Goal: Task Accomplishment & Management: Complete application form

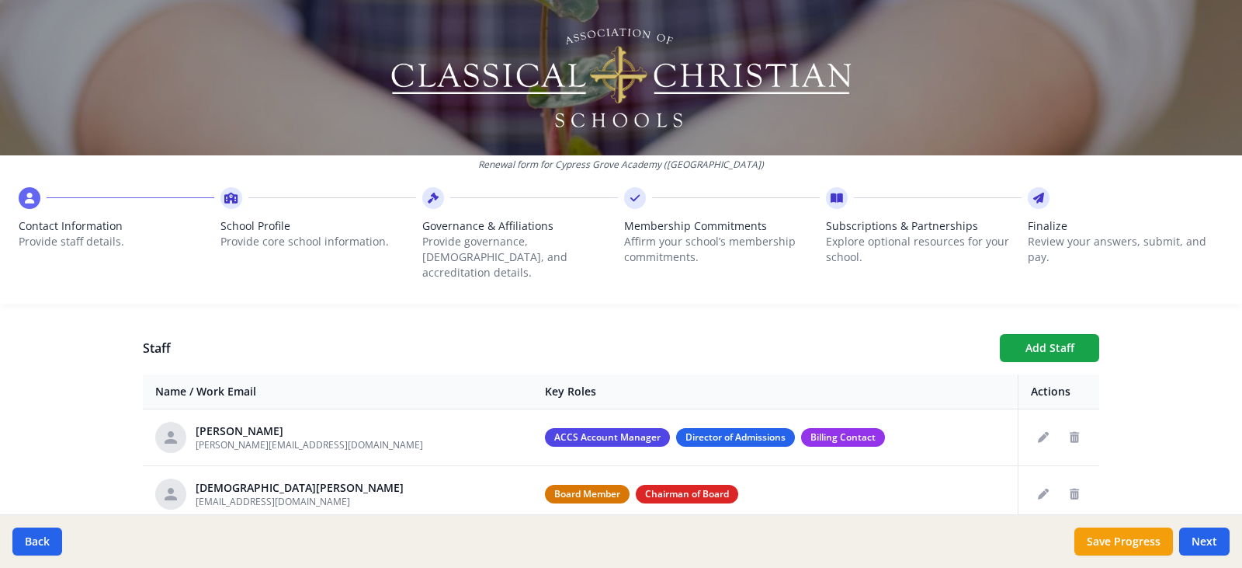
scroll to position [544, 0]
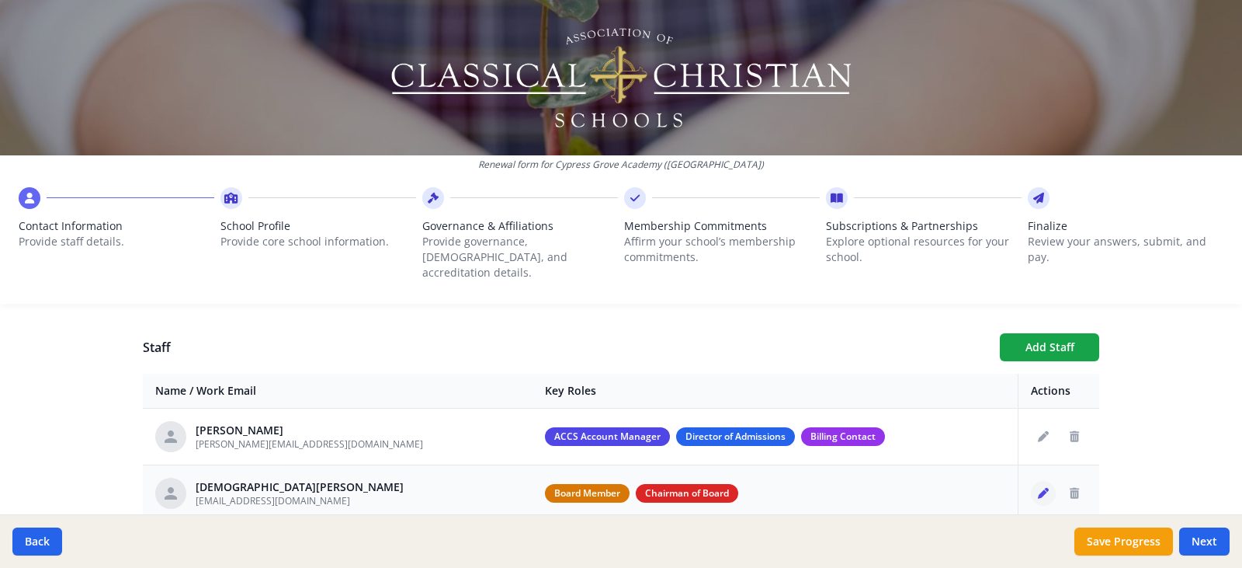
click at [1040, 488] on icon "Edit staff" at bounding box center [1043, 493] width 11 height 11
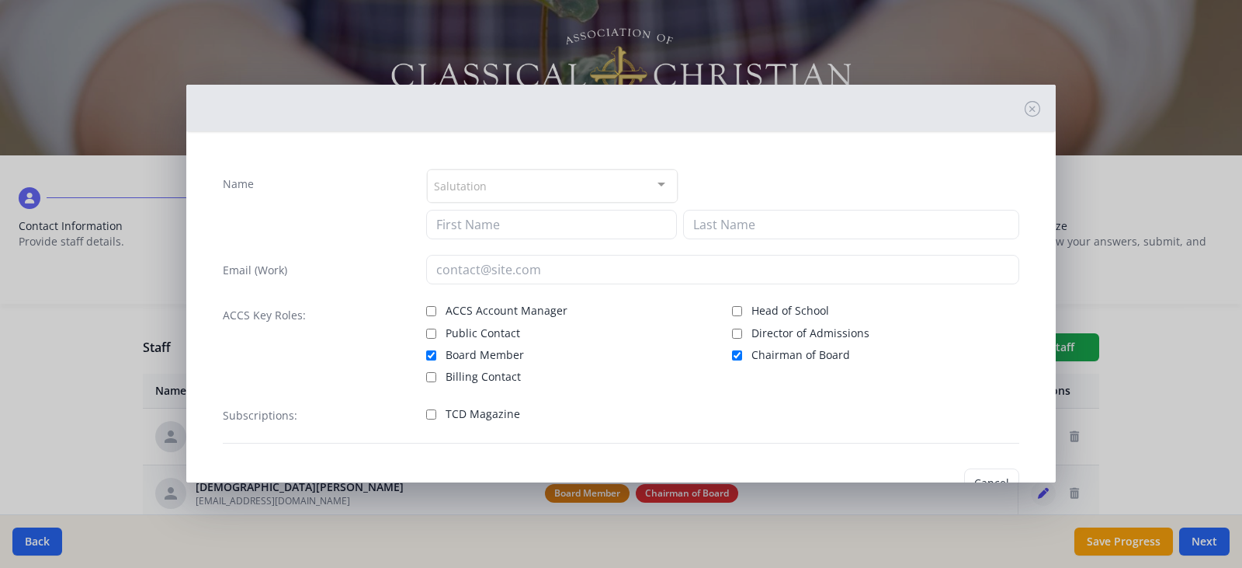
type input "[DEMOGRAPHIC_DATA]"
type input "Leman"
type input "[EMAIL_ADDRESS][DOMAIN_NAME]"
checkbox input "true"
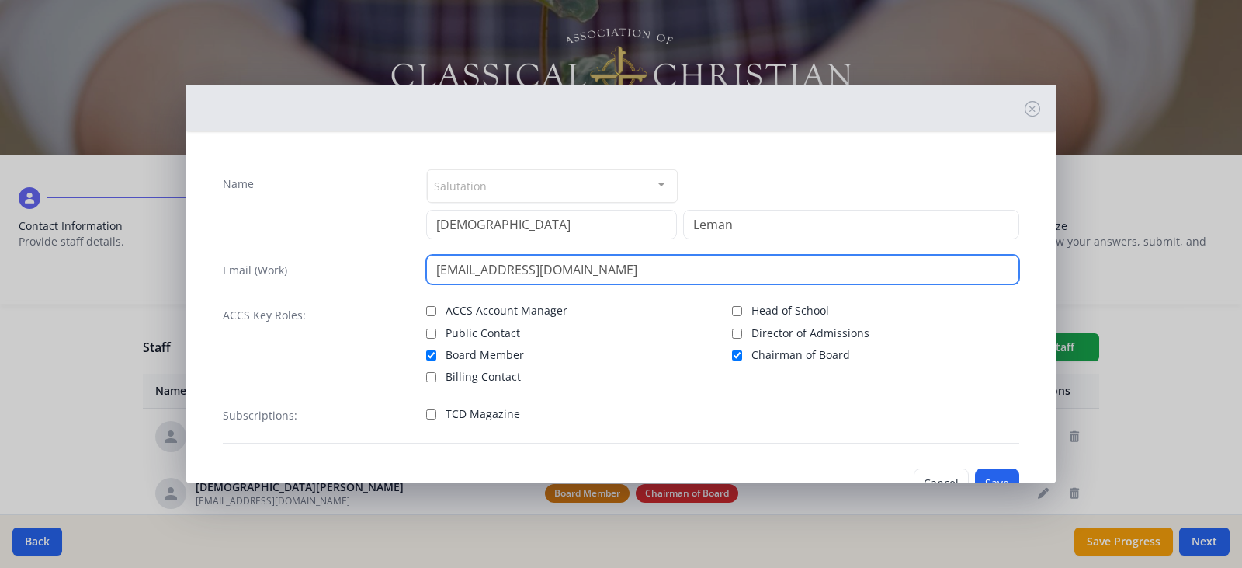
drag, startPoint x: 637, startPoint y: 272, endPoint x: 365, endPoint y: 254, distance: 272.4
click at [365, 254] on div "Name Salutation Mr. Mrs. Ms. Dr. Rev. Fr. Esq. No elements found. Consider chan…" at bounding box center [621, 306] width 822 height 300
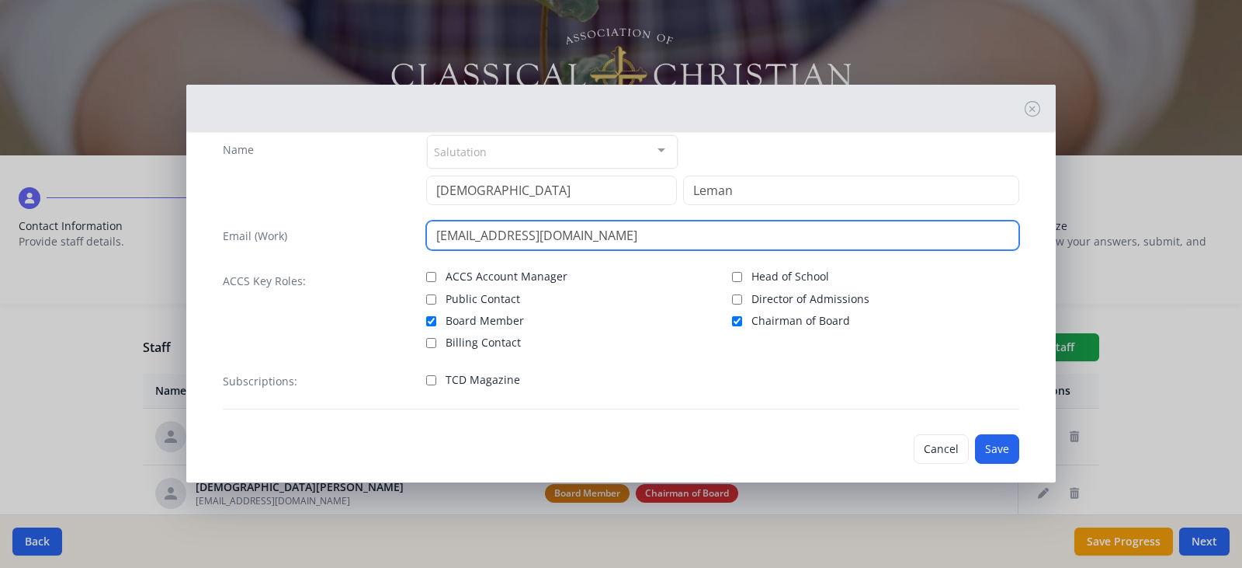
scroll to position [53, 0]
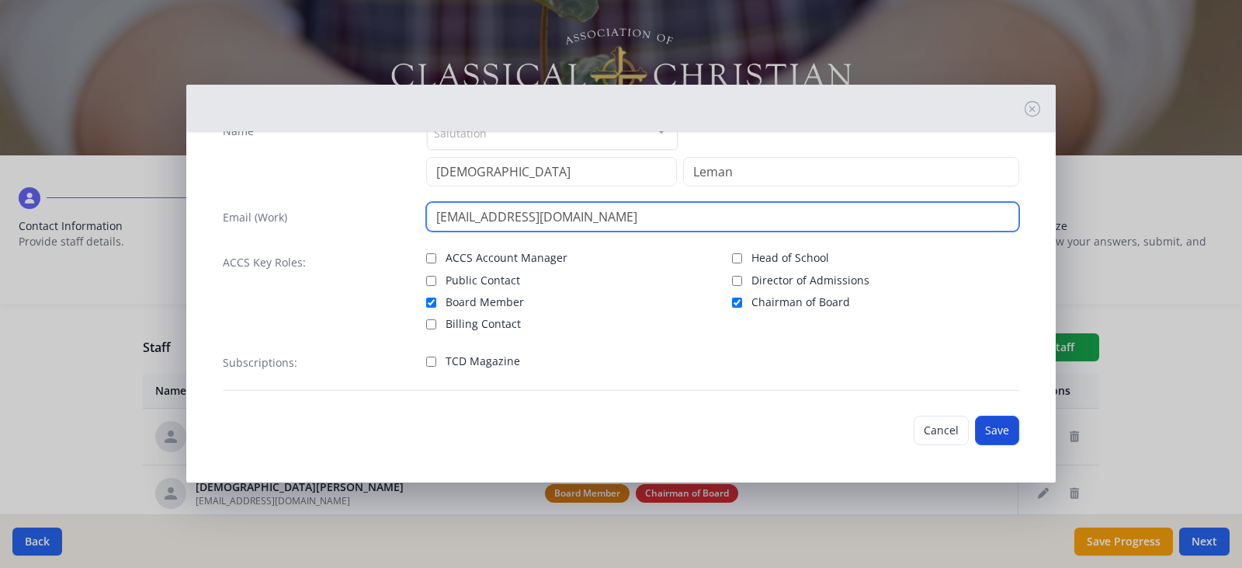
type input "[EMAIL_ADDRESS][DOMAIN_NAME]"
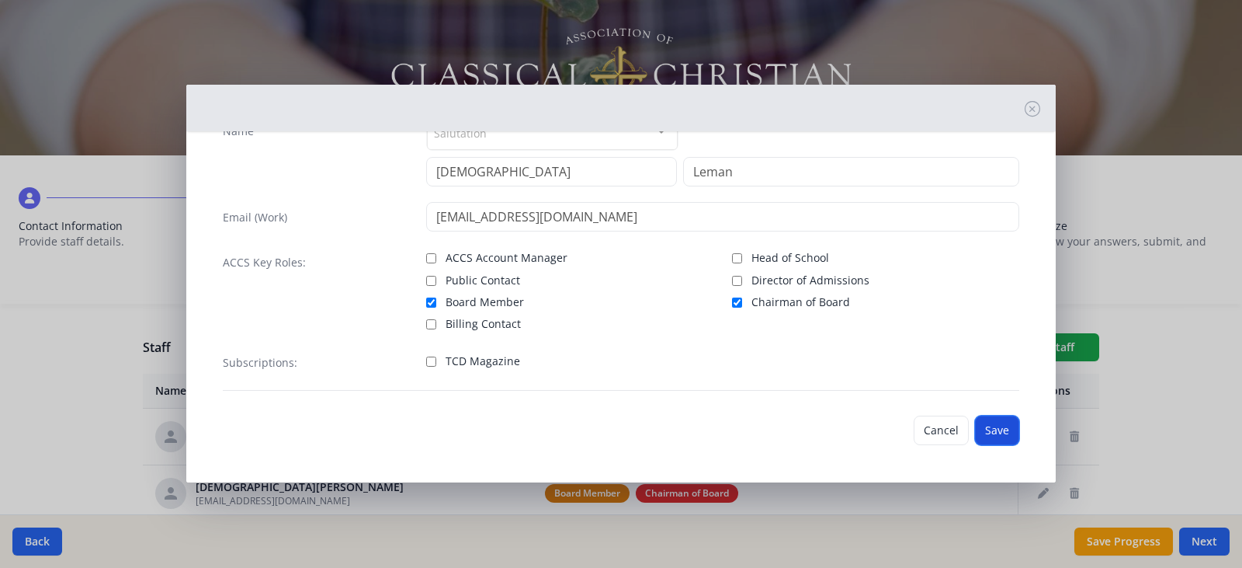
click at [979, 426] on button "Save" at bounding box center [997, 430] width 44 height 30
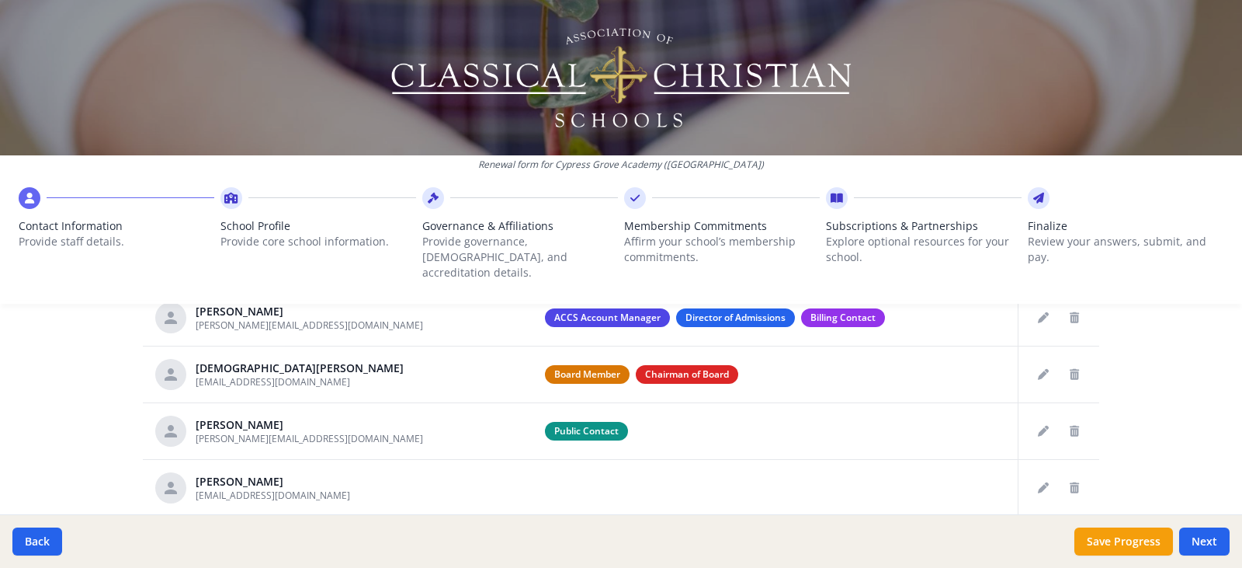
scroll to position [699, 0]
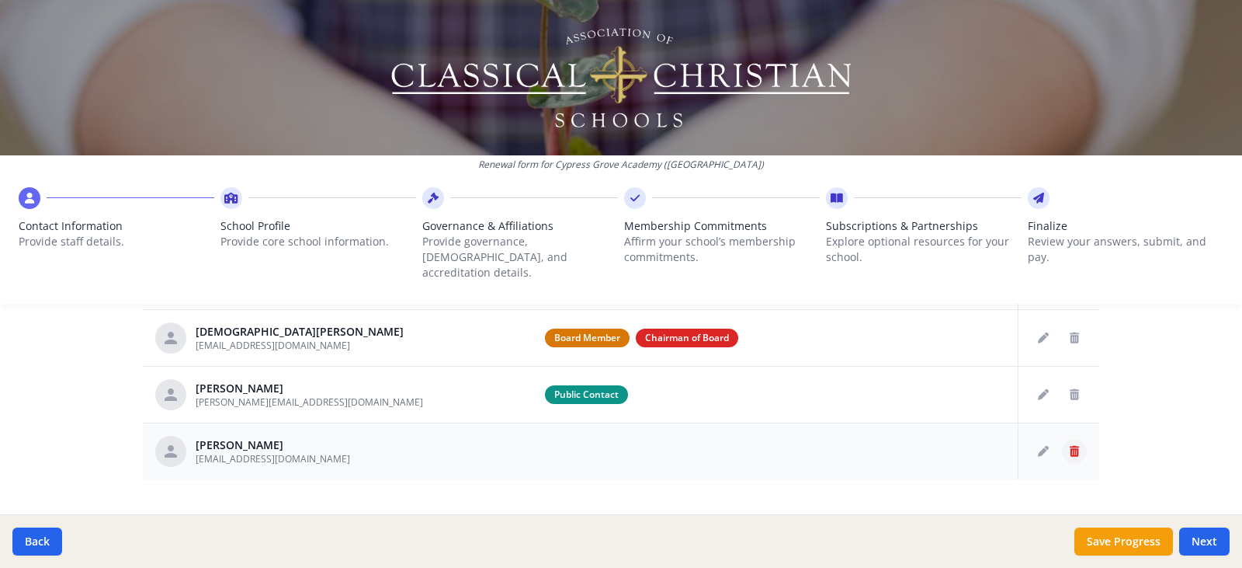
click at [1070, 446] on icon "Delete staff" at bounding box center [1074, 451] width 9 height 11
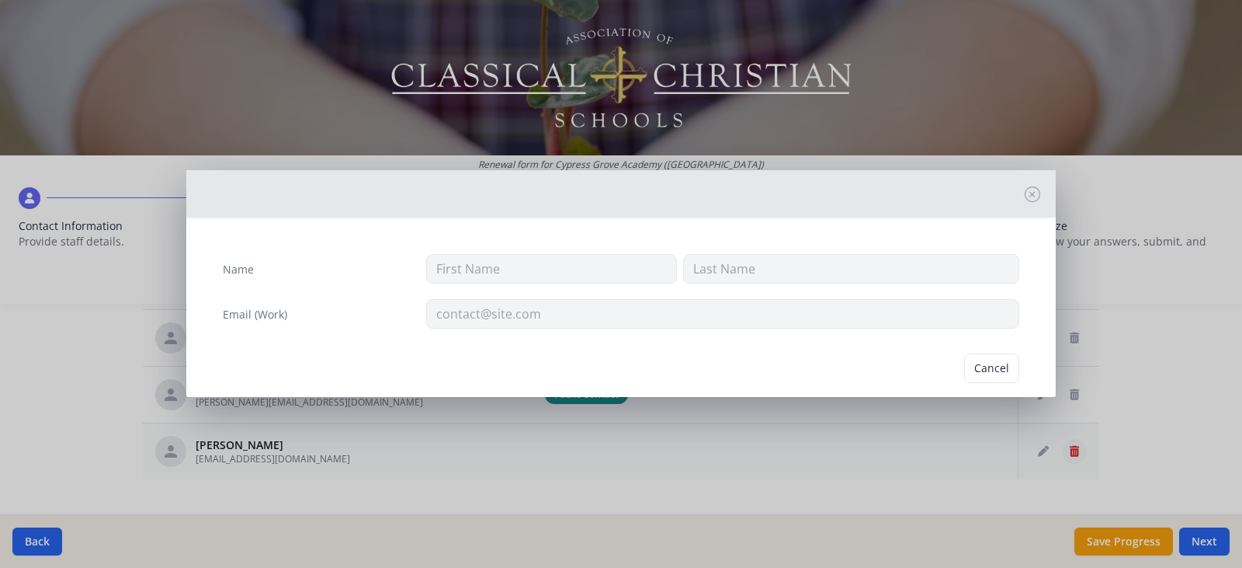
type input "[PERSON_NAME]"
type input "[EMAIL_ADDRESS][DOMAIN_NAME]"
click at [976, 369] on button "Delete" at bounding box center [993, 368] width 54 height 30
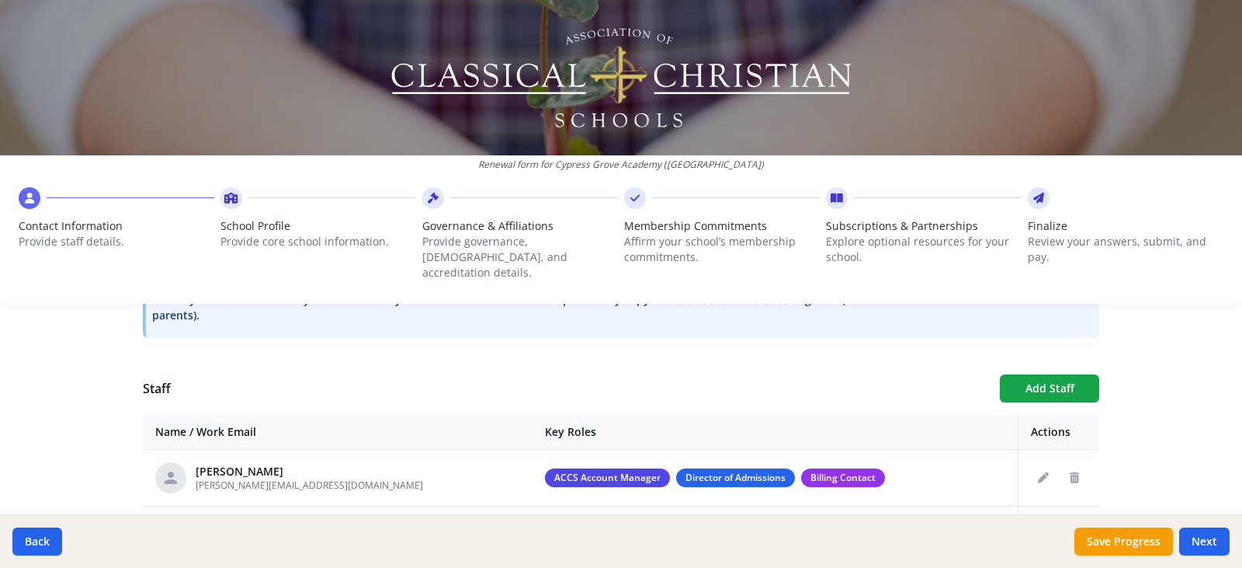
scroll to position [502, 0]
click at [1046, 375] on button "Add Staff" at bounding box center [1049, 389] width 99 height 28
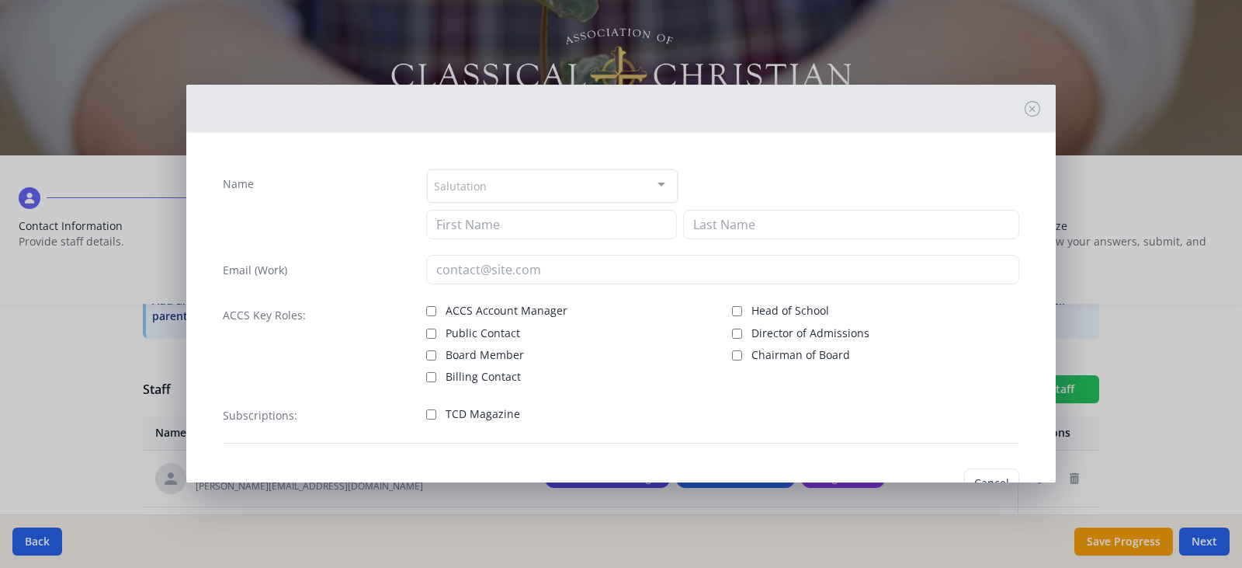
checkbox input "false"
click at [561, 182] on div "Salutation" at bounding box center [552, 185] width 251 height 33
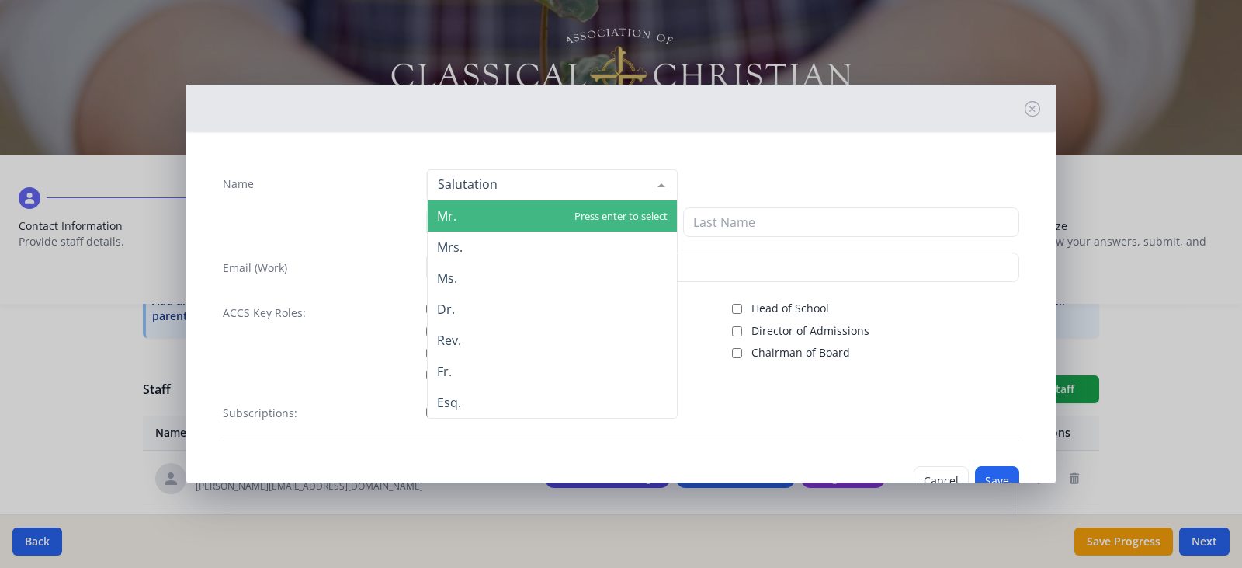
click at [511, 210] on span "Mr." at bounding box center [552, 215] width 249 height 31
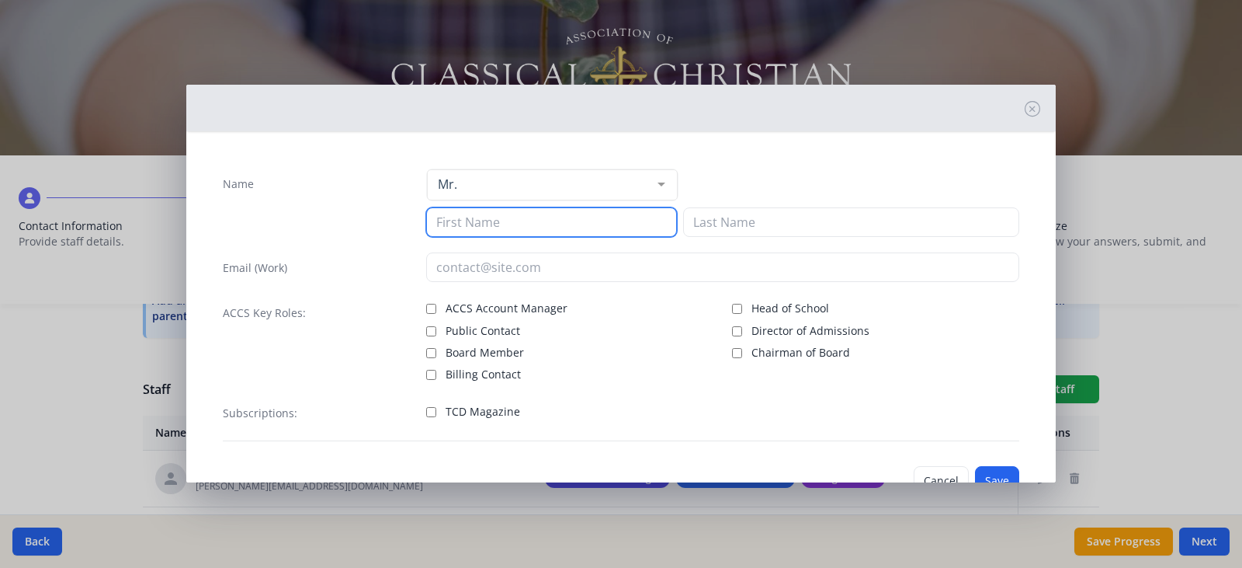
click at [500, 225] on input at bounding box center [551, 222] width 251 height 30
type input "[PERSON_NAME]"
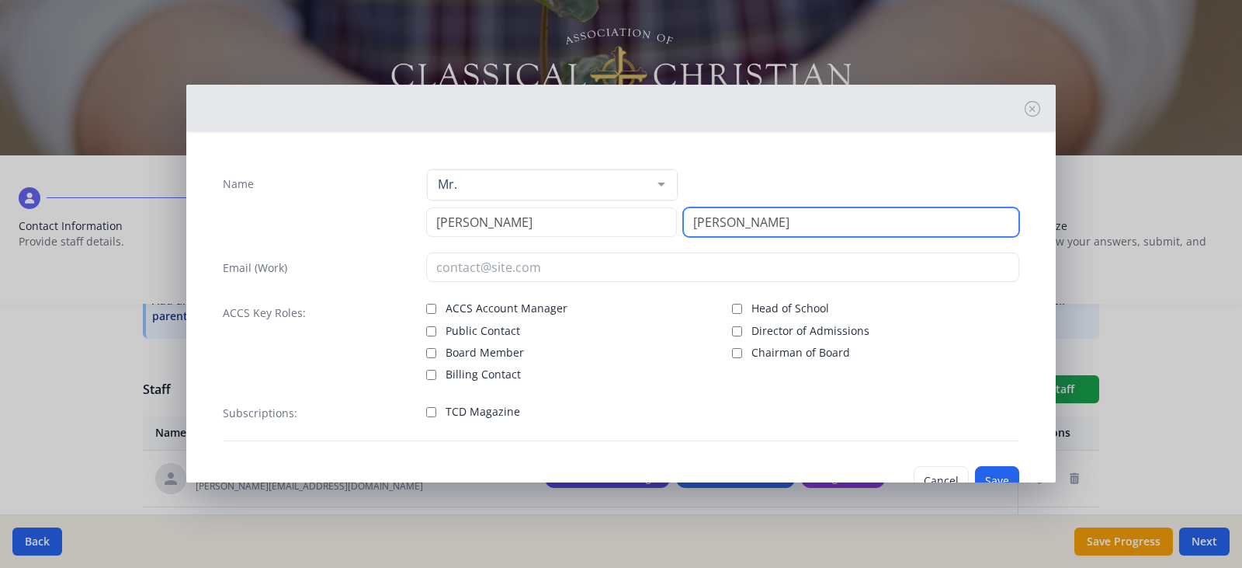
type input "[PERSON_NAME]"
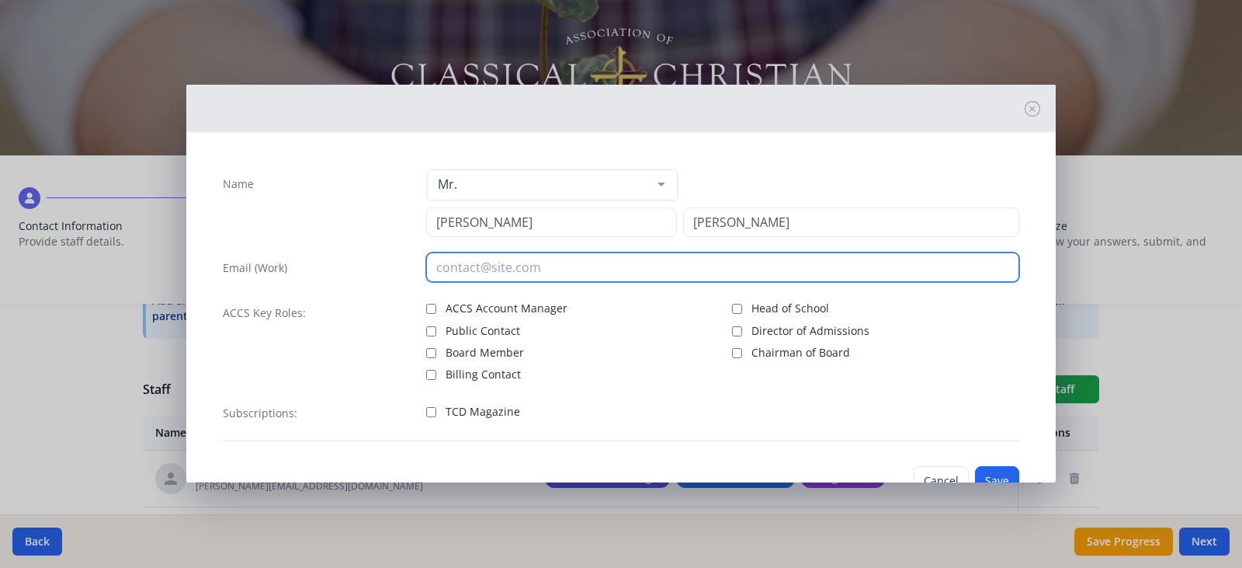
click at [438, 264] on input "email" at bounding box center [723, 267] width 594 height 30
type input "[EMAIL_ADDRESS][DOMAIN_NAME]"
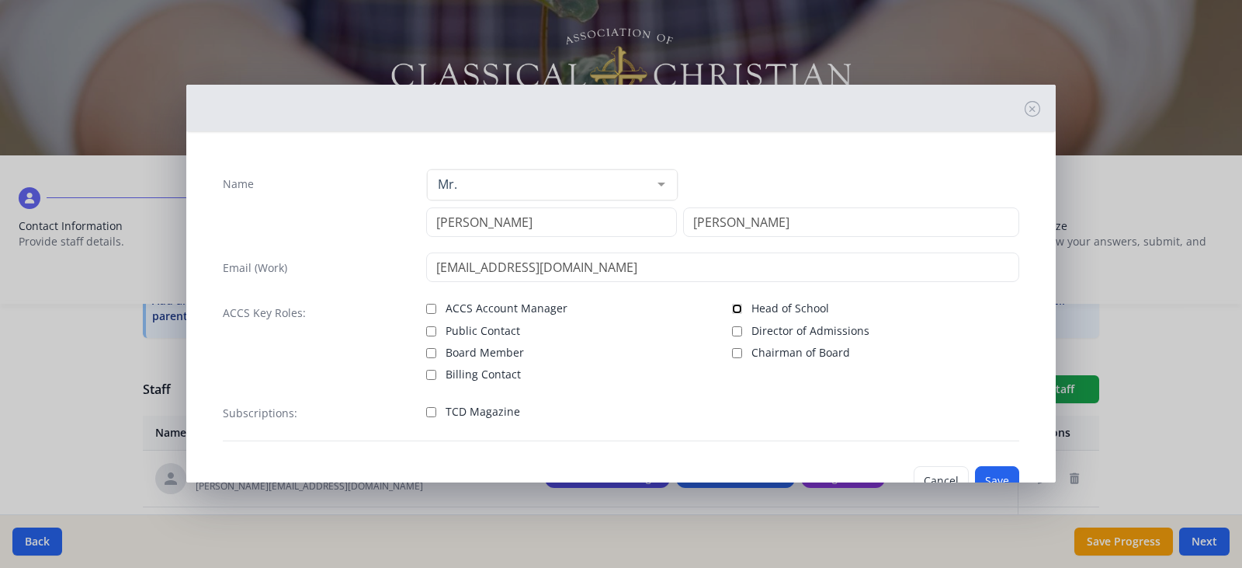
click at [734, 307] on input "Head of School" at bounding box center [737, 309] width 10 height 10
checkbox input "true"
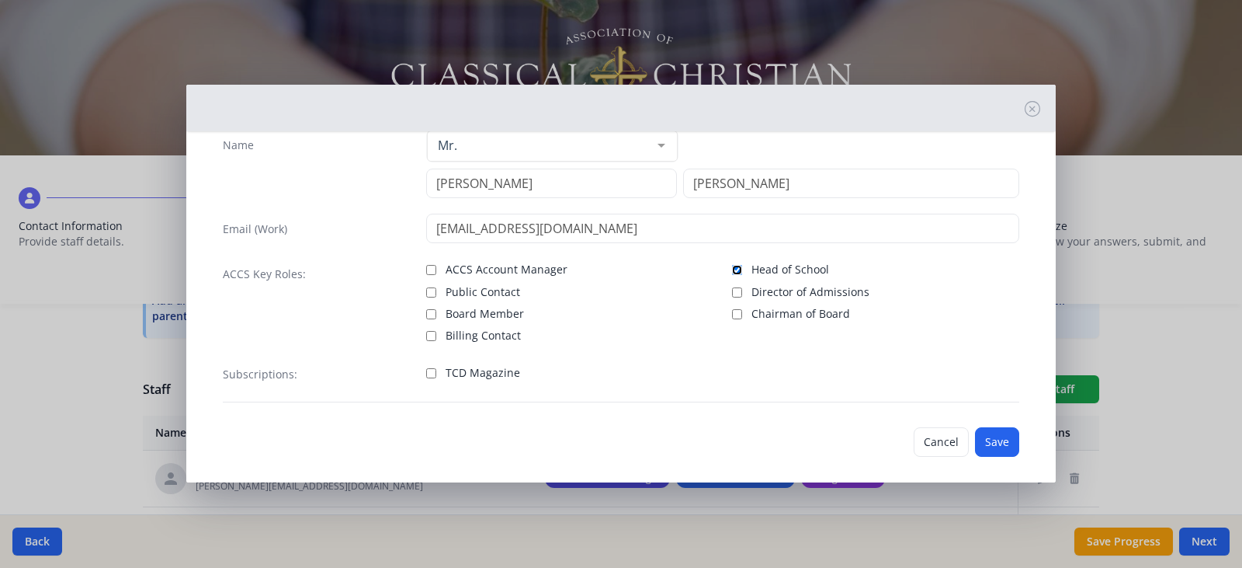
scroll to position [50, 0]
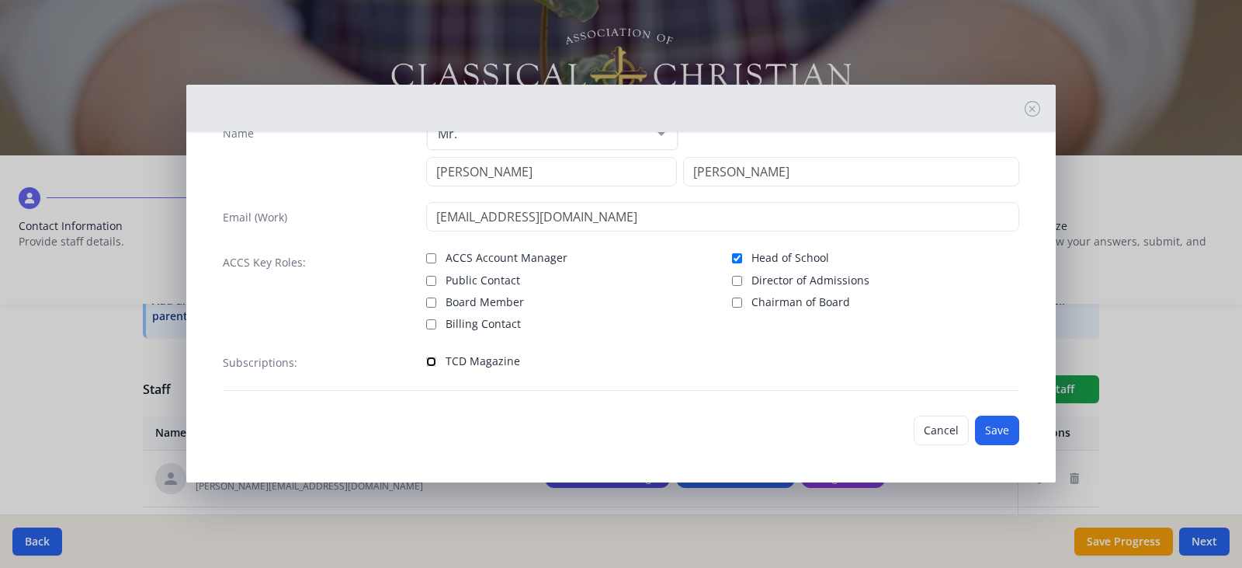
click at [429, 360] on input "TCD Magazine" at bounding box center [431, 361] width 10 height 10
checkbox input "true"
click at [976, 429] on button "Save" at bounding box center [997, 430] width 44 height 30
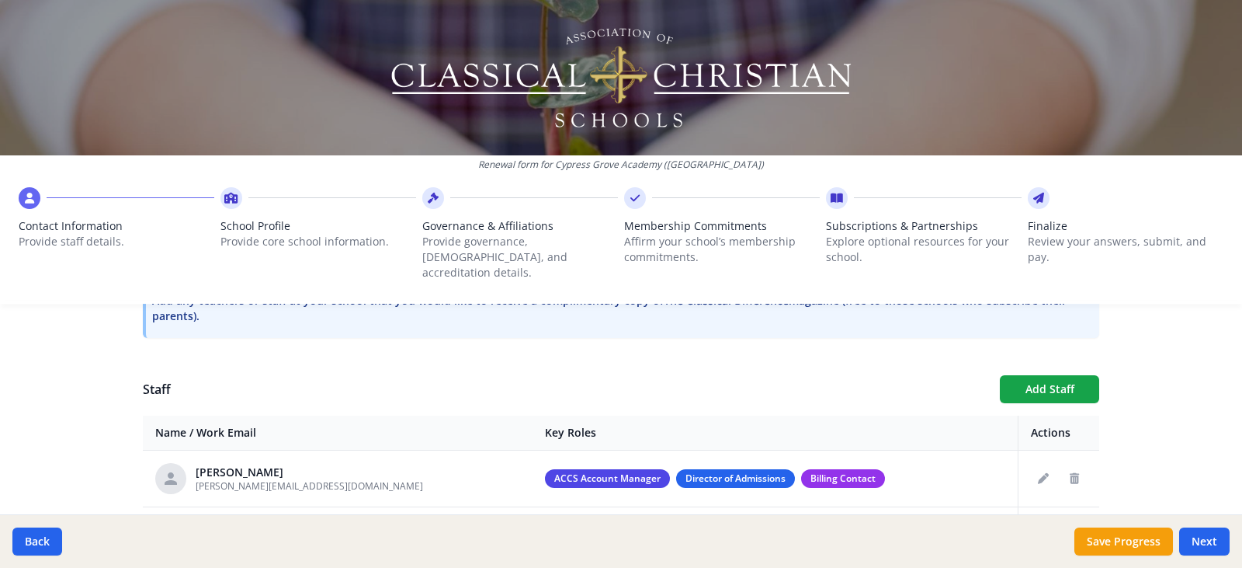
scroll to position [714, 0]
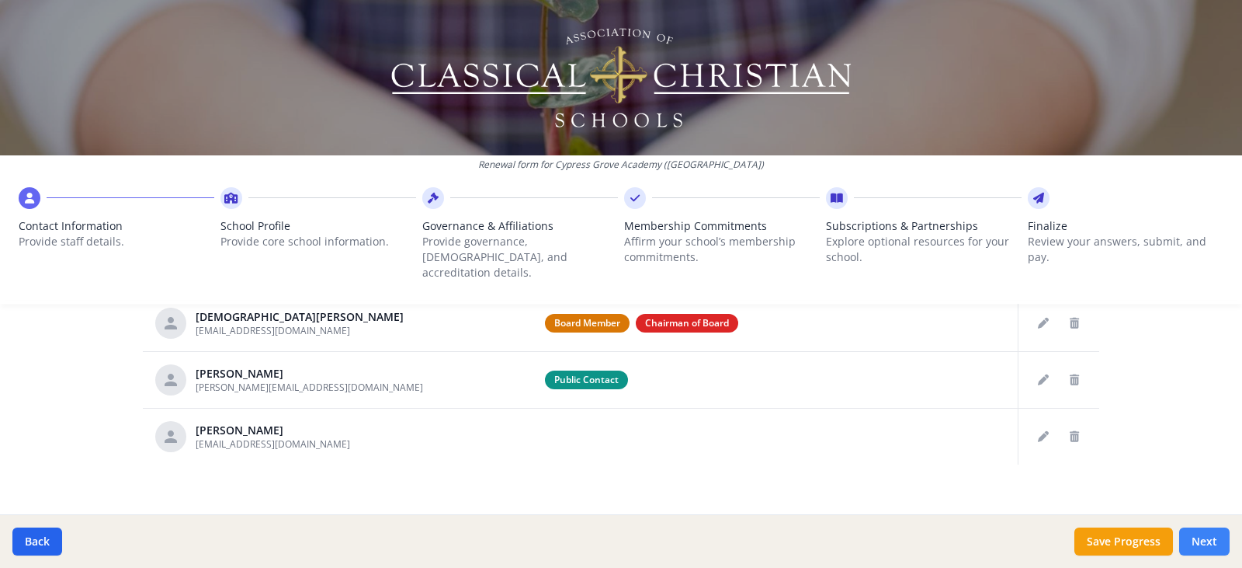
click at [1207, 539] on button "Next" at bounding box center [1204, 541] width 50 height 28
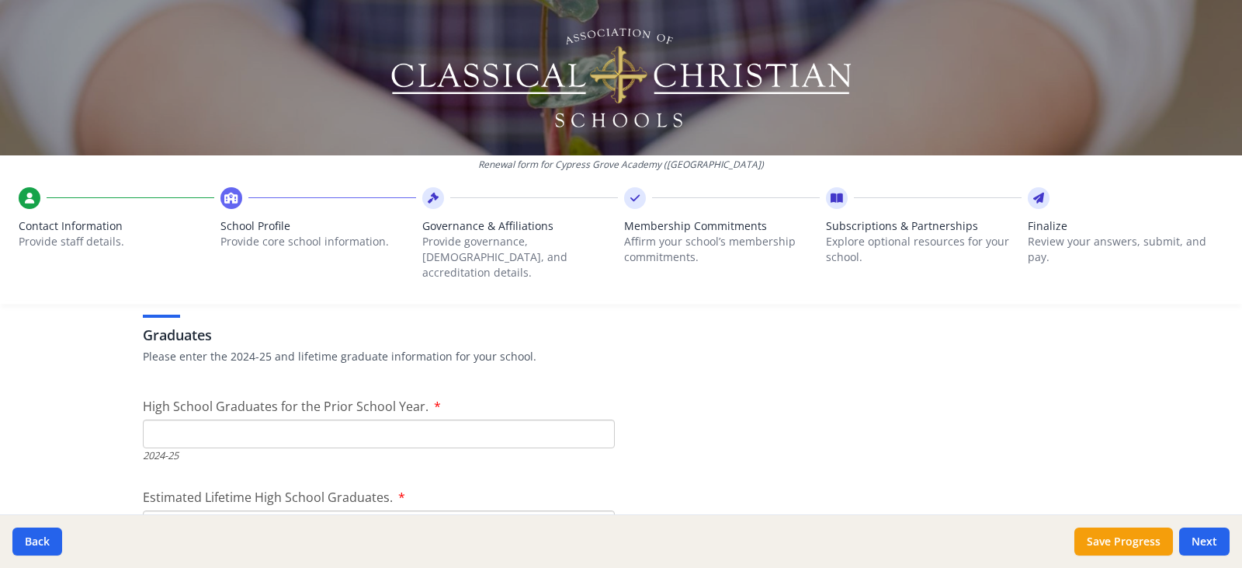
scroll to position [2267, 0]
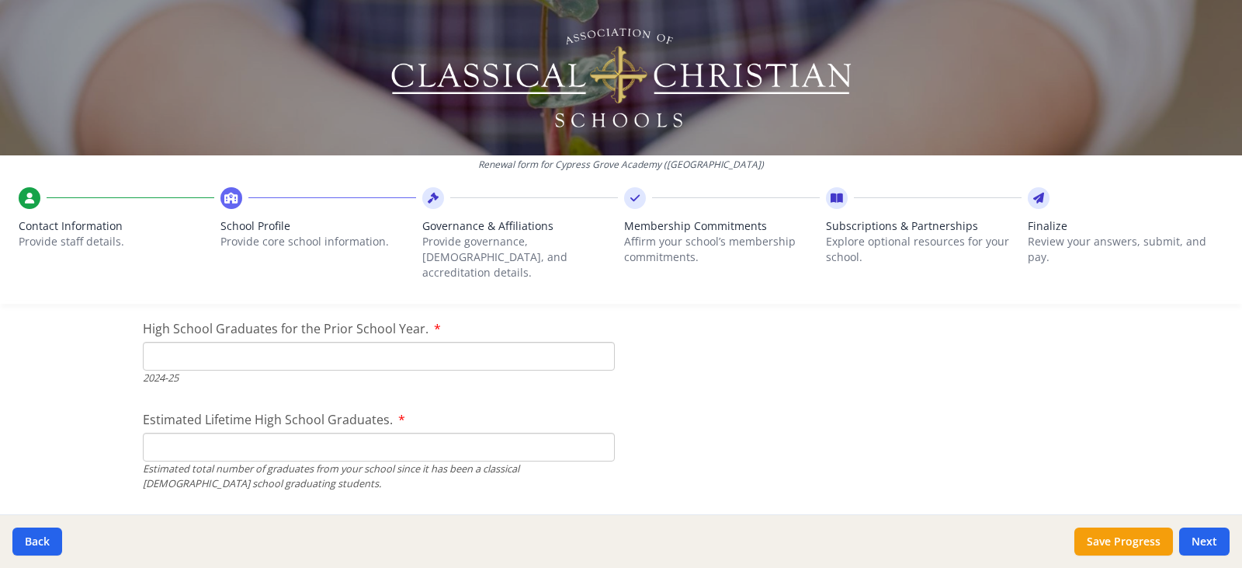
click at [484, 342] on input "High School Graduates for the Prior School Year." at bounding box center [379, 356] width 472 height 29
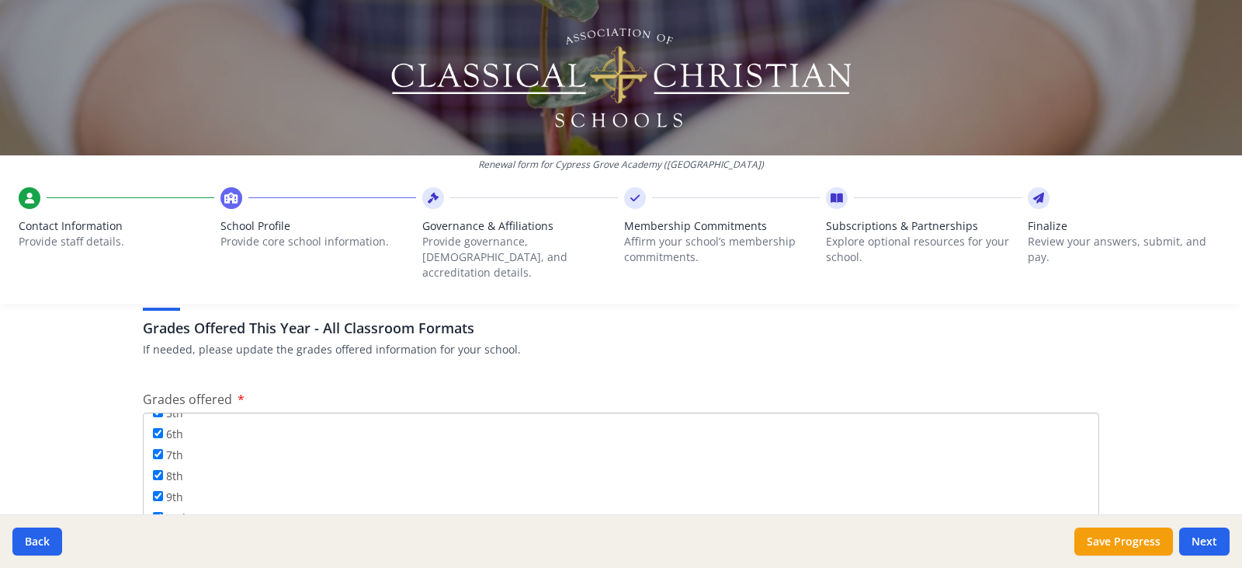
scroll to position [171, 0]
type input "2"
click at [156, 460] on input "9th" at bounding box center [158, 465] width 10 height 10
checkbox input "false"
click at [156, 481] on input "10th" at bounding box center [158, 486] width 10 height 10
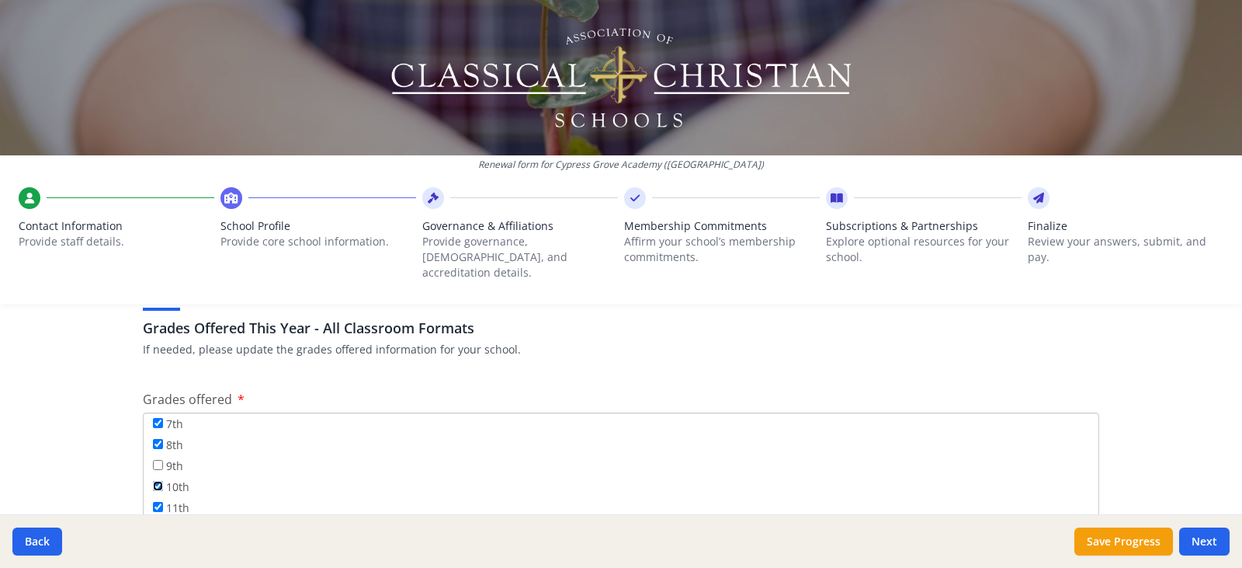
checkbox input "false"
click at [155, 502] on input "11th" at bounding box center [158, 507] width 10 height 10
checkbox input "false"
click at [153, 505] on input "12th" at bounding box center [158, 510] width 10 height 10
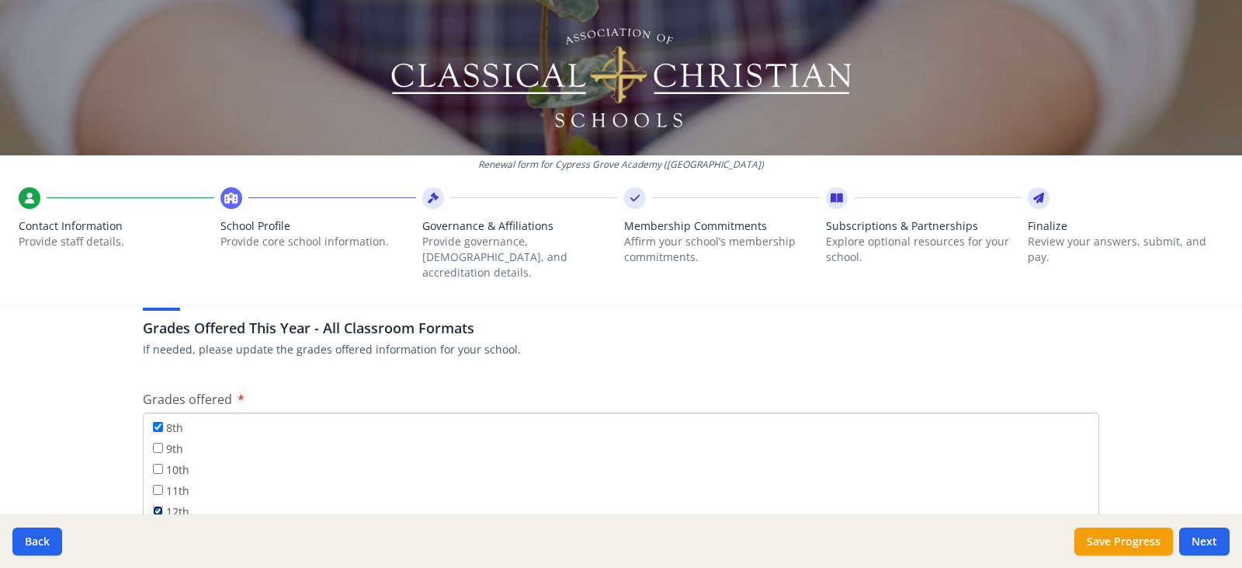
checkbox input "false"
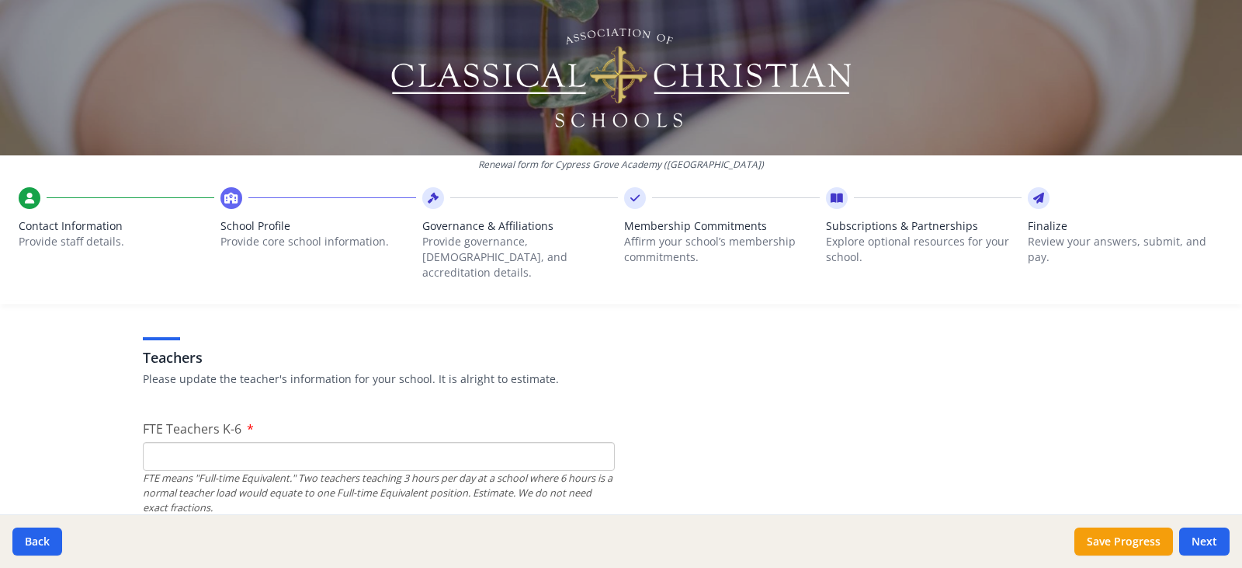
scroll to position [961, 0]
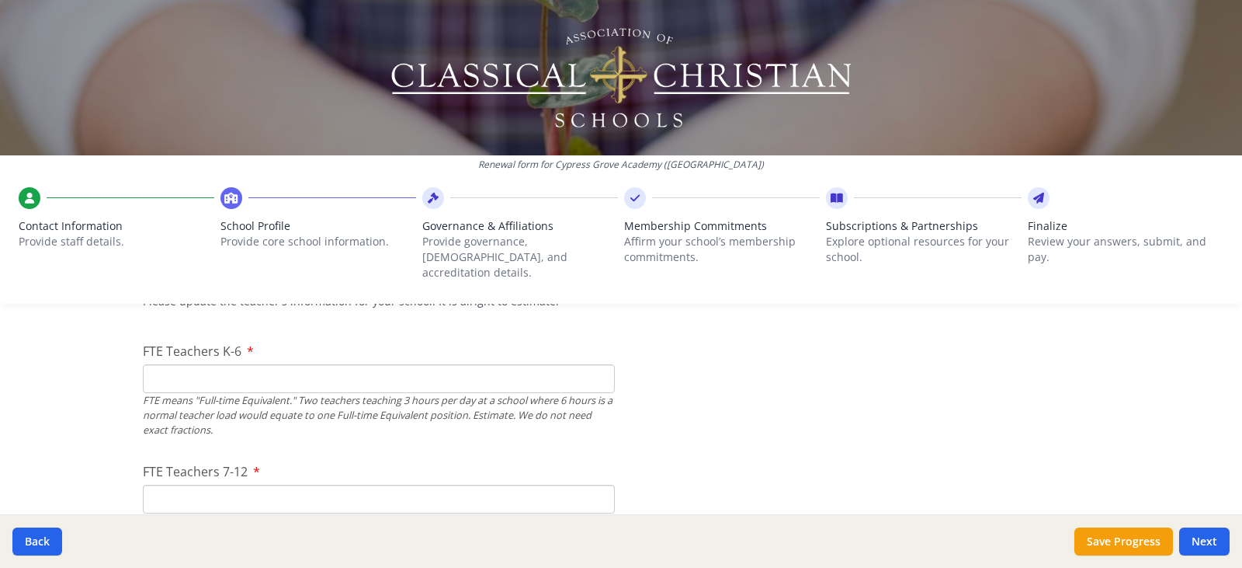
click at [190, 365] on input "FTE Teachers K-6" at bounding box center [379, 378] width 472 height 29
type input "1"
type input "9"
click at [158, 488] on input "FTE Teachers 7-12" at bounding box center [379, 499] width 472 height 29
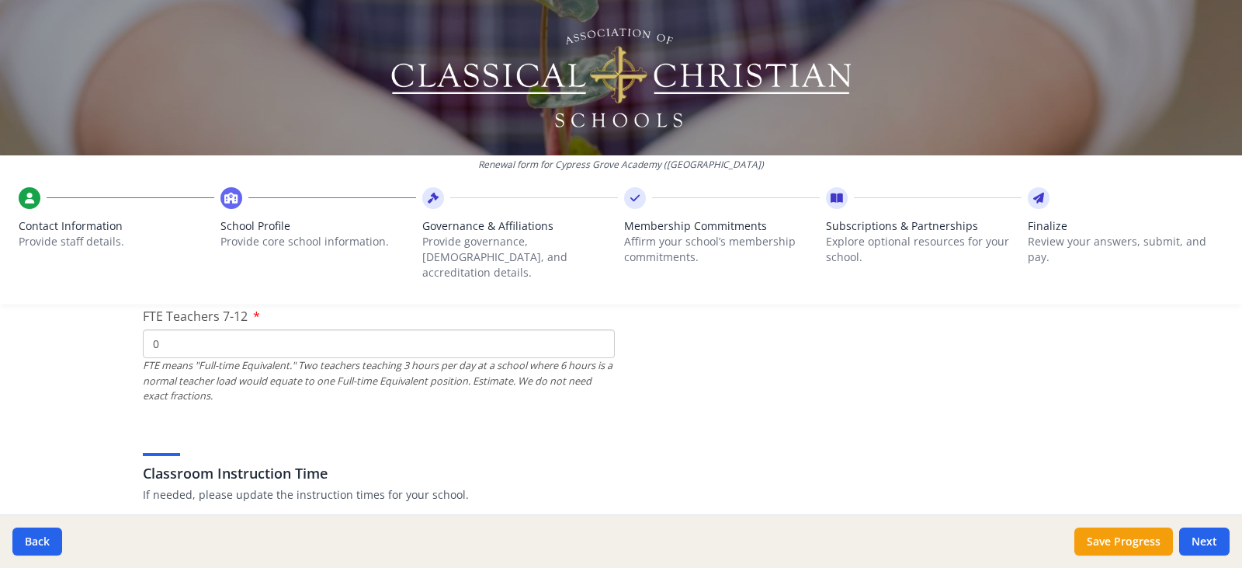
drag, startPoint x: 193, startPoint y: 328, endPoint x: 102, endPoint y: 323, distance: 91.0
click at [102, 323] on div "Renewal form for [GEOGRAPHIC_DATA] ([GEOGRAPHIC_DATA]) Contact Information Prov…" at bounding box center [621, 284] width 1242 height 568
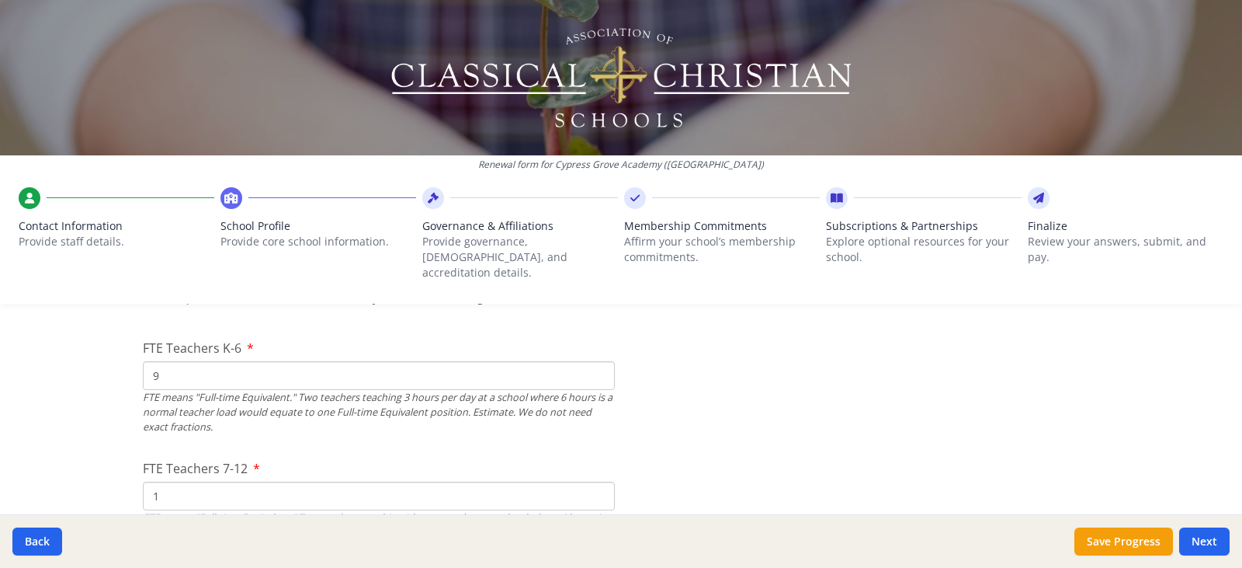
scroll to position [961, 0]
type input "1"
drag, startPoint x: 162, startPoint y: 360, endPoint x: 132, endPoint y: 364, distance: 30.6
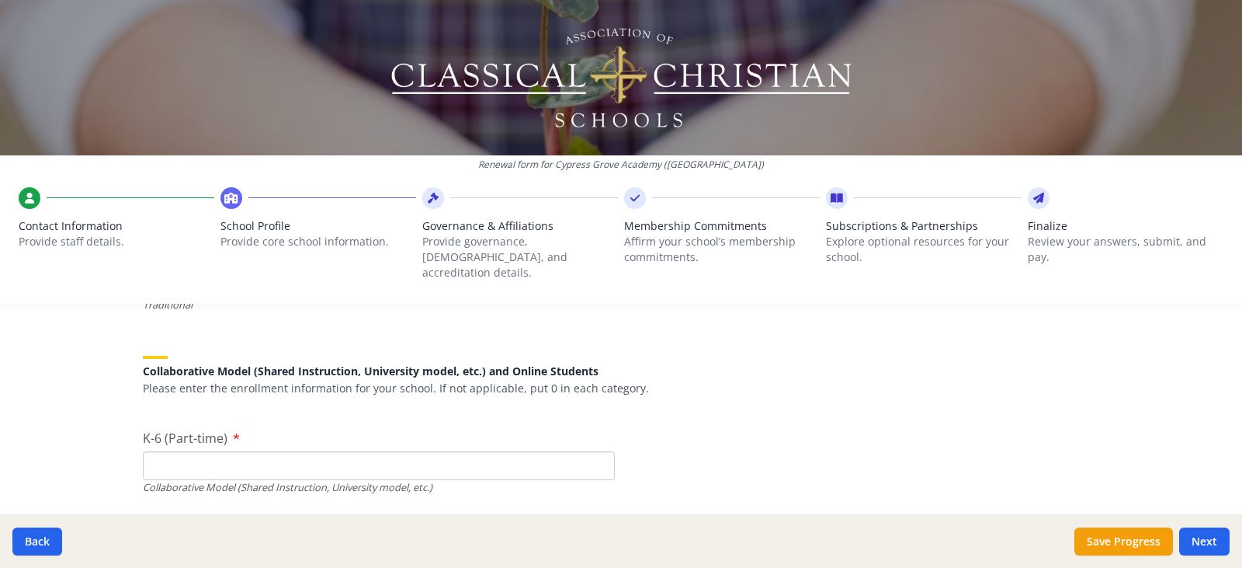
scroll to position [3679, 0]
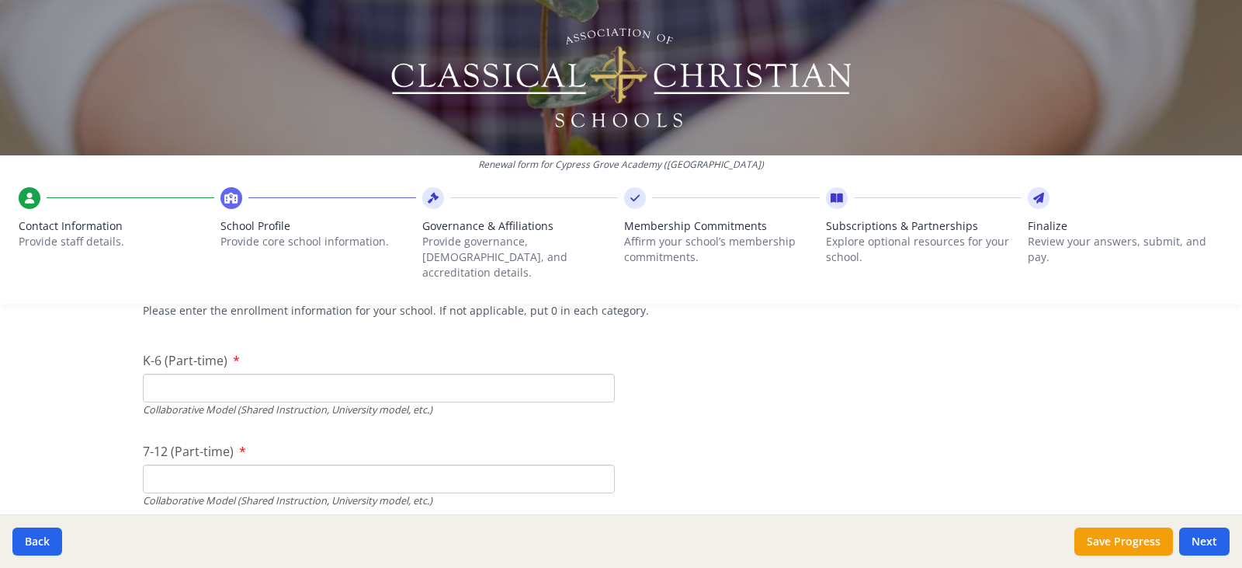
type input "7"
click at [143, 373] on input "K-6 (Part-time)" at bounding box center [379, 387] width 472 height 29
type input "59"
click at [150, 467] on input "7-12 (Part-time)" at bounding box center [379, 478] width 472 height 29
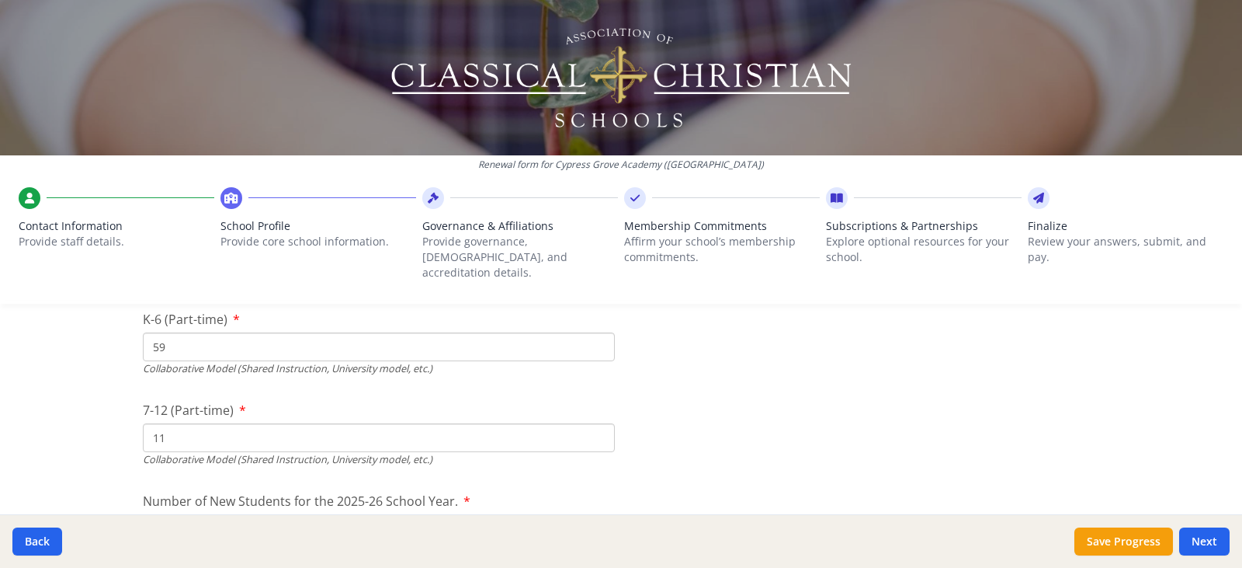
scroll to position [3757, 0]
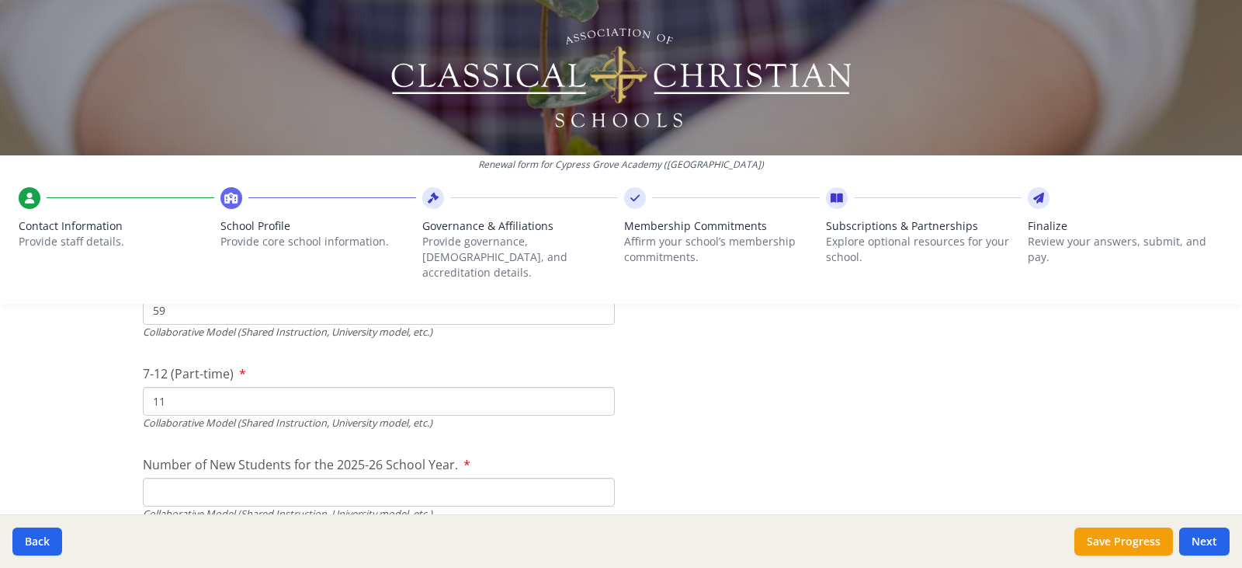
type input "11"
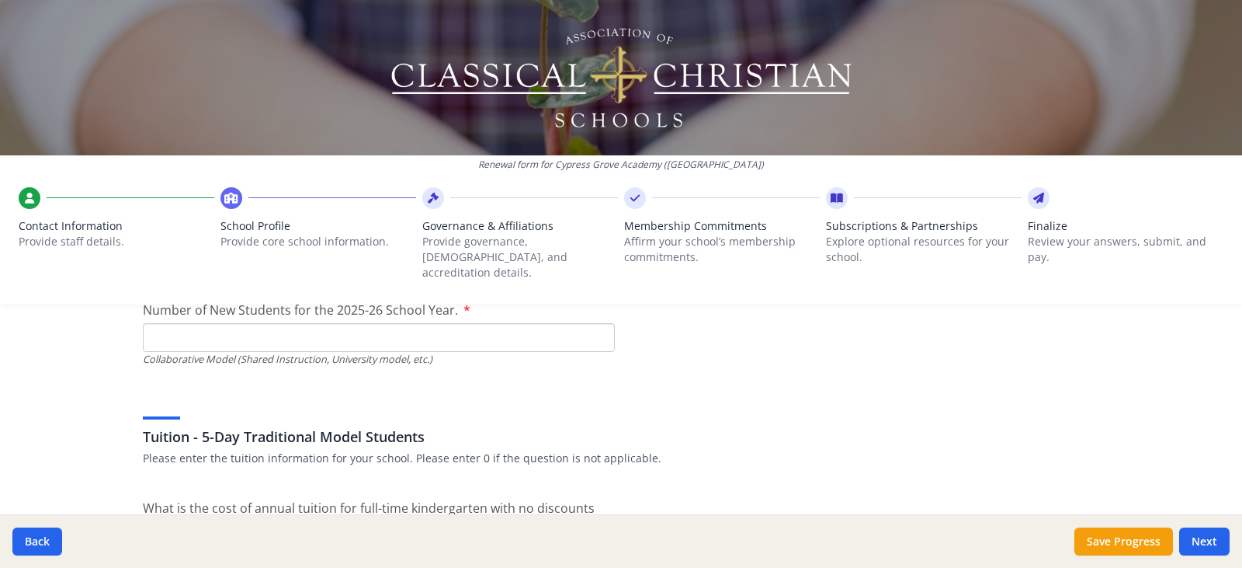
scroll to position [3912, 0]
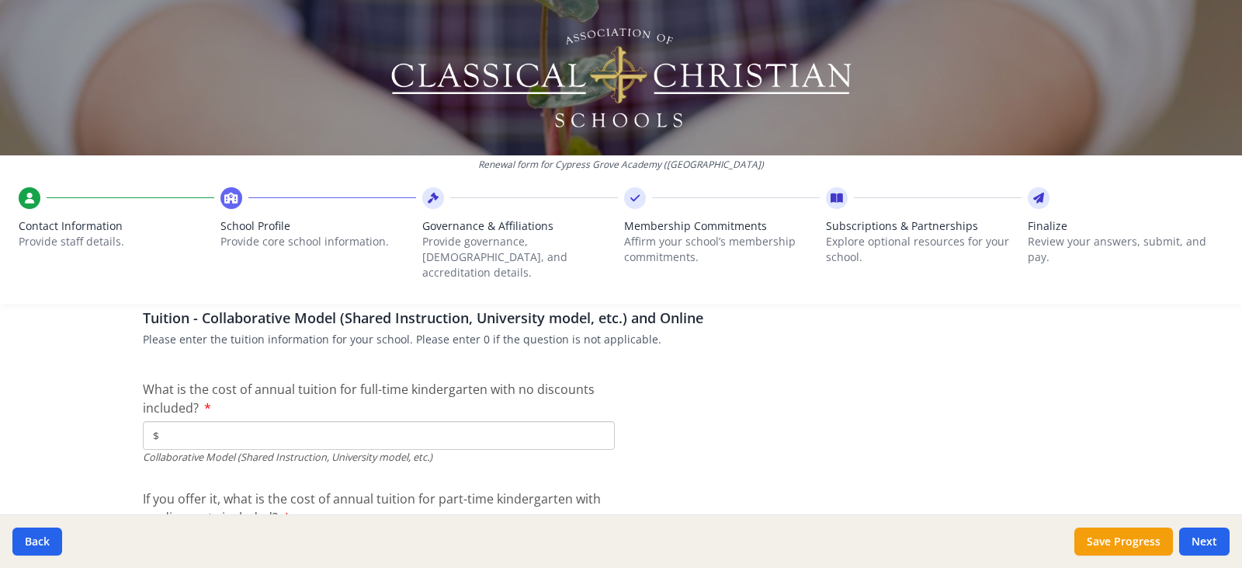
scroll to position [4766, 0]
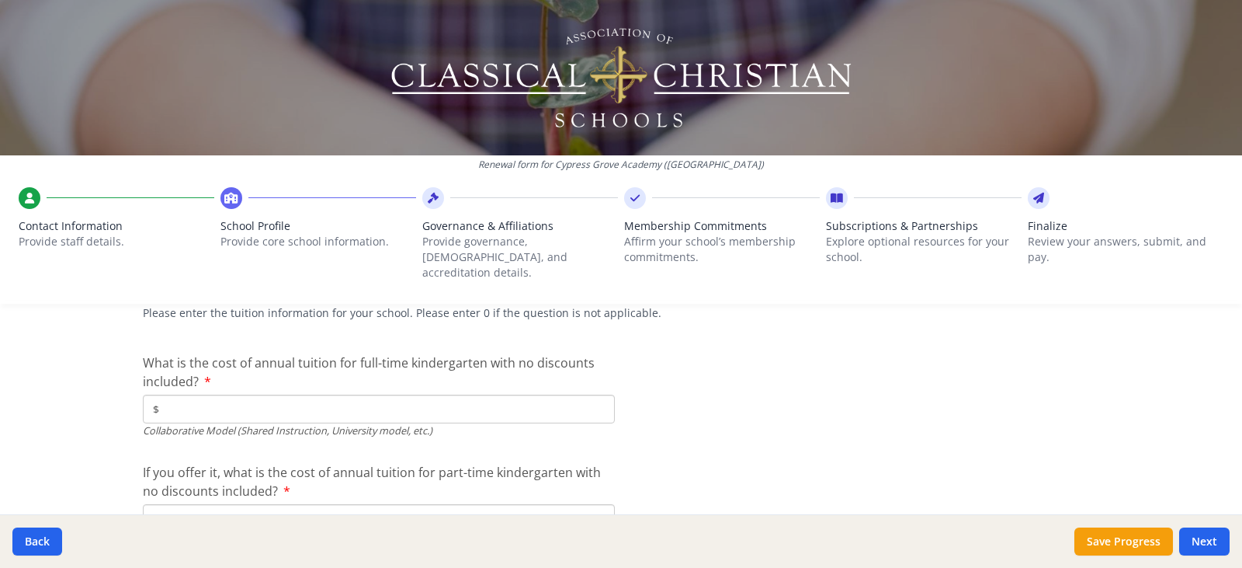
type input "20"
drag, startPoint x: 186, startPoint y: 391, endPoint x: 145, endPoint y: 395, distance: 40.6
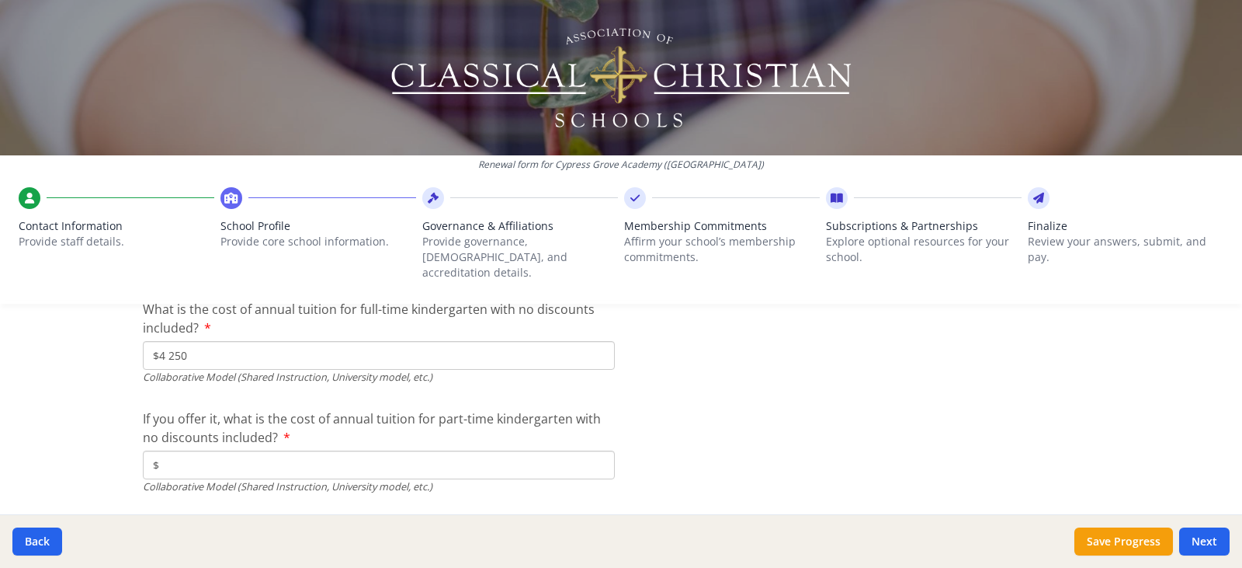
scroll to position [4844, 0]
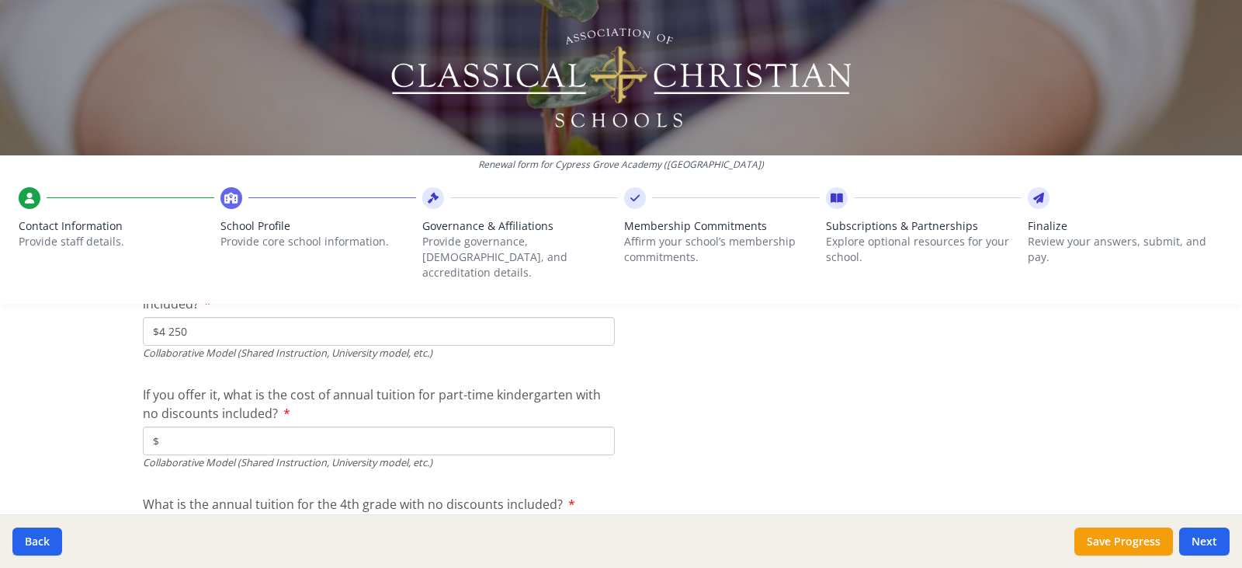
type input "$4 250"
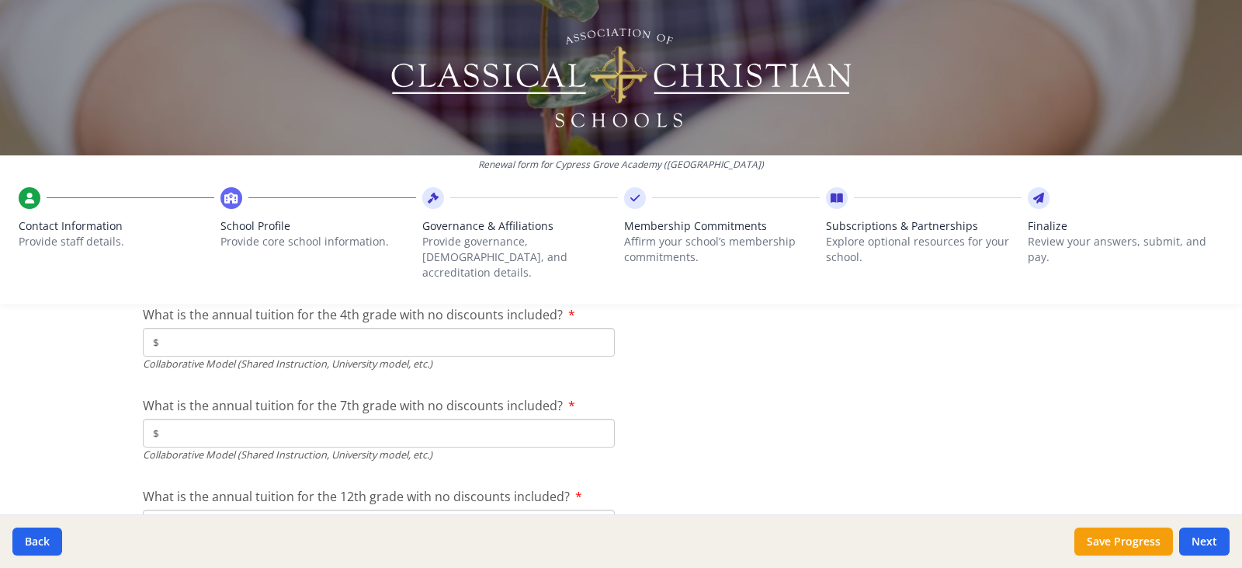
scroll to position [4999, 0]
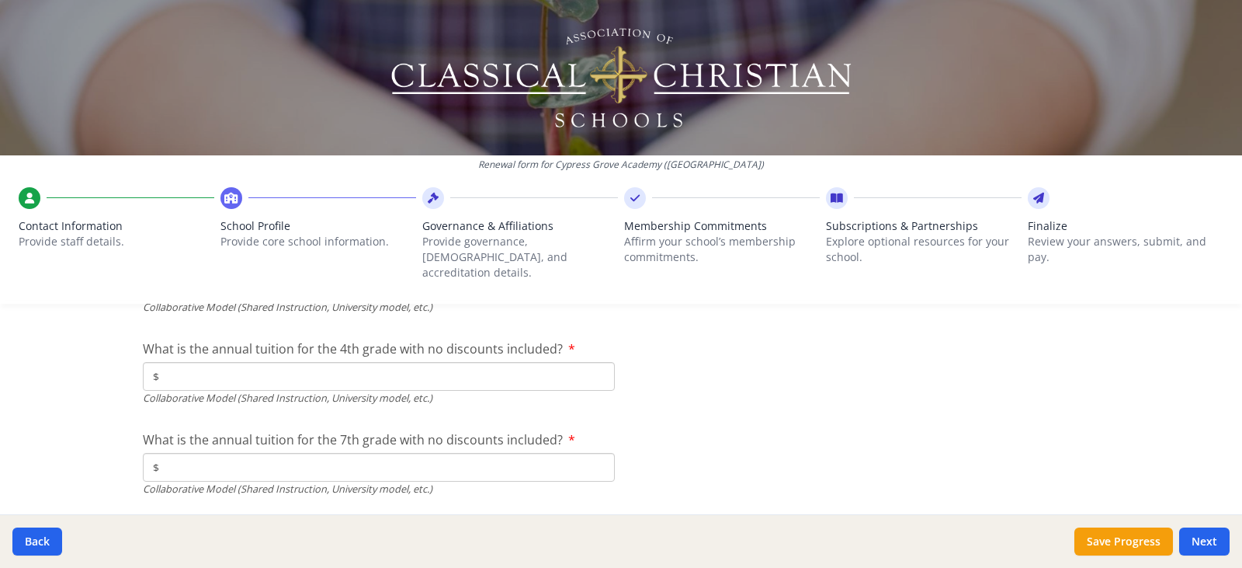
type input "$2 950"
type input "$4 600"
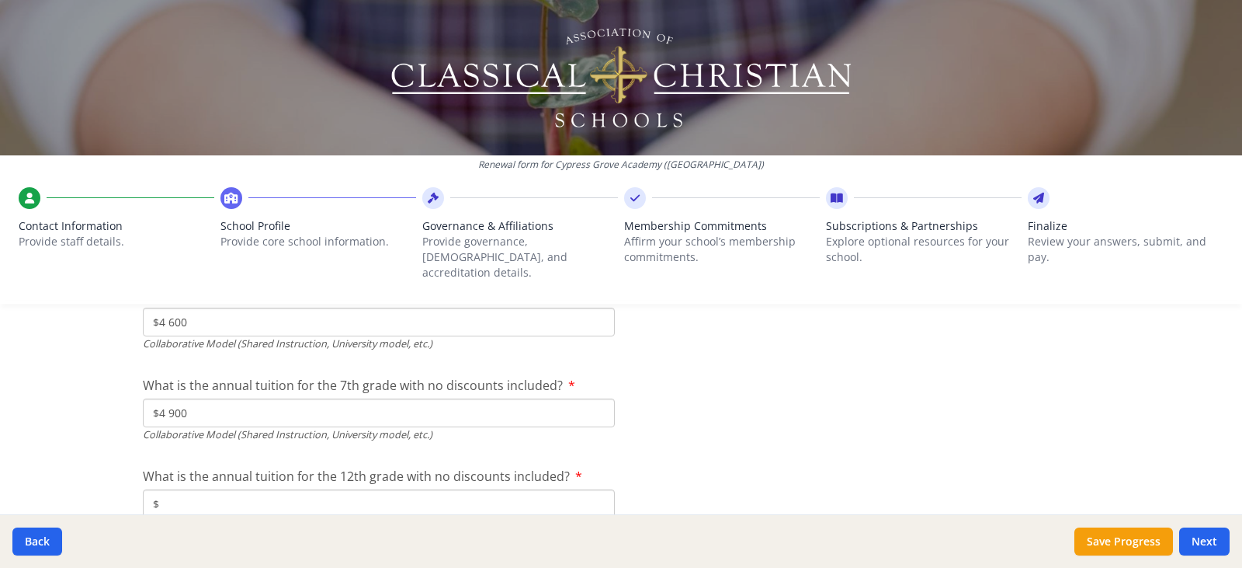
scroll to position [5077, 0]
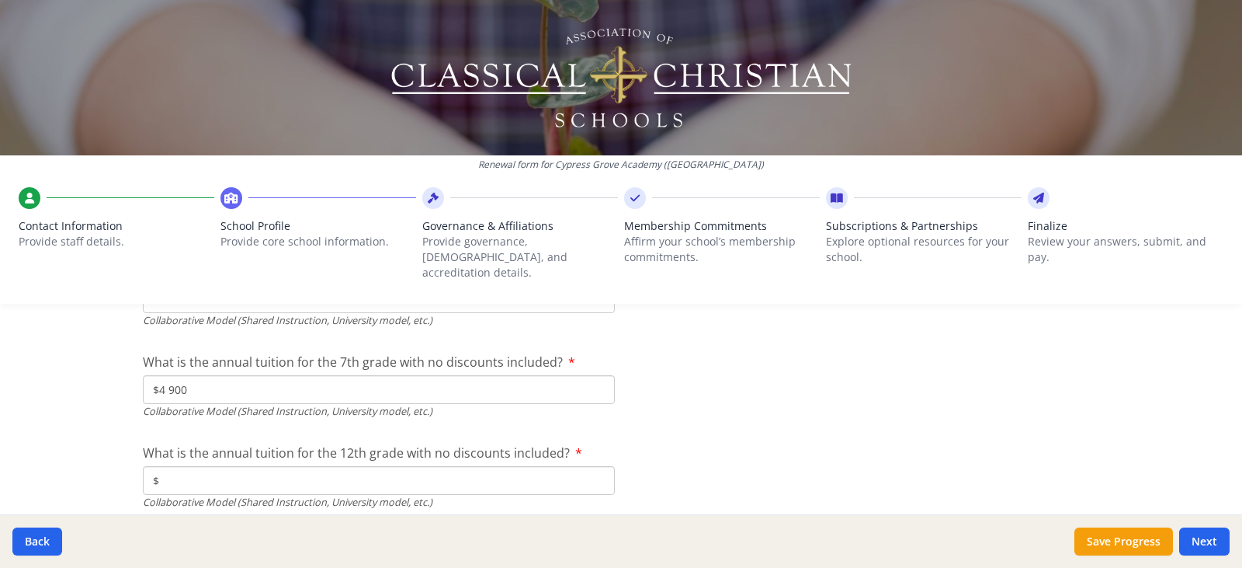
type input "$4 900"
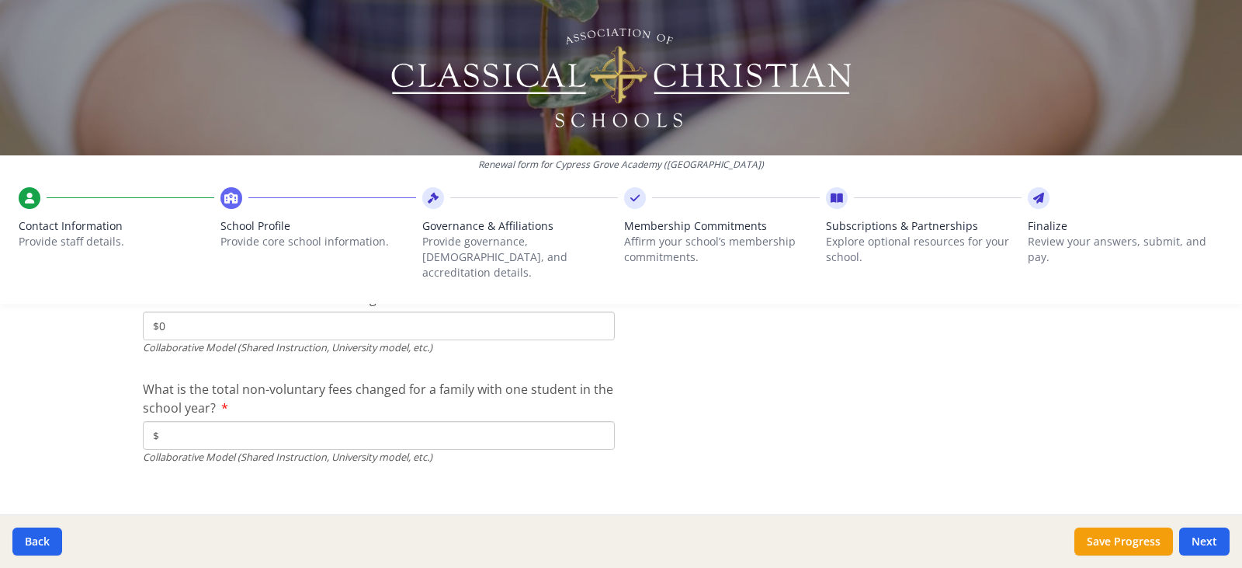
scroll to position [5232, 0]
type input "$0"
click at [171, 420] on input "$" at bounding box center [379, 434] width 472 height 29
type input "$400"
click at [602, 380] on span "What is the total non-voluntary fees changed for a family with one student in t…" at bounding box center [378, 398] width 471 height 36
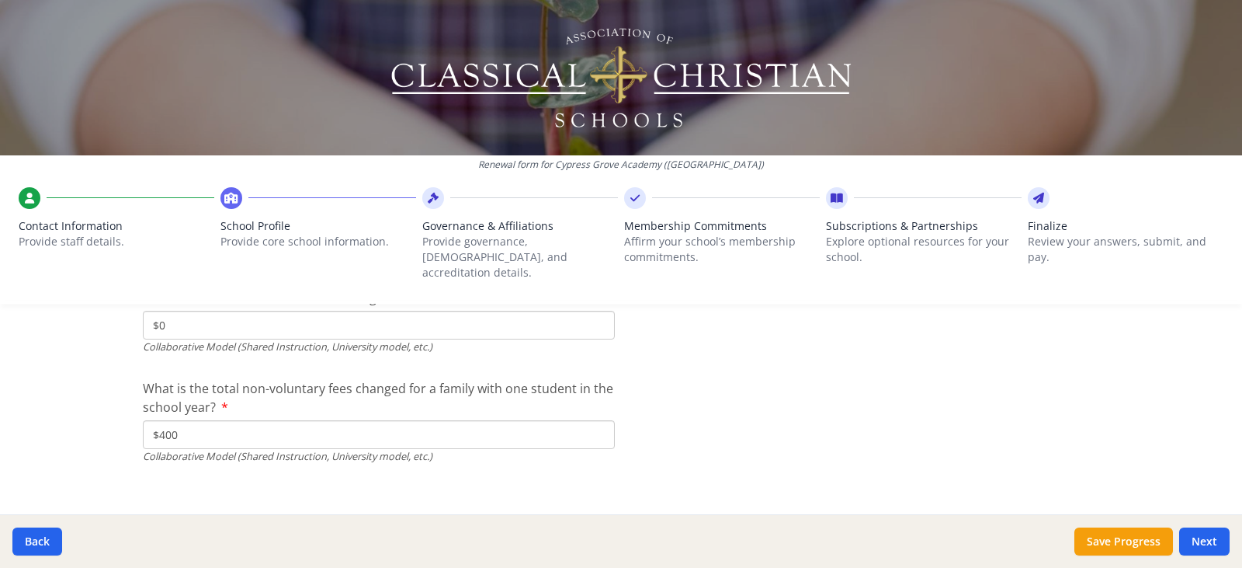
click at [602, 420] on input "$400" at bounding box center [379, 434] width 472 height 29
click at [1204, 542] on button "Next" at bounding box center [1204, 541] width 50 height 28
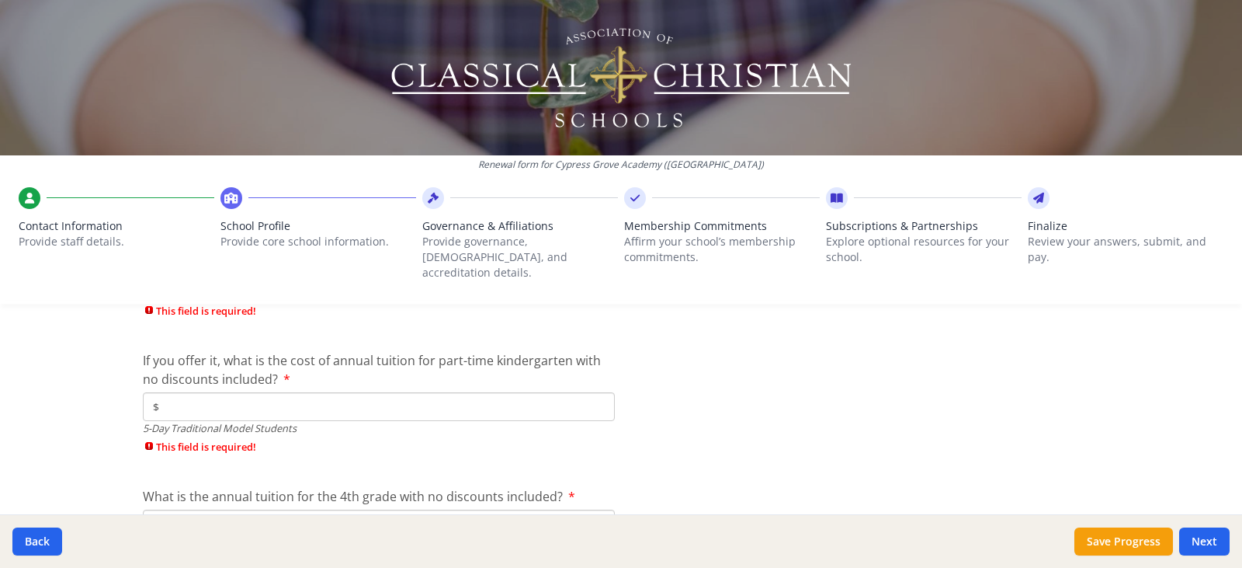
scroll to position [4126, 0]
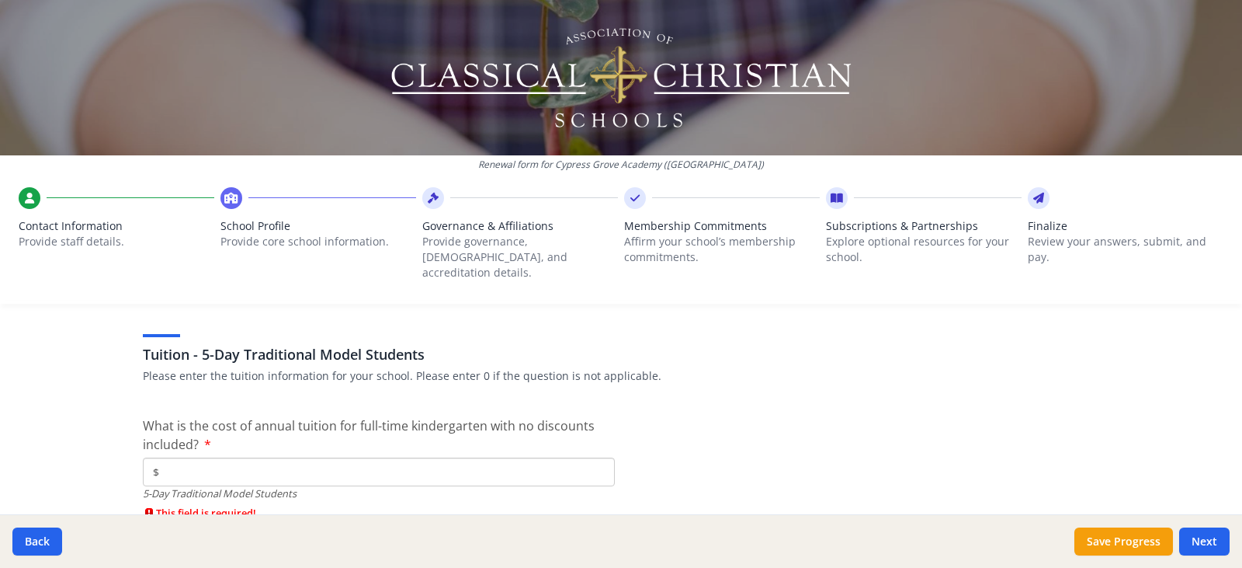
click at [242, 457] on input "$" at bounding box center [379, 471] width 472 height 29
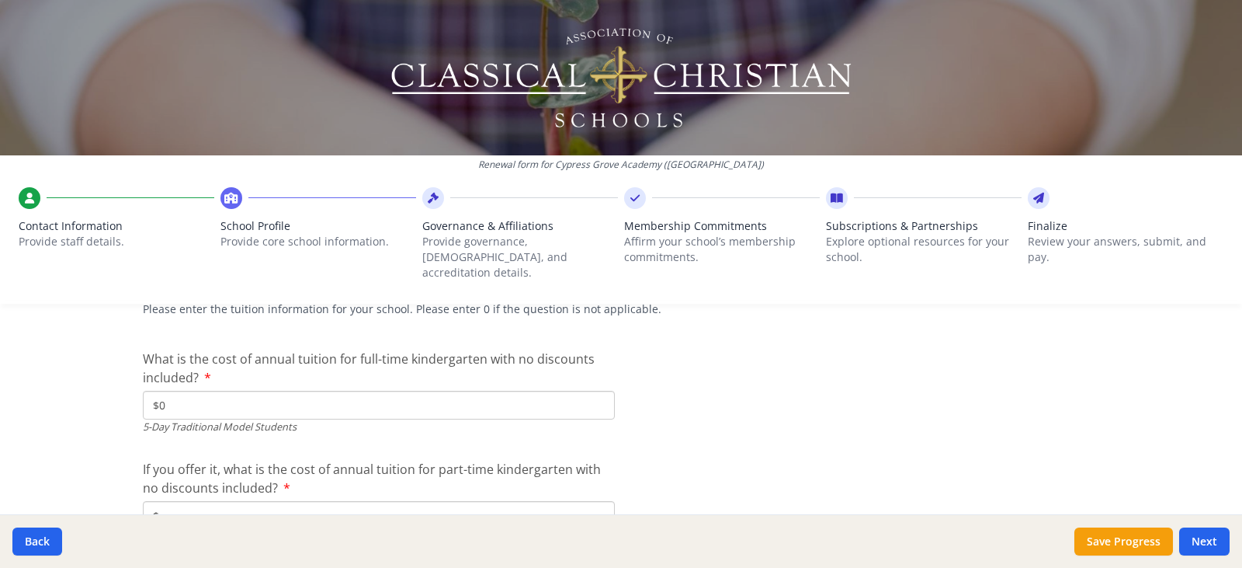
scroll to position [4282, 0]
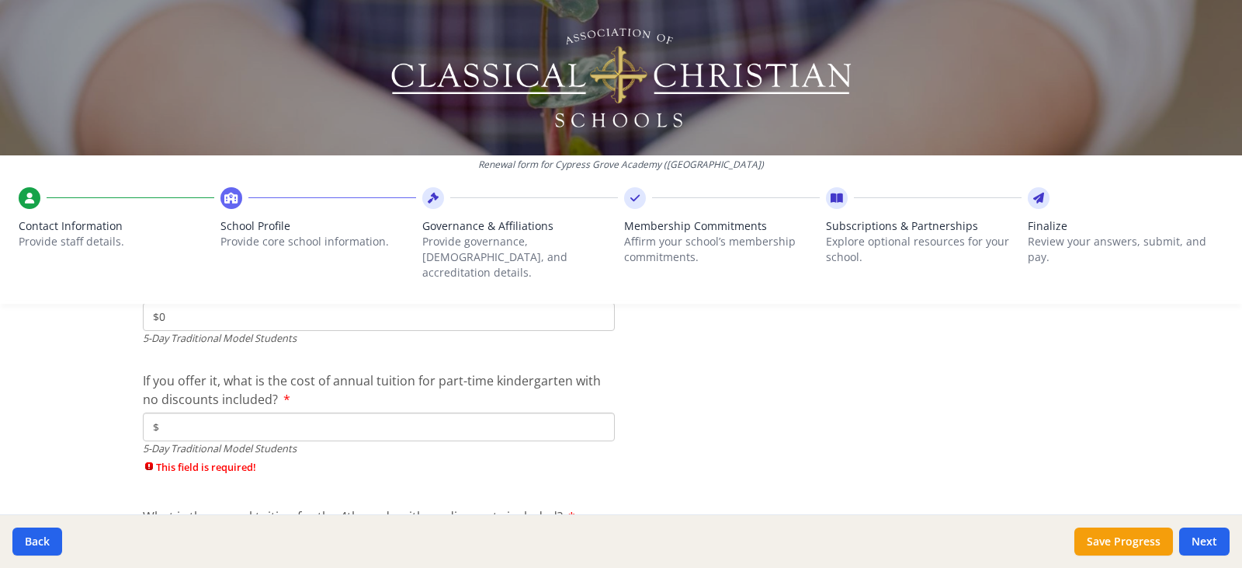
type input "$0"
click at [182, 412] on input "$" at bounding box center [379, 426] width 472 height 29
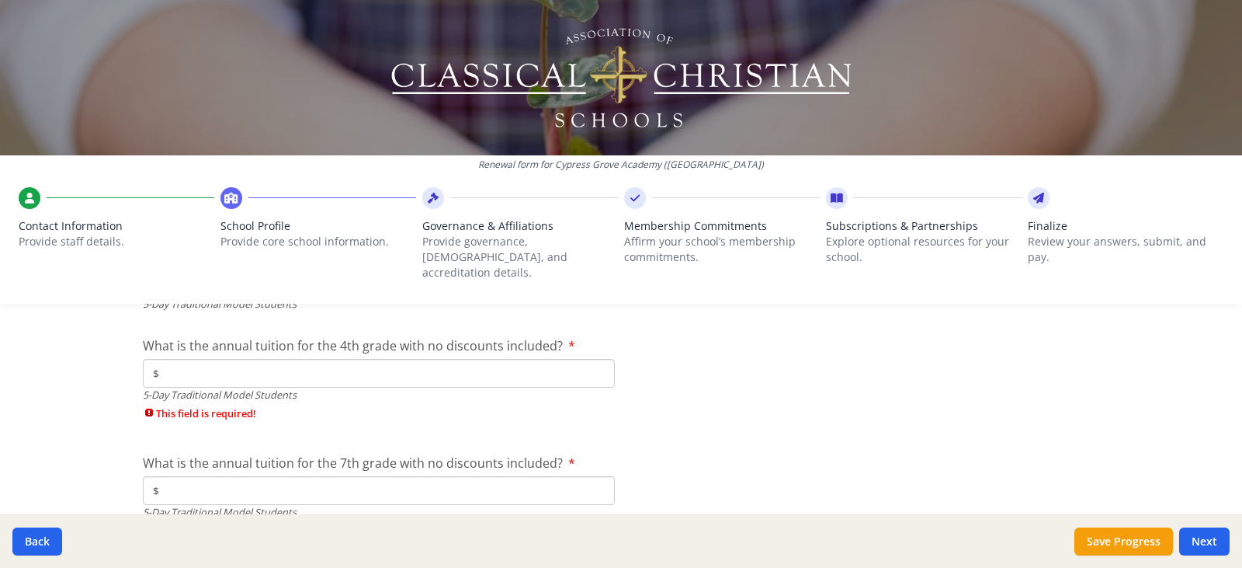
scroll to position [4437, 0]
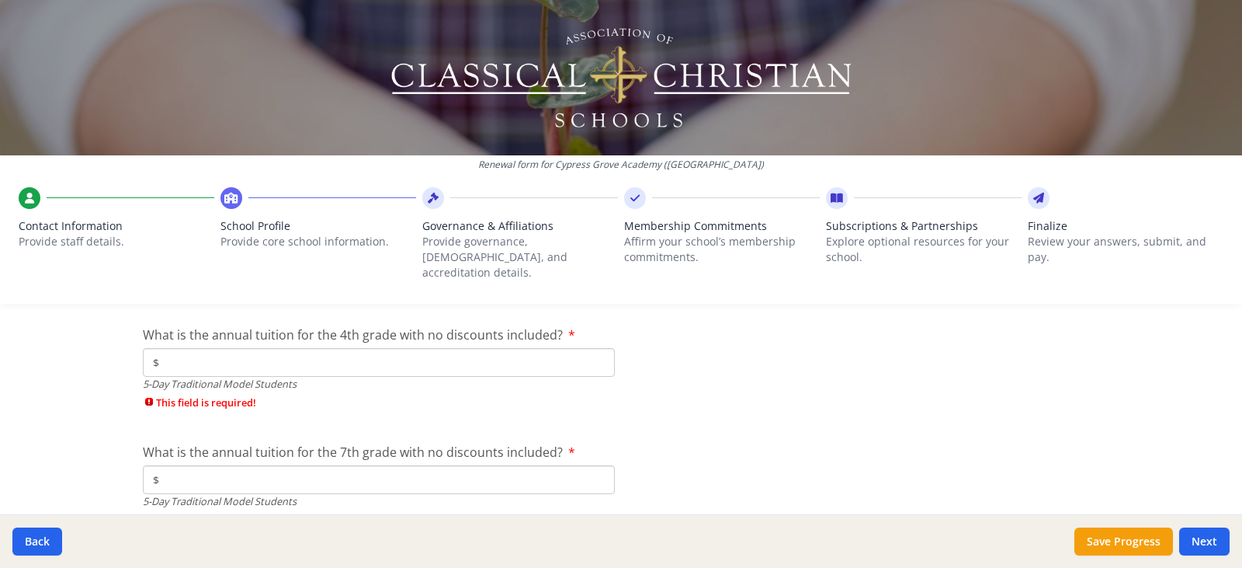
type input "$0"
click at [181, 356] on input "$" at bounding box center [379, 362] width 472 height 29
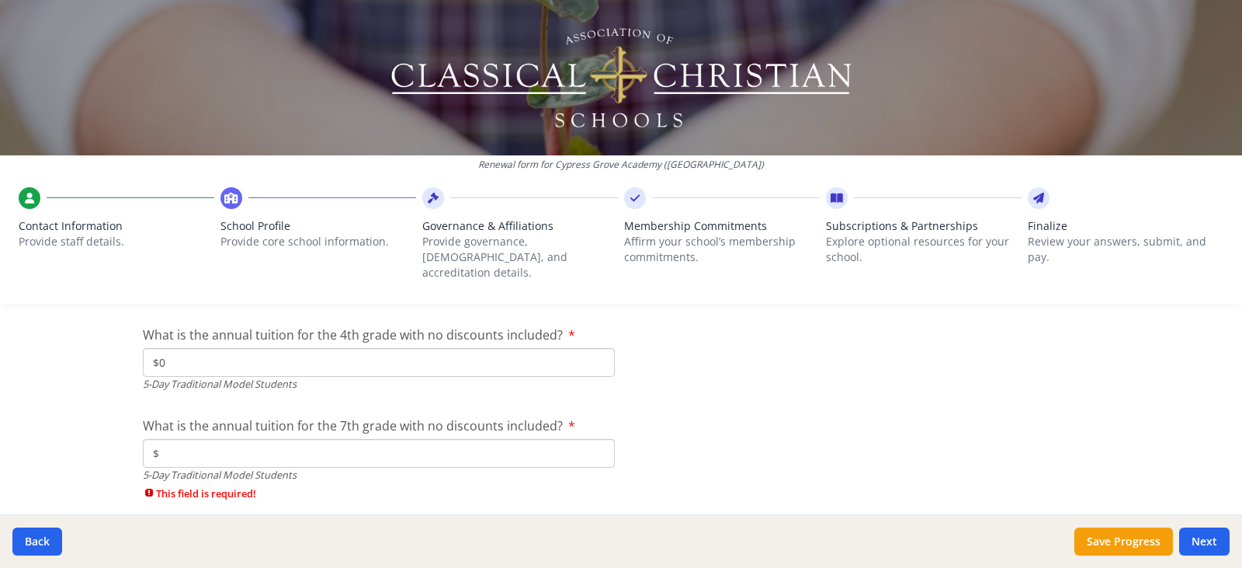
type input "$0"
click at [171, 439] on input "$" at bounding box center [379, 453] width 472 height 29
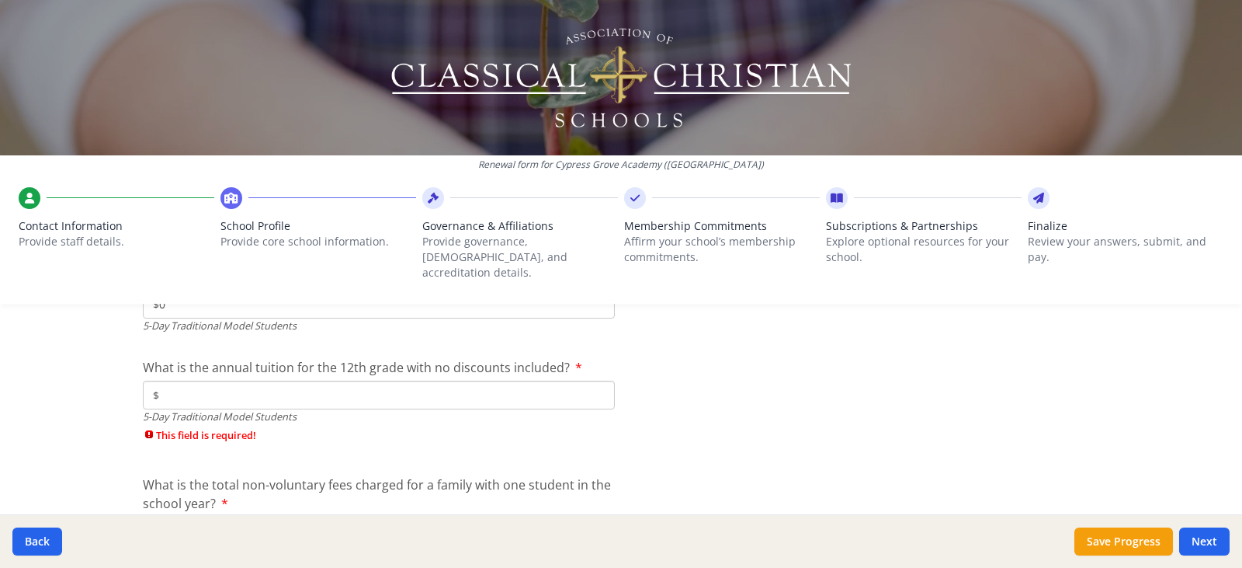
scroll to position [4592, 0]
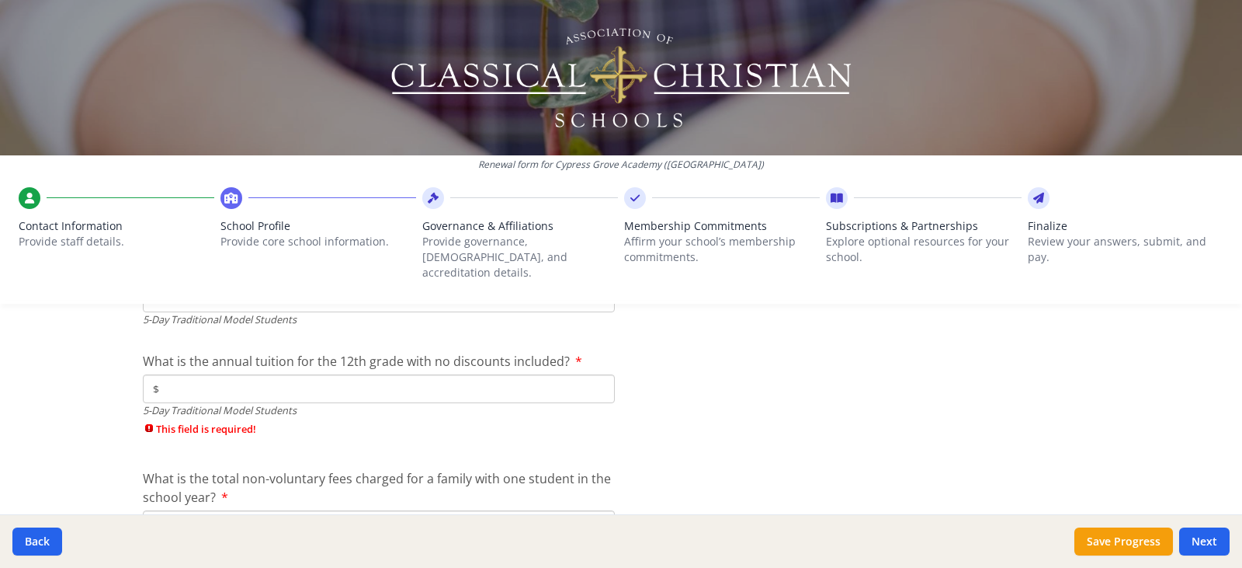
type input "$0"
click at [168, 377] on input "$" at bounding box center [379, 388] width 472 height 29
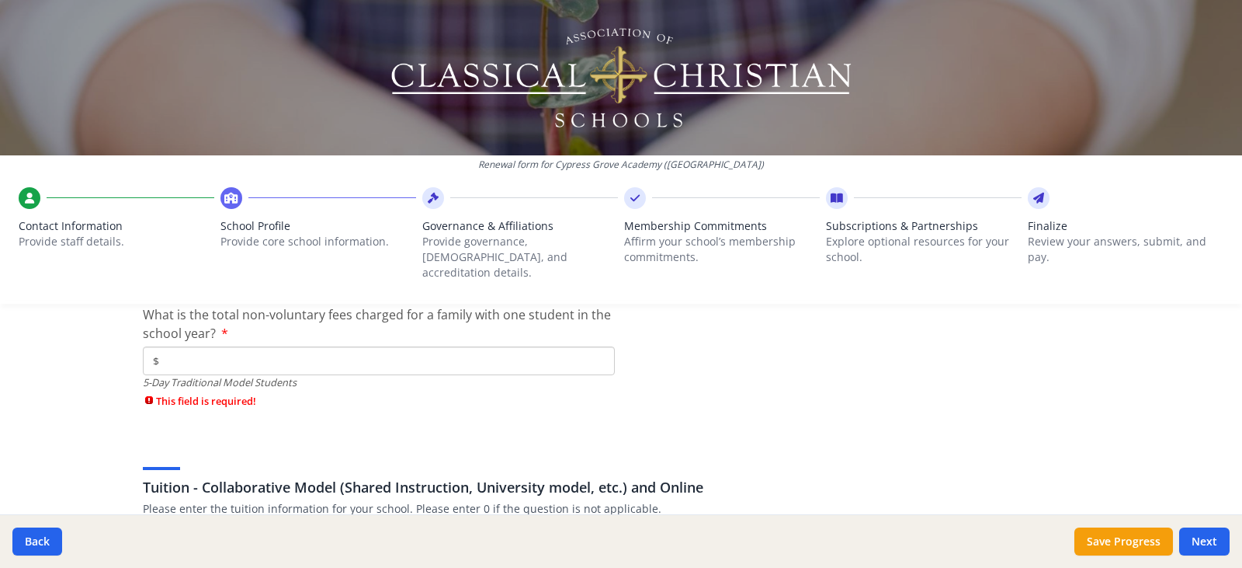
scroll to position [4747, 0]
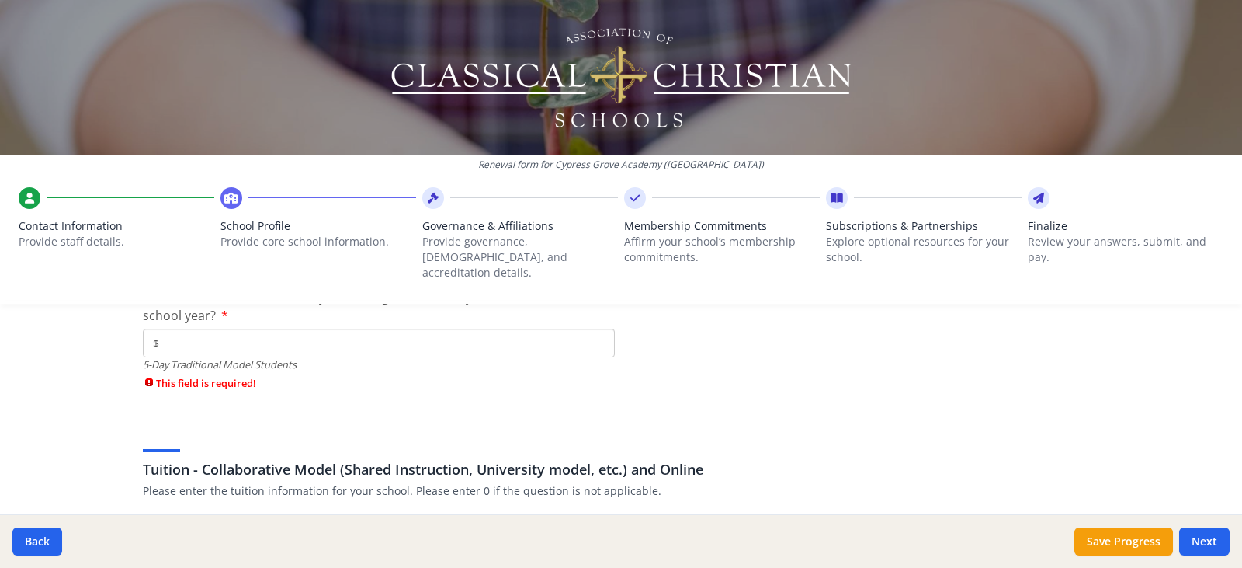
type input "$0"
click at [182, 331] on input "$" at bounding box center [379, 342] width 472 height 29
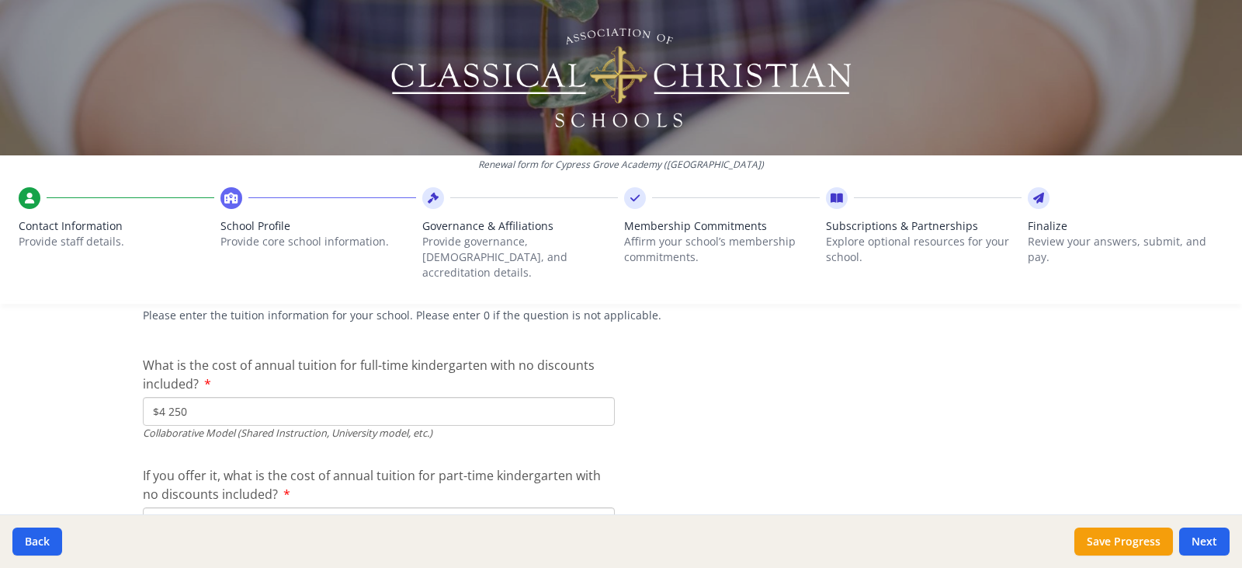
scroll to position [4903, 0]
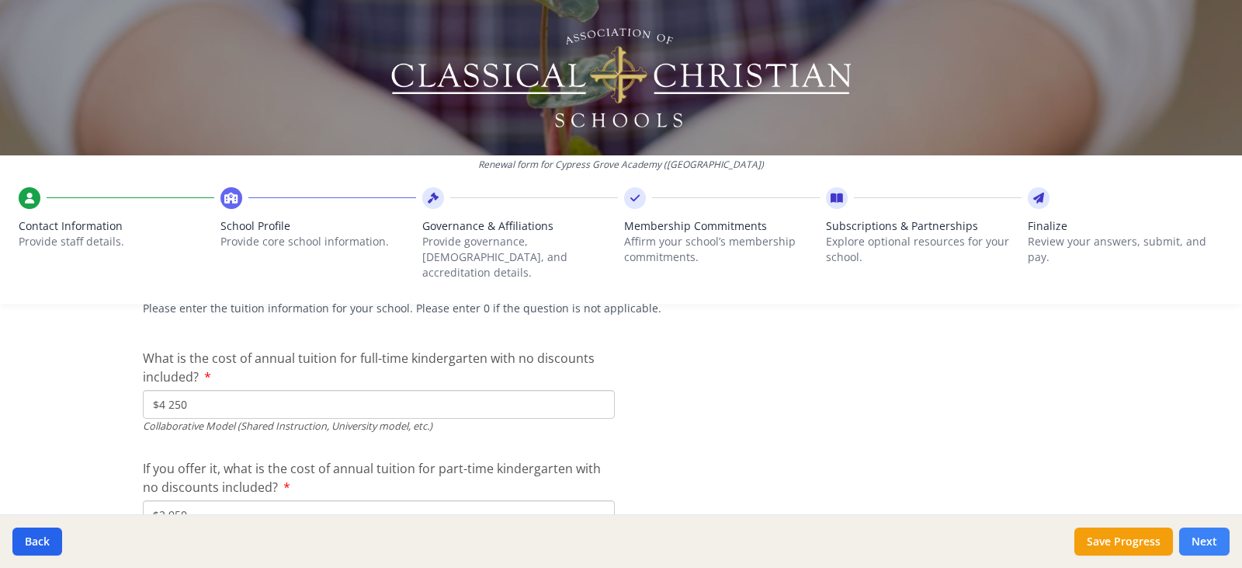
type input "$0"
click at [1217, 544] on button "Next" at bounding box center [1204, 541] width 50 height 28
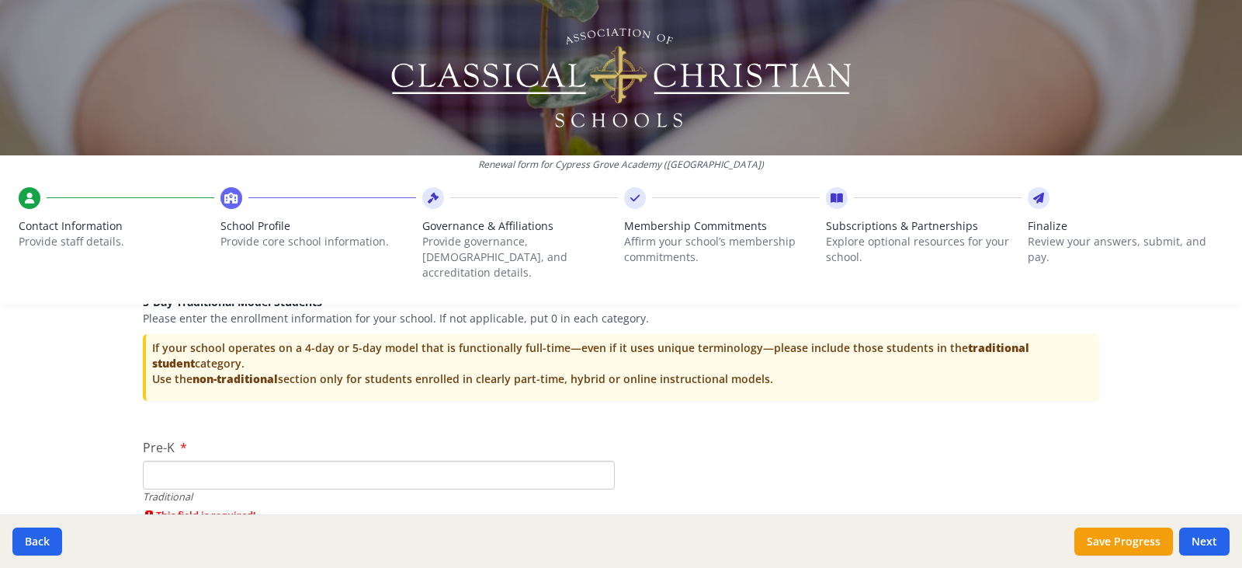
scroll to position [3191, 0]
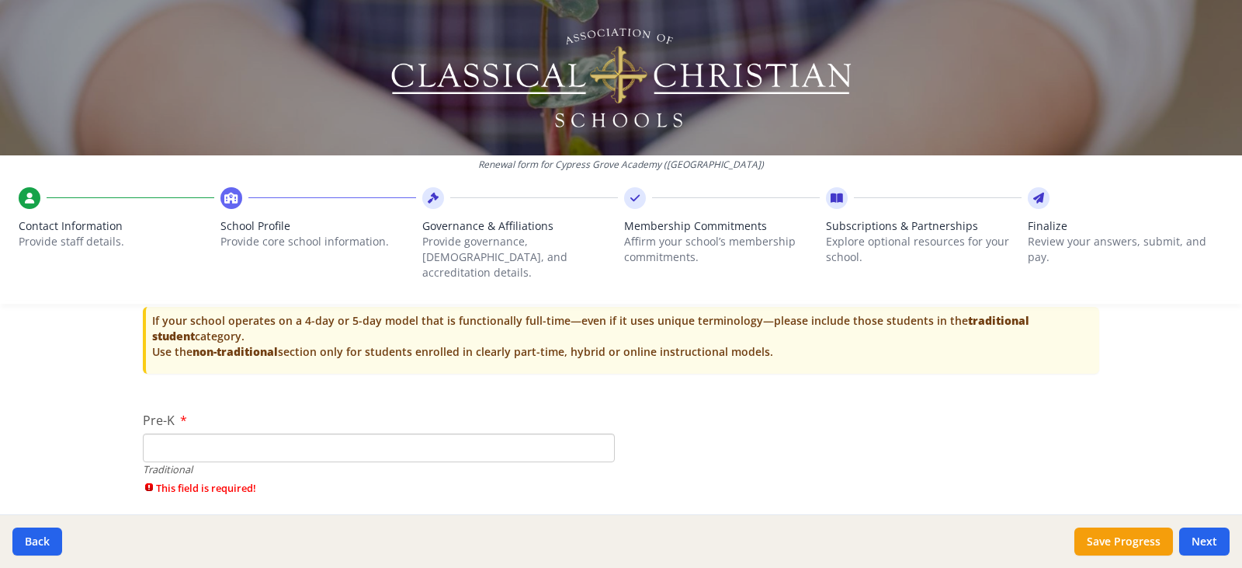
click at [190, 433] on input "Pre-K" at bounding box center [379, 447] width 472 height 29
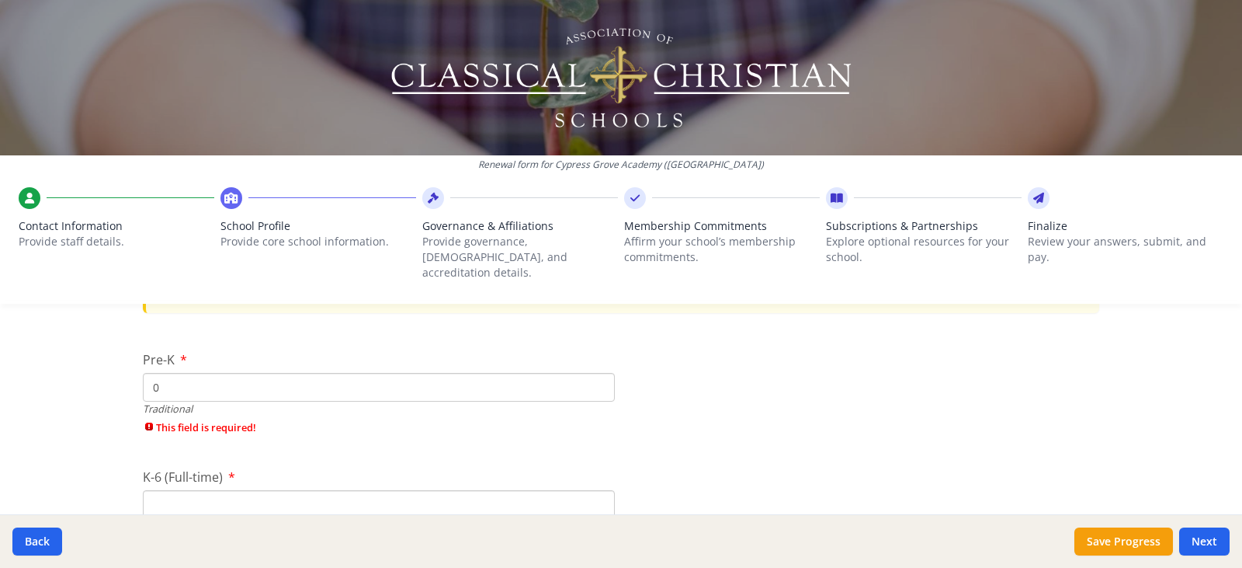
scroll to position [3346, 0]
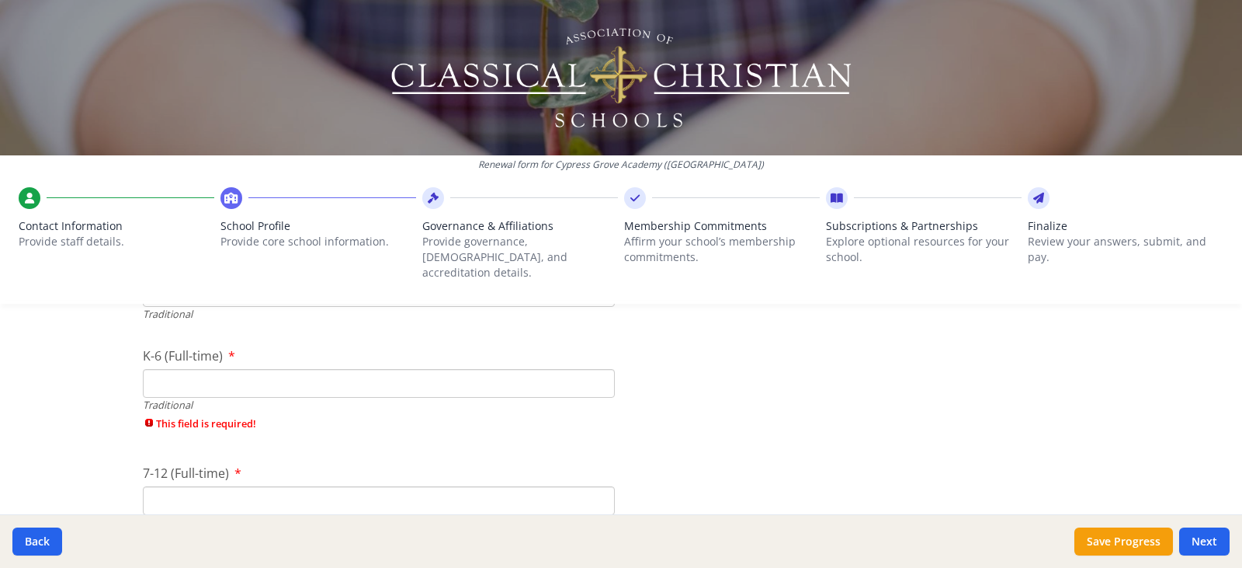
type input "0"
click at [193, 369] on input "K-6 (Full-time)" at bounding box center [379, 383] width 472 height 29
type input "0"
click at [174, 460] on input "7-12 (Full-time)" at bounding box center [379, 474] width 472 height 29
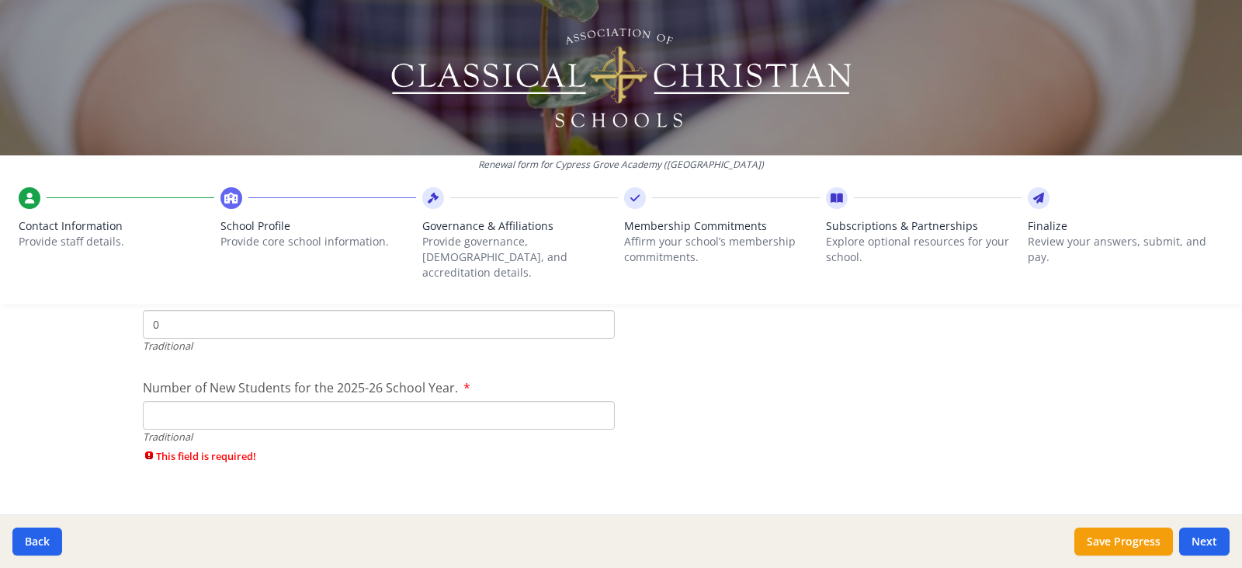
scroll to position [3501, 0]
type input "0"
click at [189, 396] on input "Number of New Students for the 2025-26 School Year." at bounding box center [379, 409] width 472 height 29
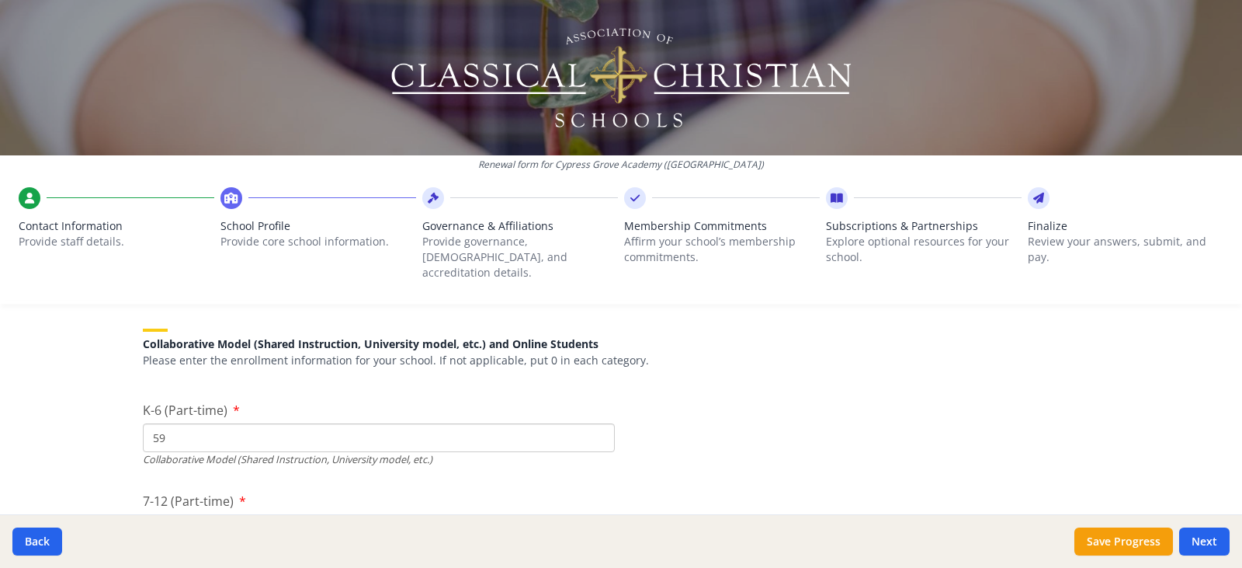
scroll to position [3656, 0]
type input "0"
click at [1212, 545] on button "Next" at bounding box center [1204, 541] width 50 height 28
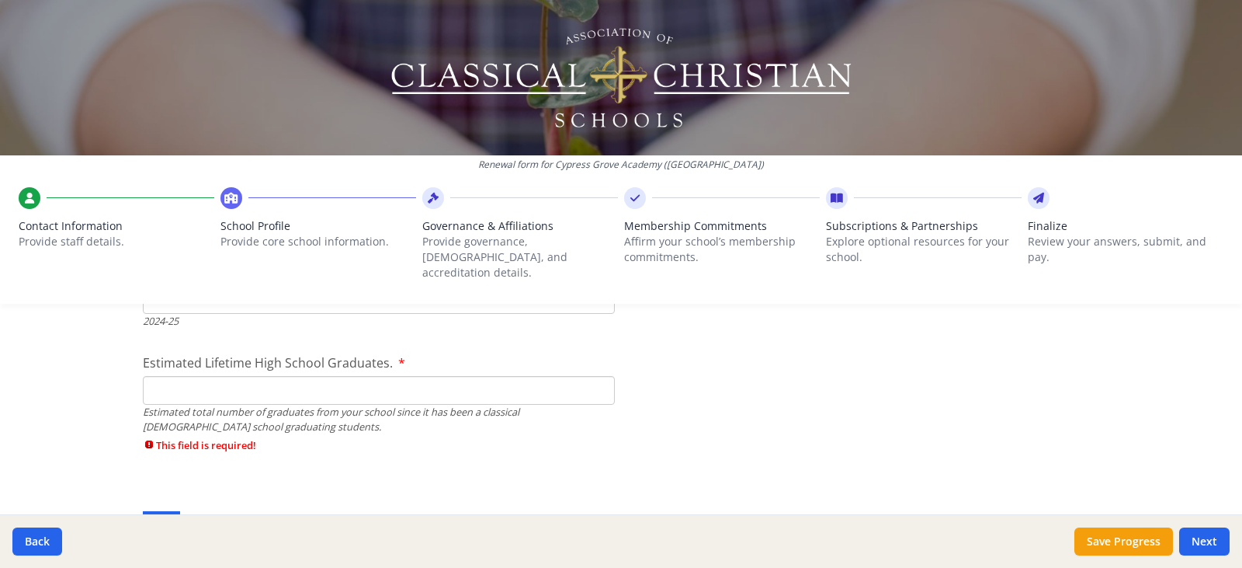
scroll to position [2336, 0]
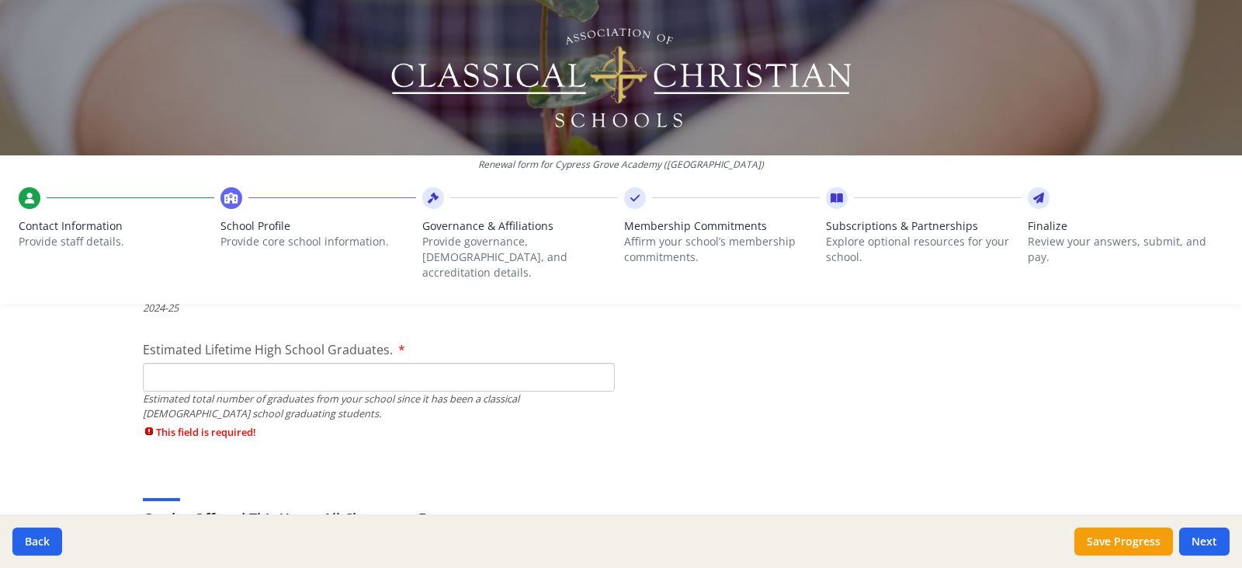
click at [203, 363] on input "Estimated Lifetime High School Graduates." at bounding box center [379, 377] width 472 height 29
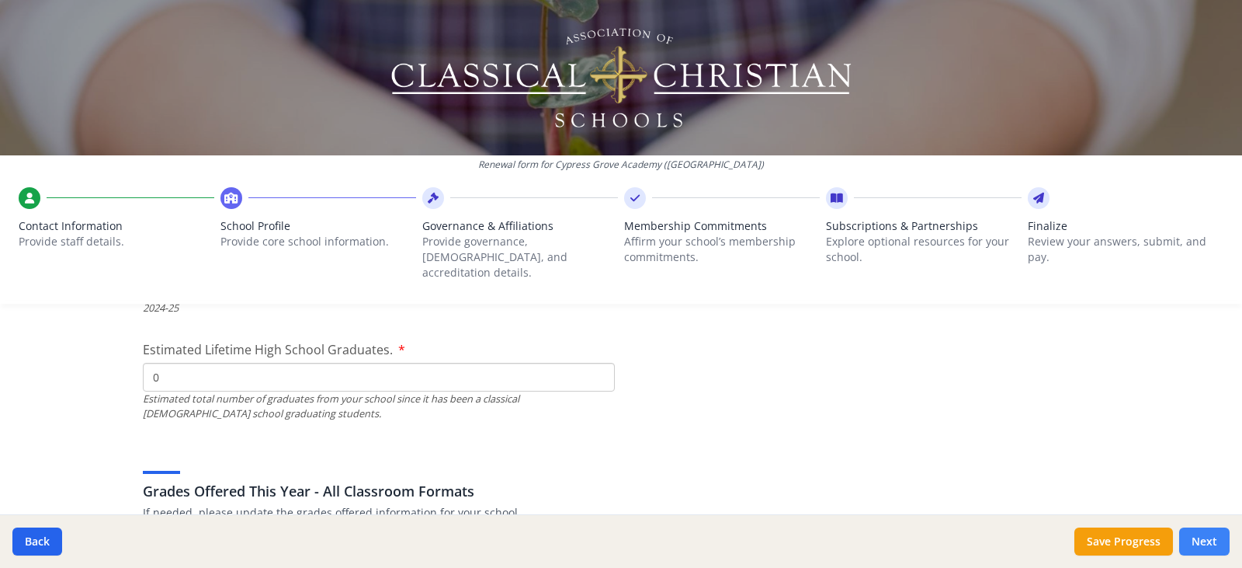
type input "0"
click at [1206, 541] on button "Next" at bounding box center [1204, 541] width 50 height 28
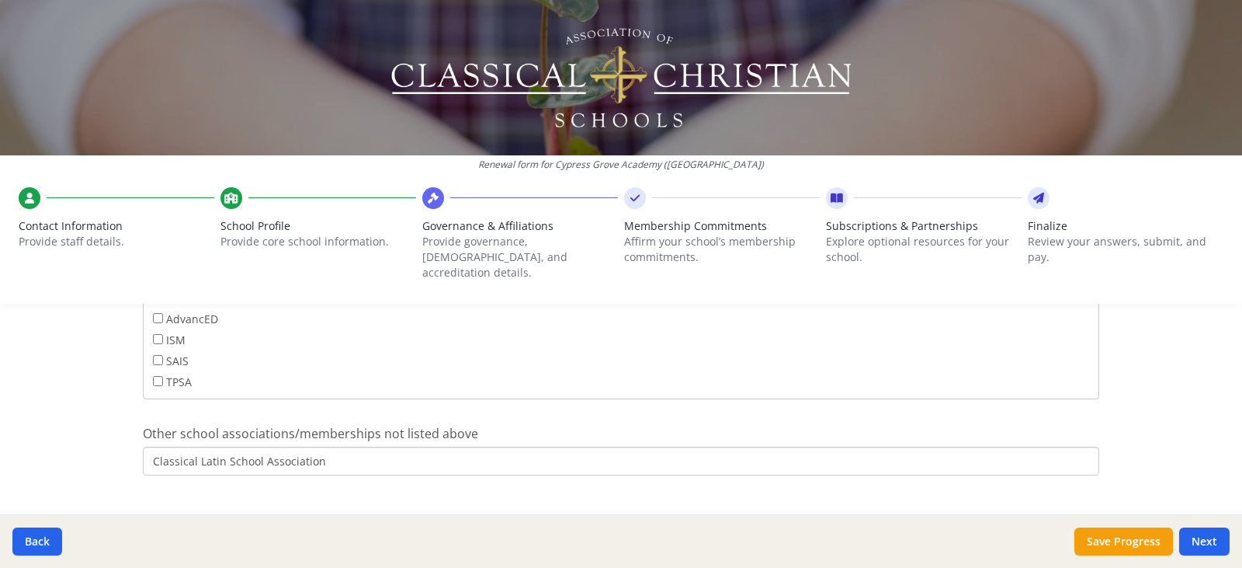
scroll to position [1062, 0]
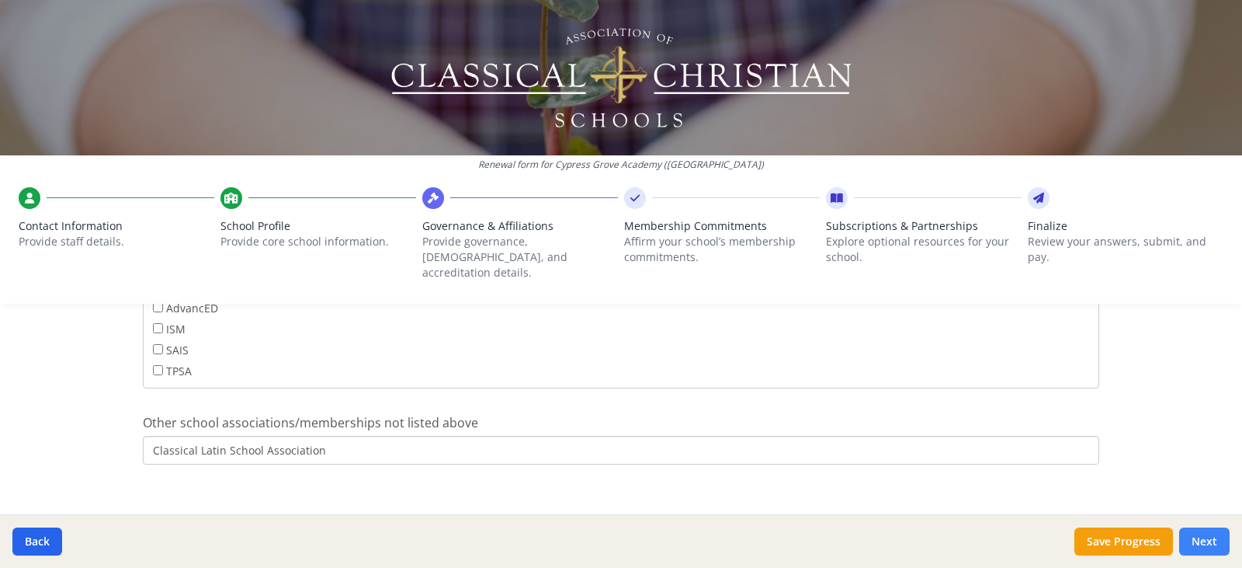
click at [1217, 544] on button "Next" at bounding box center [1204, 541] width 50 height 28
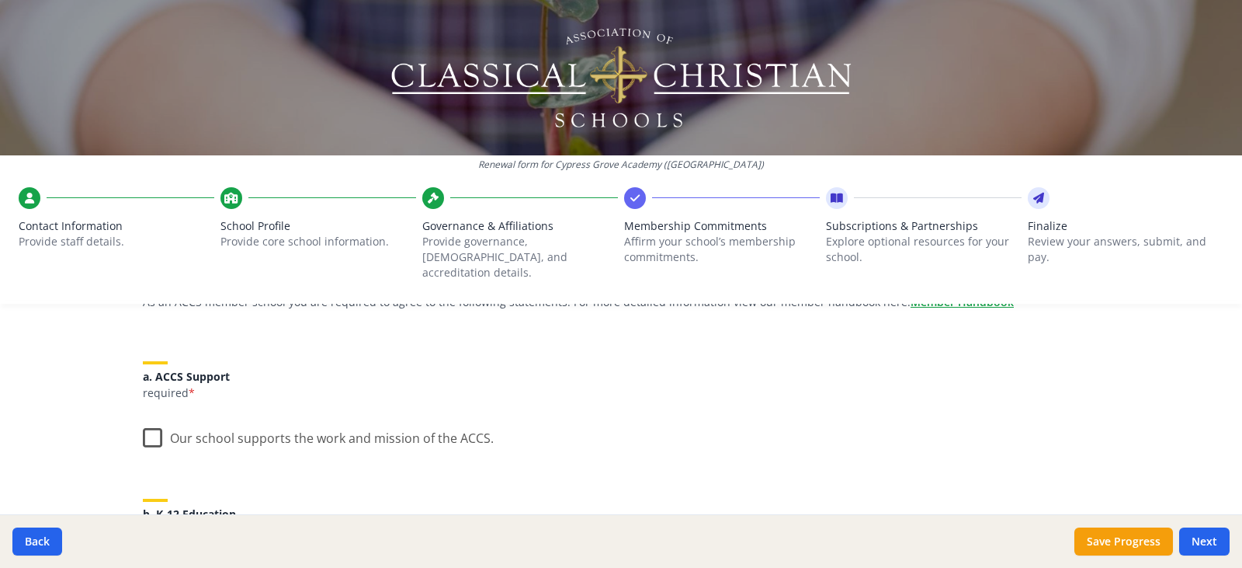
scroll to position [233, 0]
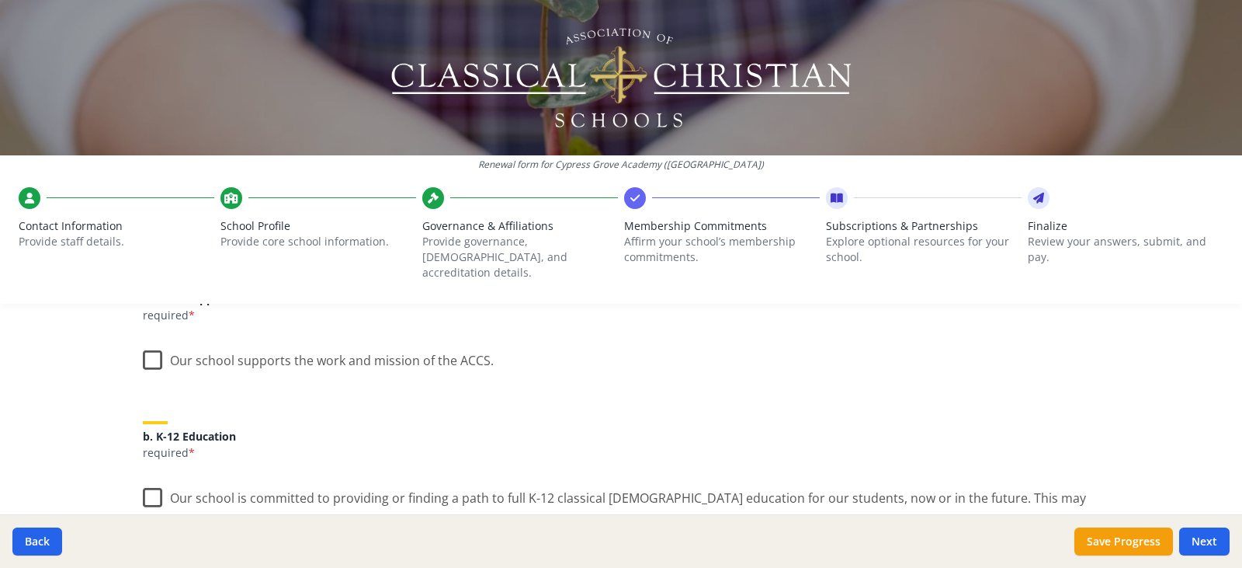
click at [143, 346] on label "Our school supports the work and mission of the ACCS." at bounding box center [318, 356] width 351 height 33
click at [0, 0] on input "Our school supports the work and mission of the ACCS." at bounding box center [0, 0] width 0 height 0
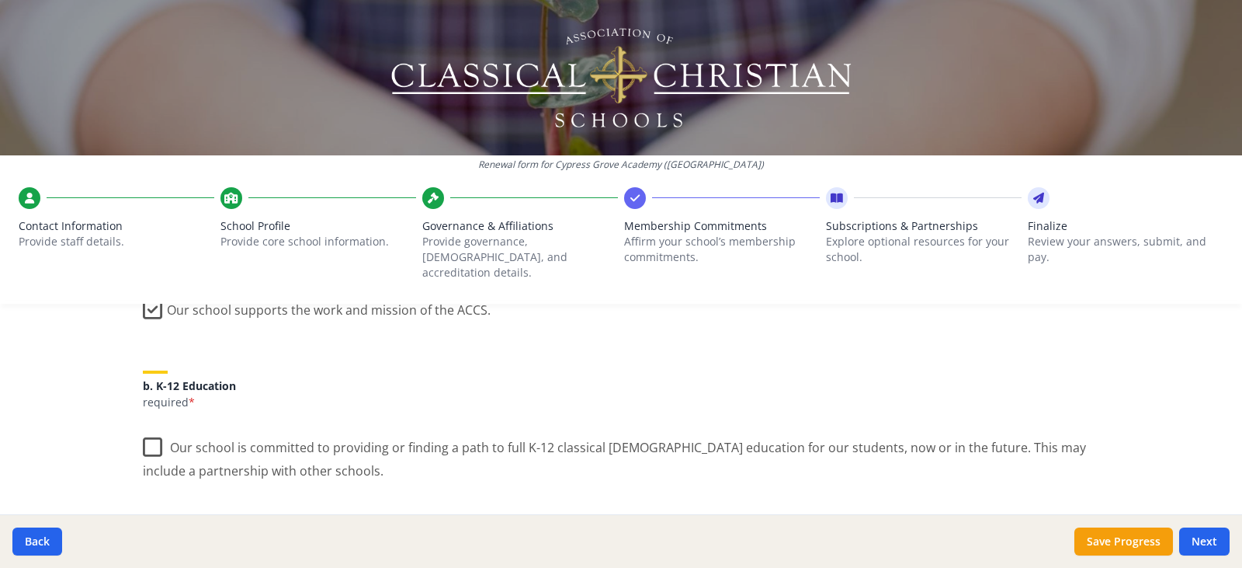
scroll to position [311, 0]
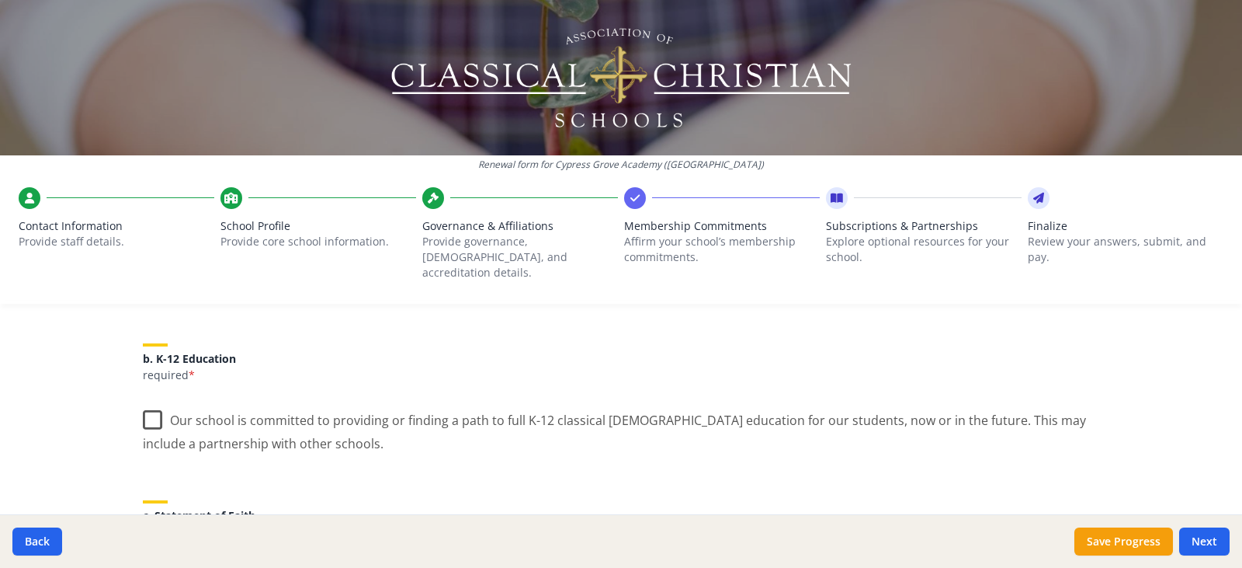
click at [146, 407] on label "Our school is committed to providing or finding a path to full K-12 classical […" at bounding box center [621, 426] width 957 height 52
click at [0, 0] on input "Our school is committed to providing or finding a path to full K-12 classical […" at bounding box center [0, 0] width 0 height 0
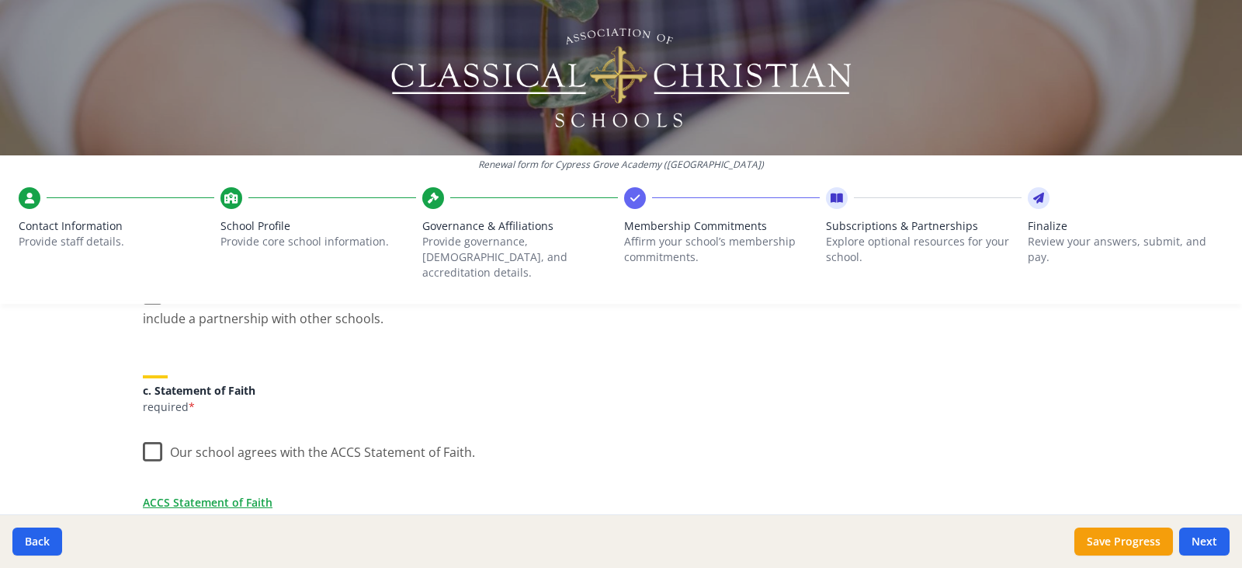
scroll to position [466, 0]
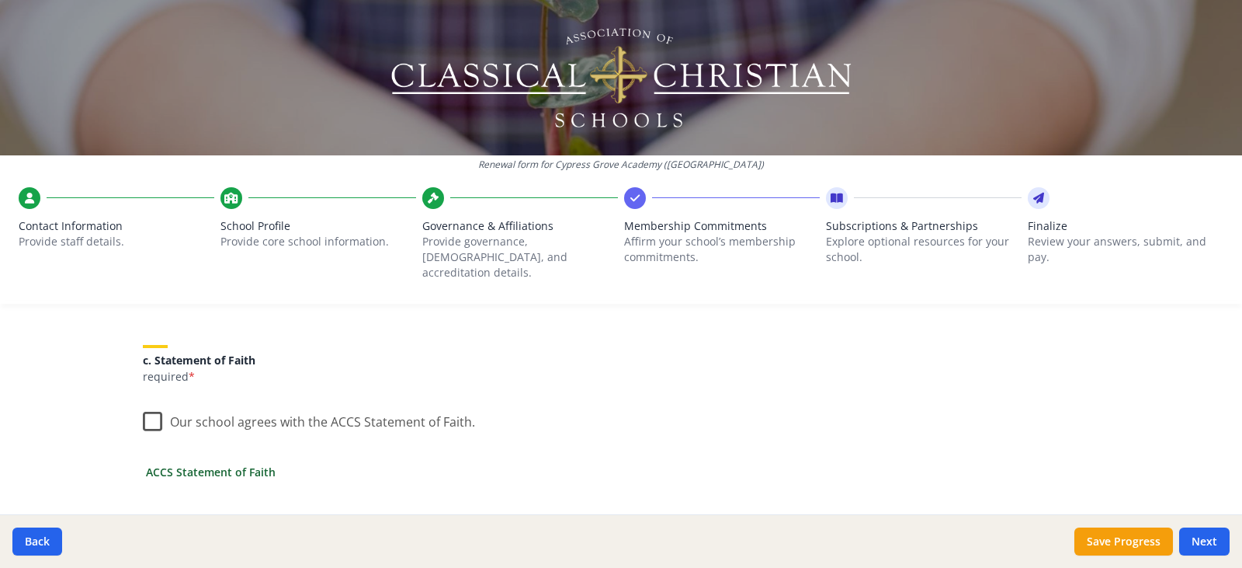
click at [219, 464] on link "ACCS Statement of Faith" at bounding box center [211, 472] width 130 height 16
click at [148, 403] on label "Our school agrees with the ACCS Statement of Faith." at bounding box center [309, 417] width 332 height 33
click at [0, 0] on input "Our school agrees with the ACCS Statement of Faith." at bounding box center [0, 0] width 0 height 0
click at [1207, 540] on button "Next" at bounding box center [1204, 541] width 50 height 28
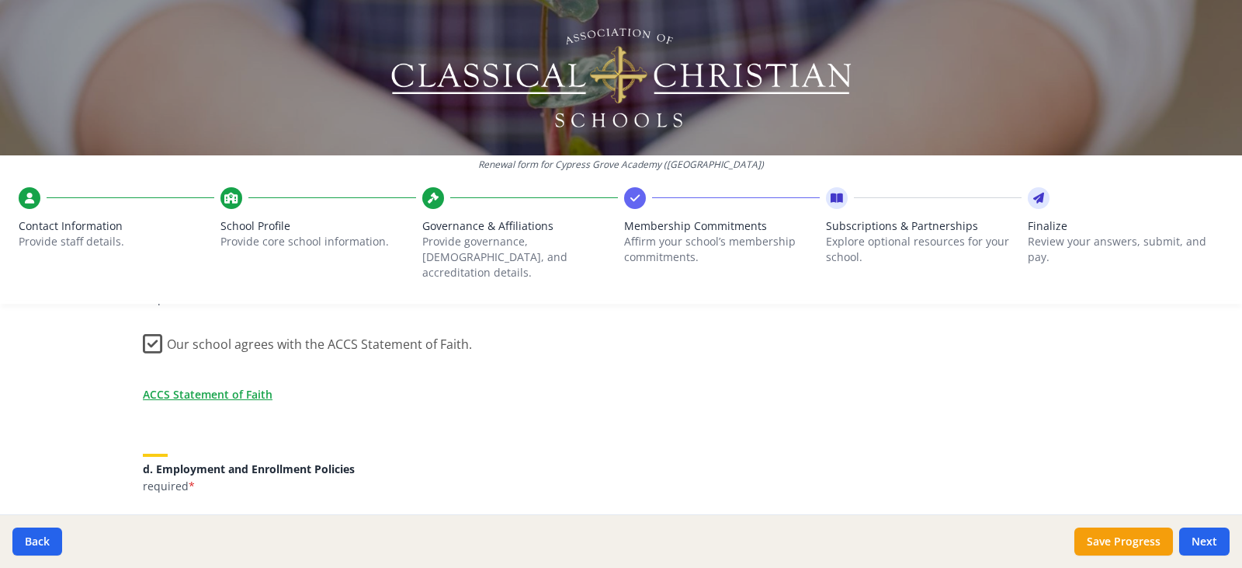
scroll to position [699, 0]
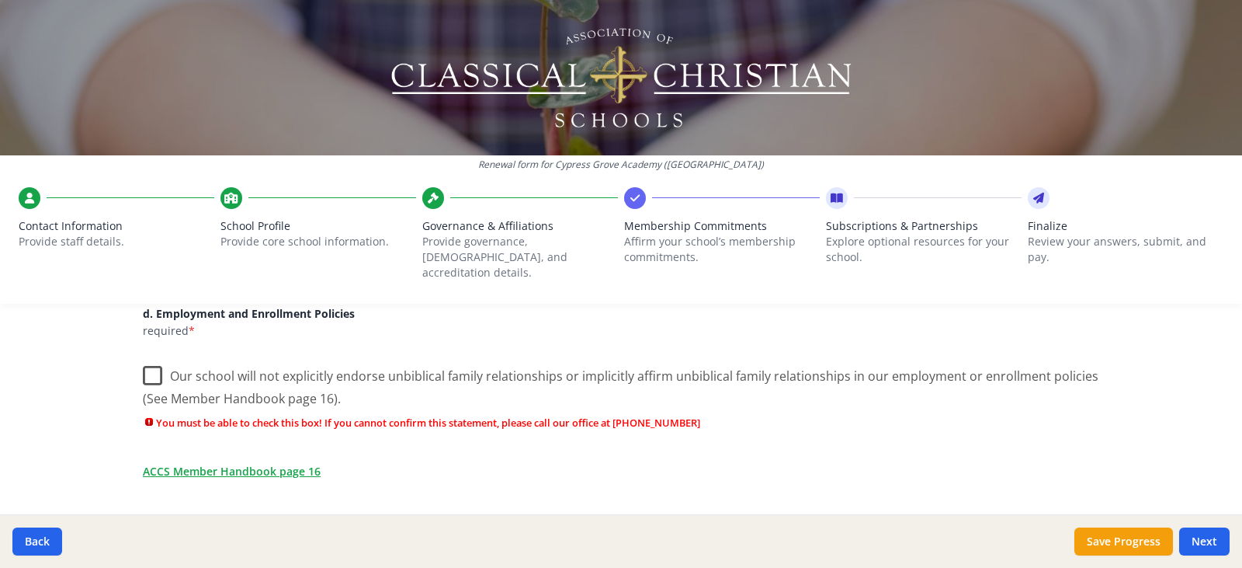
click at [155, 359] on label "Our school will not explicitly endorse unbiblical family relationships or impli…" at bounding box center [621, 382] width 957 height 52
click at [0, 0] on input "Our school will not explicitly endorse unbiblical family relationships or impli…" at bounding box center [0, 0] width 0 height 0
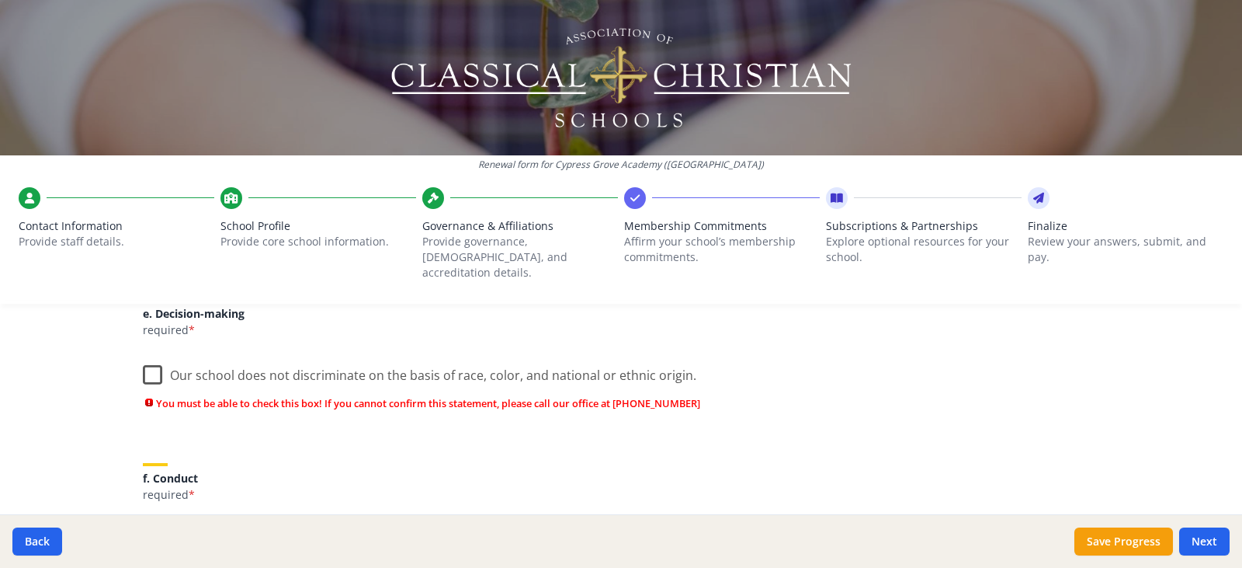
scroll to position [932, 0]
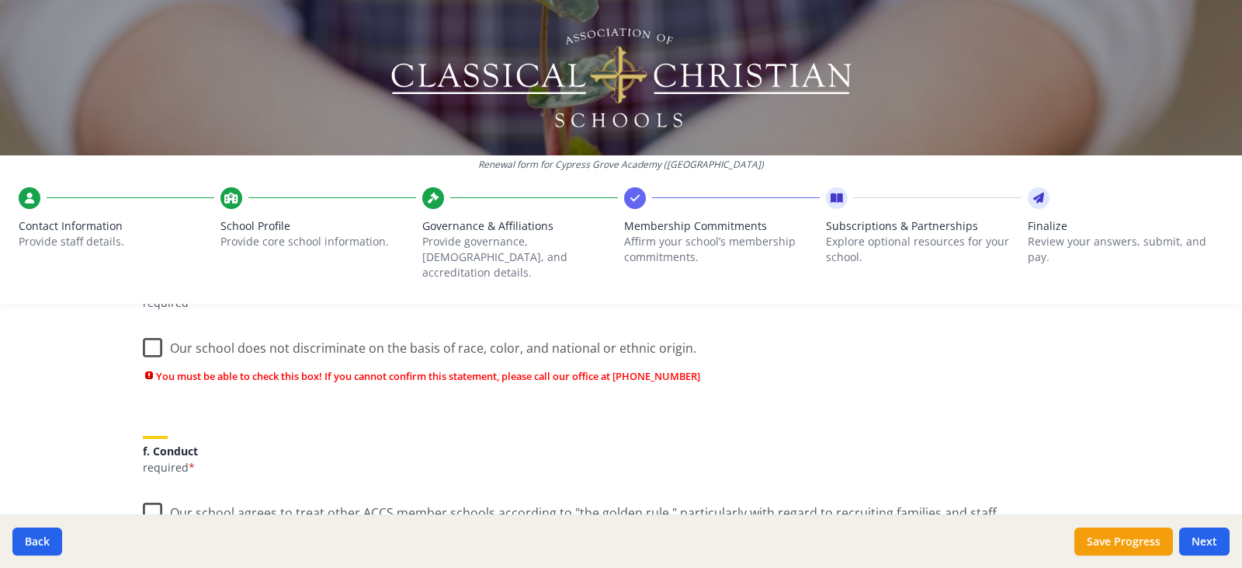
click at [151, 329] on label "Our school does not discriminate on the basis of race, color, and national or e…" at bounding box center [420, 344] width 554 height 33
click at [0, 0] on input "Our school does not discriminate on the basis of race, color, and national or e…" at bounding box center [0, 0] width 0 height 0
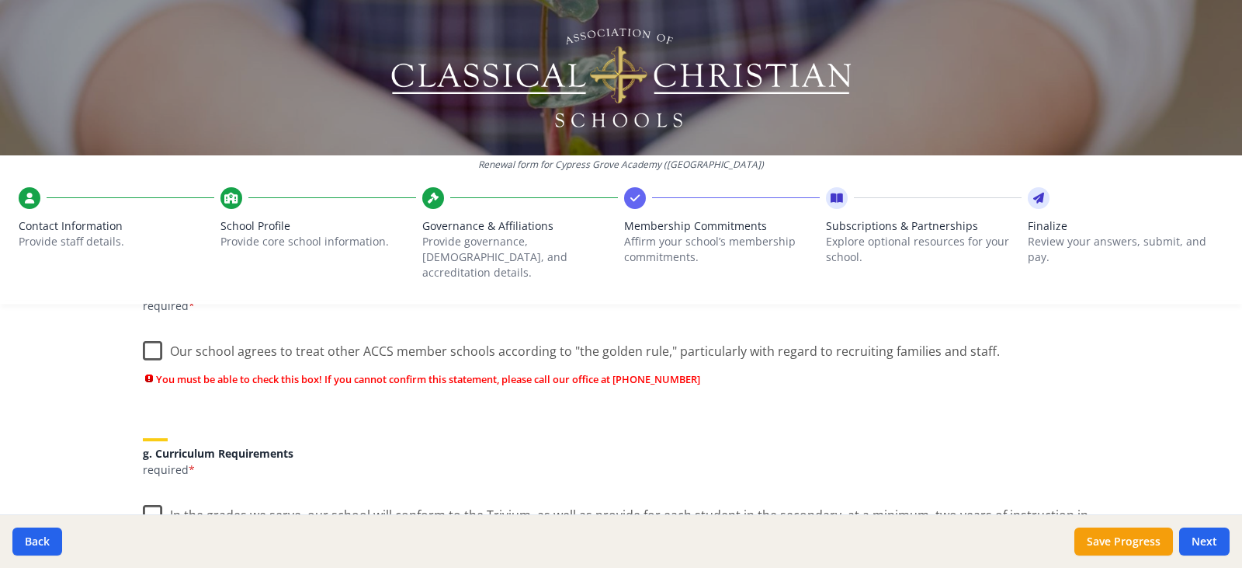
scroll to position [1087, 0]
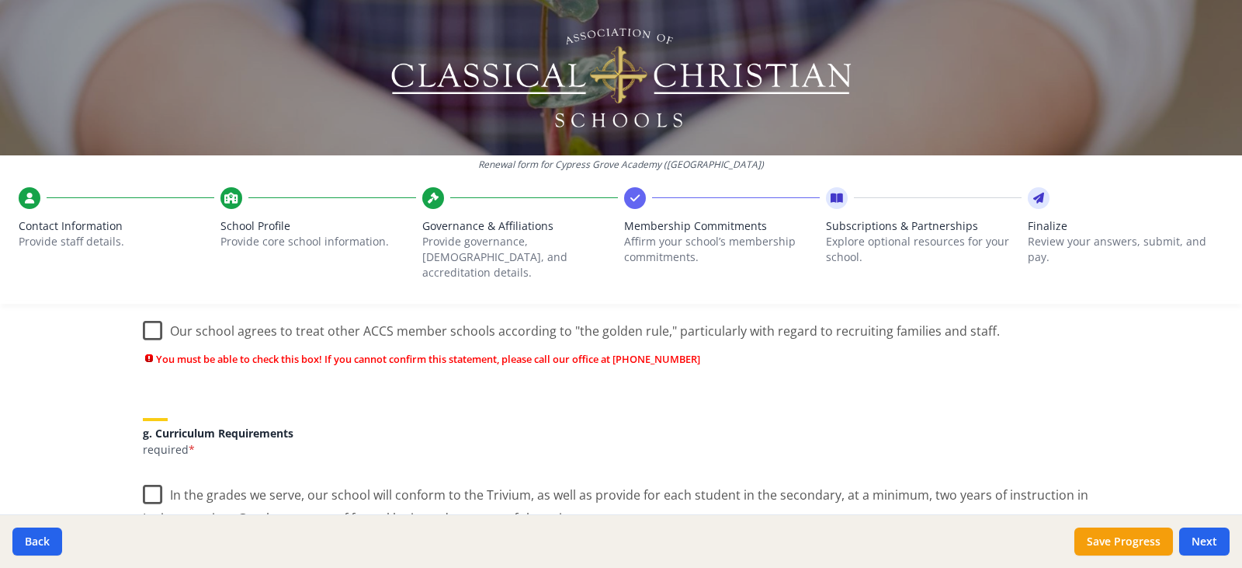
click at [149, 311] on label "Our school agrees to treat other ACCS member schools according to "the golden r…" at bounding box center [571, 327] width 857 height 33
click at [0, 0] on input "Our school agrees to treat other ACCS member schools according to "the golden r…" at bounding box center [0, 0] width 0 height 0
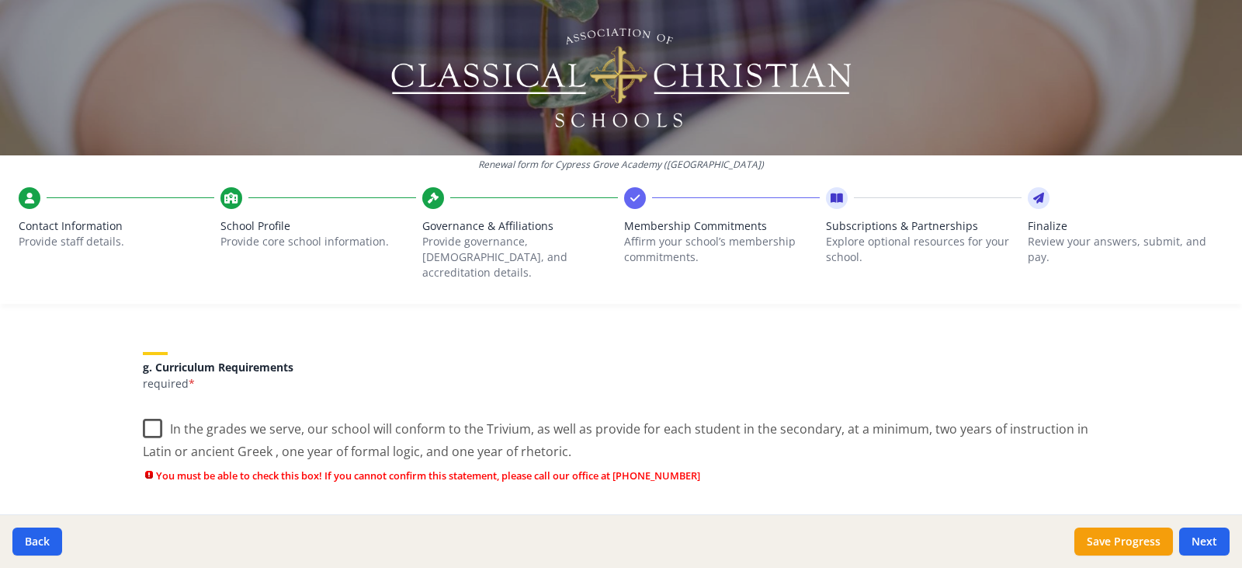
scroll to position [1165, 0]
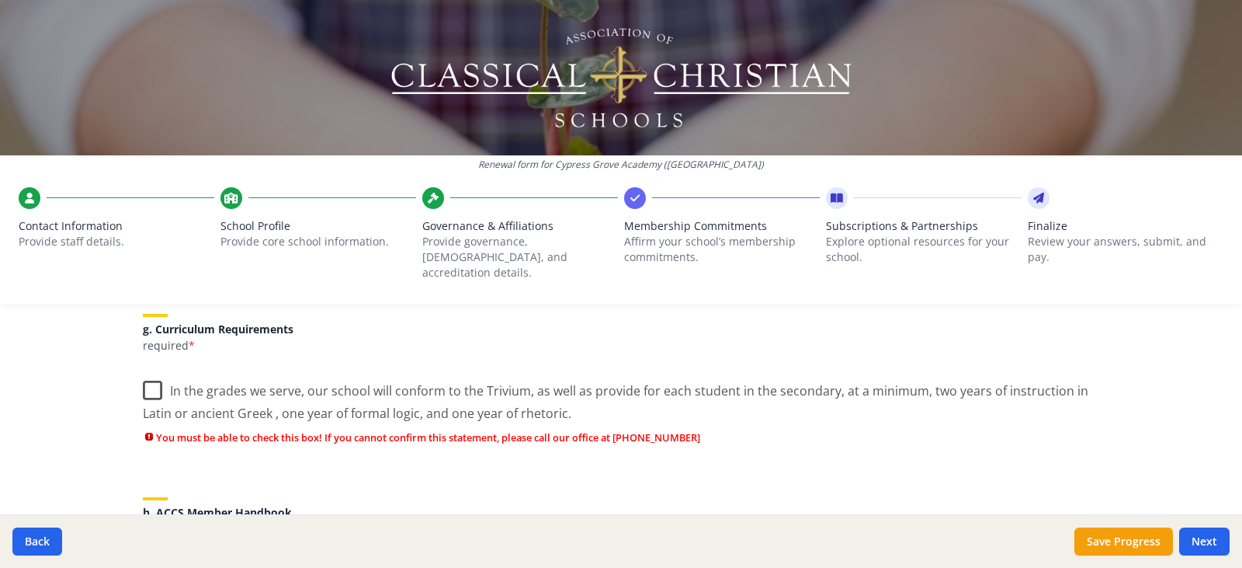
click at [148, 373] on label "In the grades we serve, our school will conform to the Trivium, as well as prov…" at bounding box center [621, 396] width 957 height 52
click at [0, 0] on input "In the grades we serve, our school will conform to the Trivium, as well as prov…" at bounding box center [0, 0] width 0 height 0
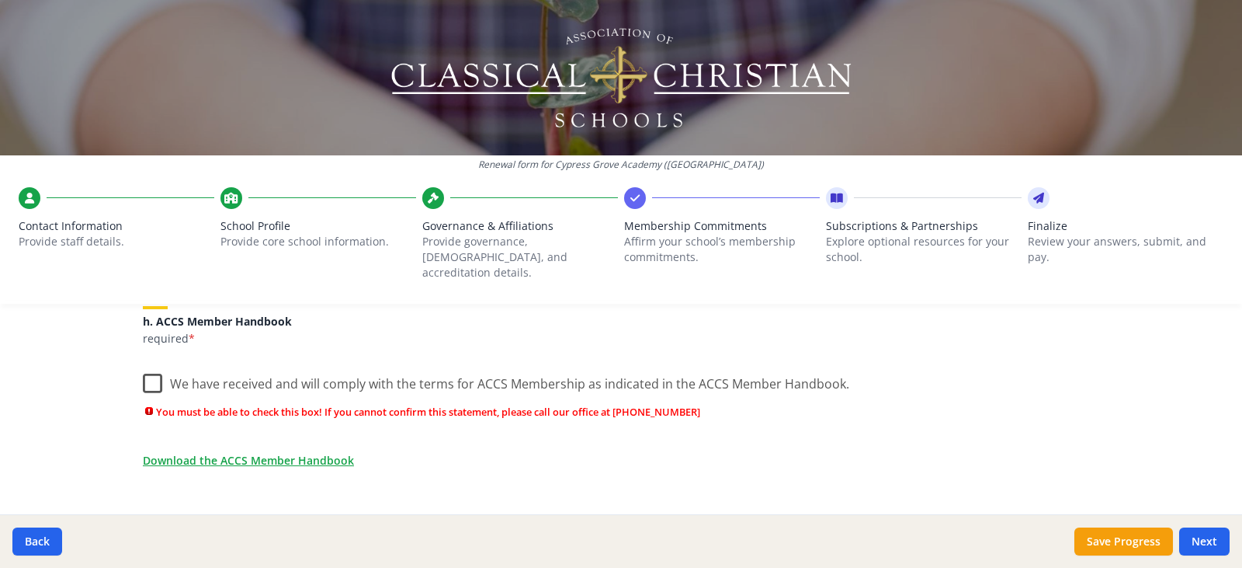
scroll to position [1242, 0]
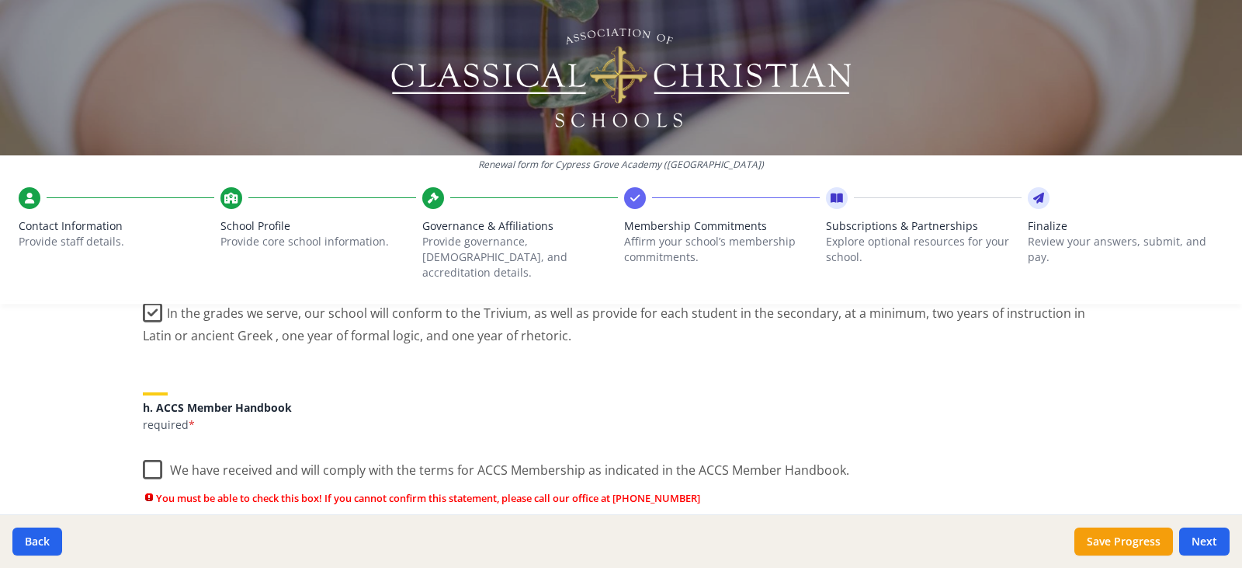
click at [154, 457] on label "We have received and will comply with the terms for ACCS Membership as indicate…" at bounding box center [496, 466] width 707 height 33
click at [0, 0] on input "We have received and will comply with the terms for ACCS Membership as indicate…" at bounding box center [0, 0] width 0 height 0
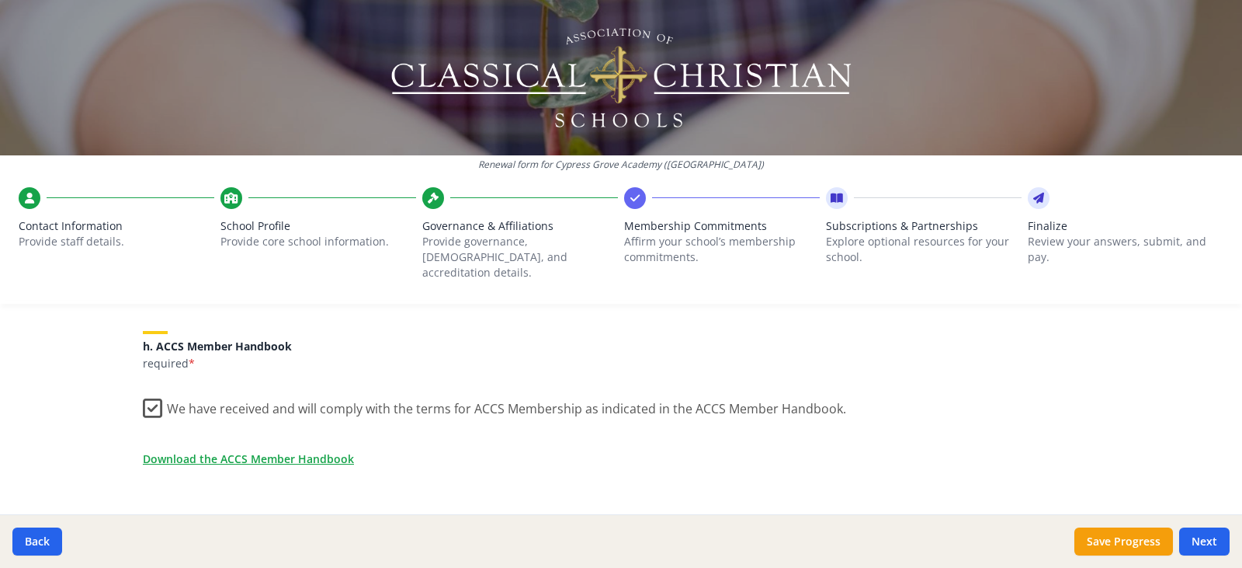
scroll to position [1398, 0]
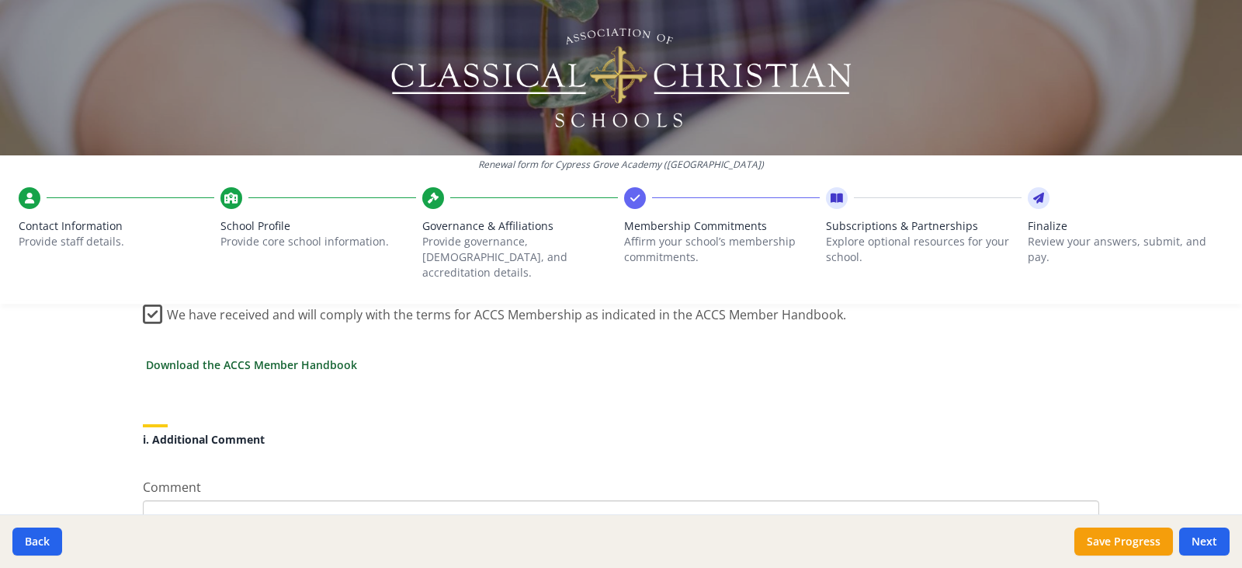
click at [271, 356] on link "Download the ACCS Member Handbook" at bounding box center [251, 364] width 211 height 16
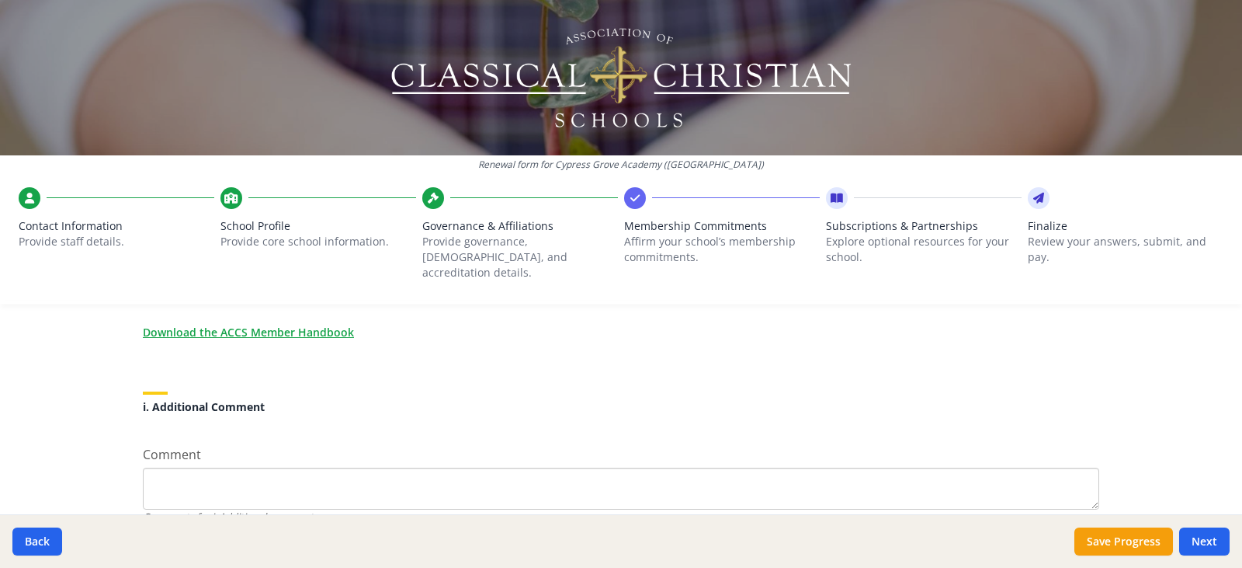
scroll to position [1336, 0]
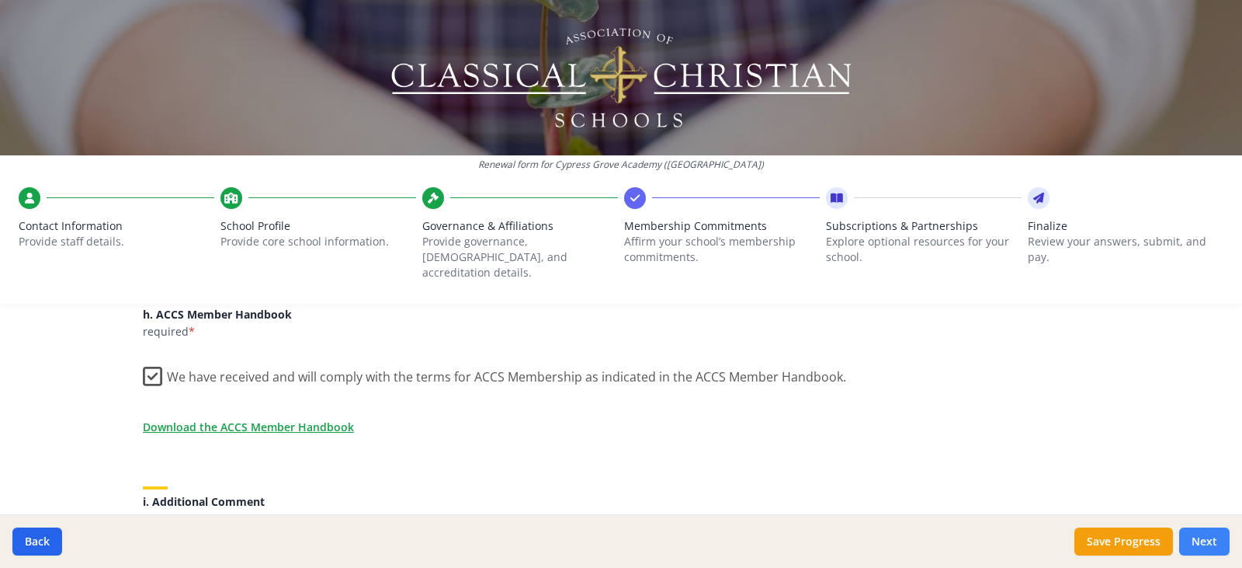
click at [1211, 539] on button "Next" at bounding box center [1204, 541] width 50 height 28
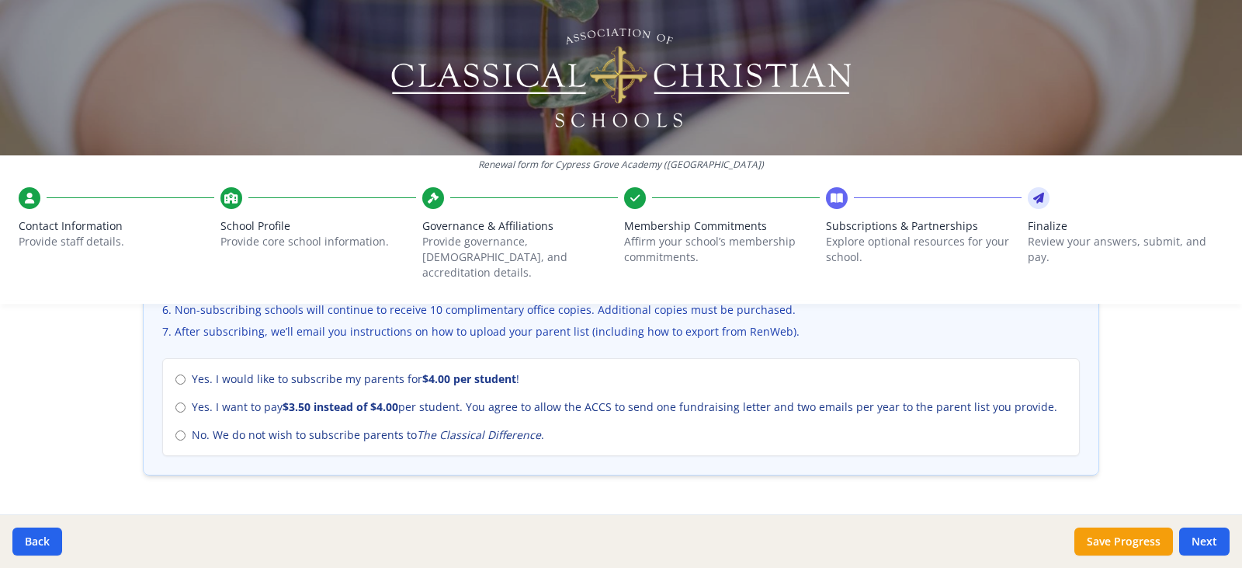
scroll to position [699, 0]
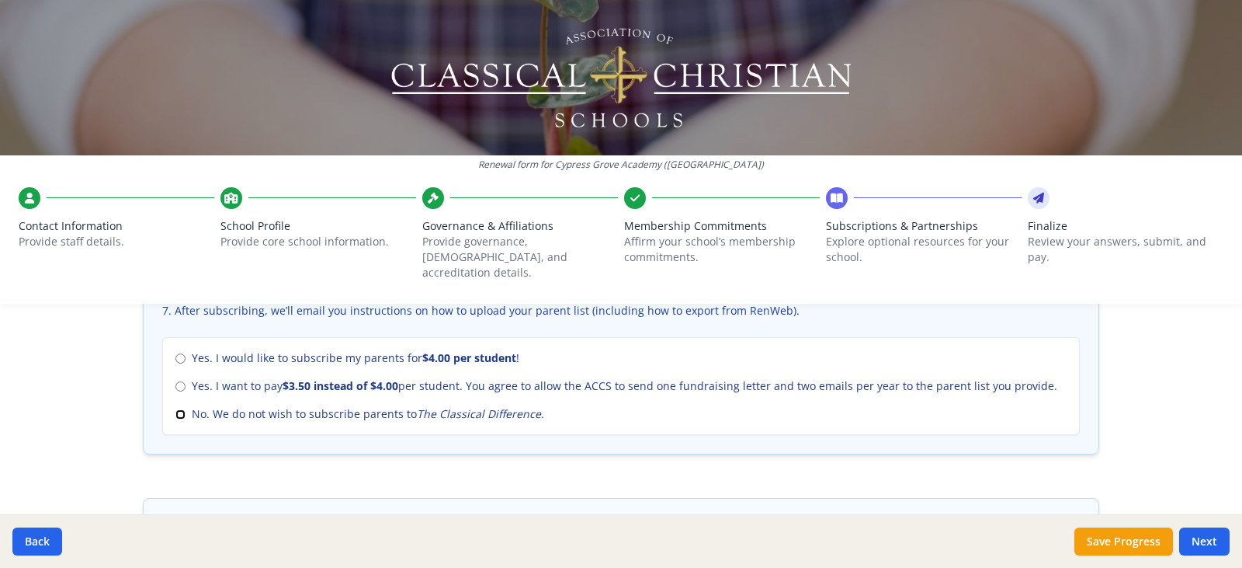
click at [175, 409] on input "No. We do not wish to subscribe parents to The Classical Difference ." at bounding box center [180, 414] width 10 height 10
radio input "true"
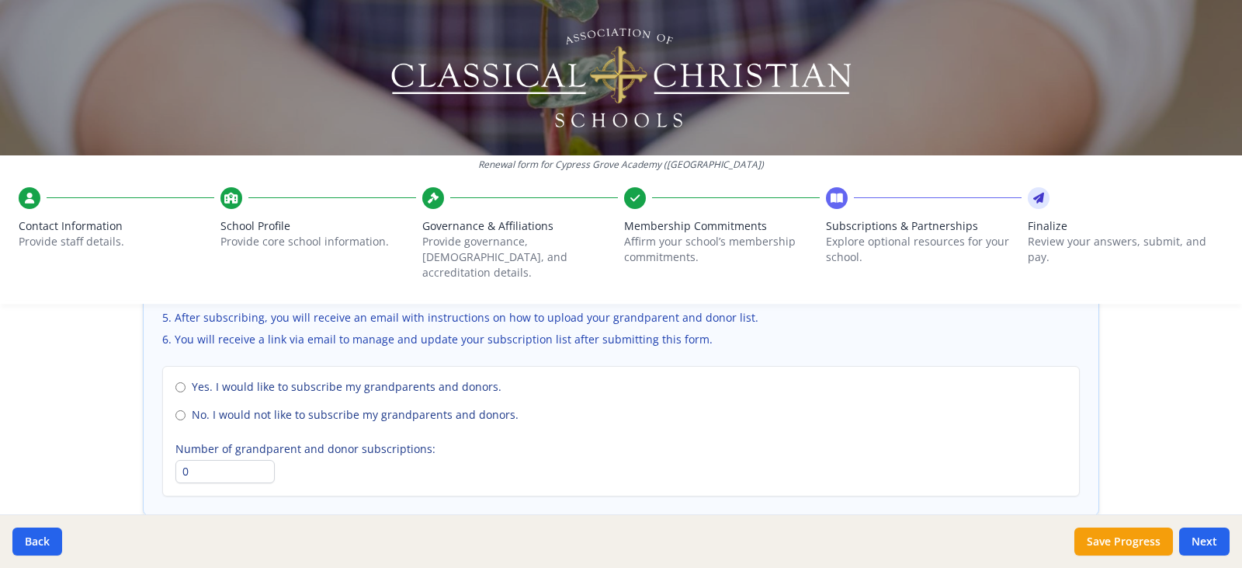
scroll to position [1165, 0]
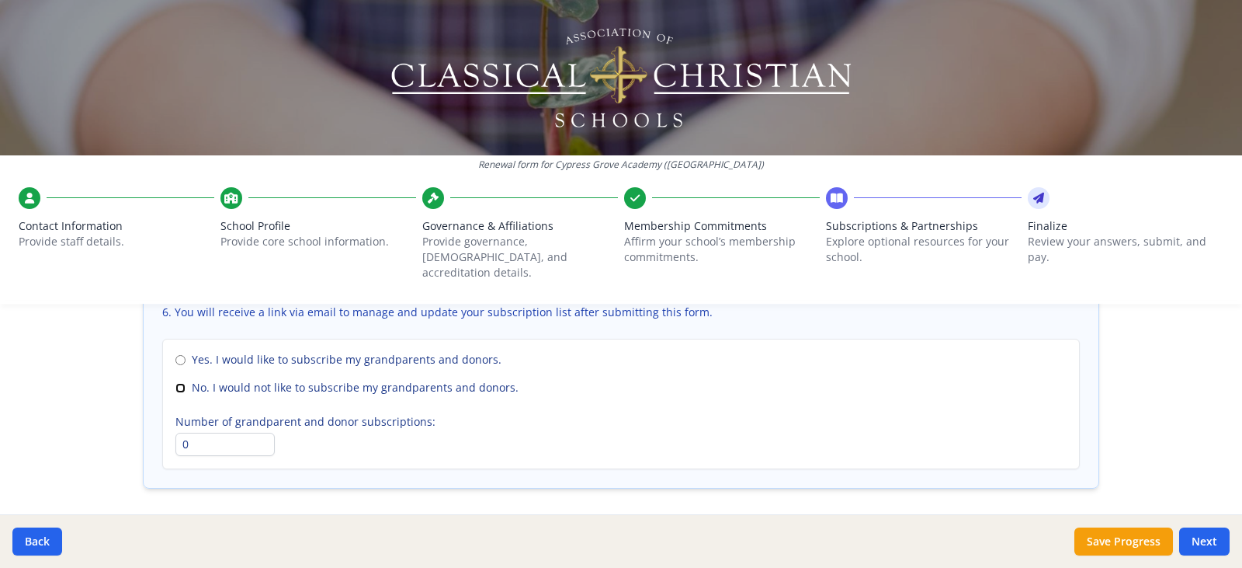
click at [175, 383] on input "No. I would not like to subscribe my grandparents and donors." at bounding box center [180, 388] width 10 height 10
radio input "true"
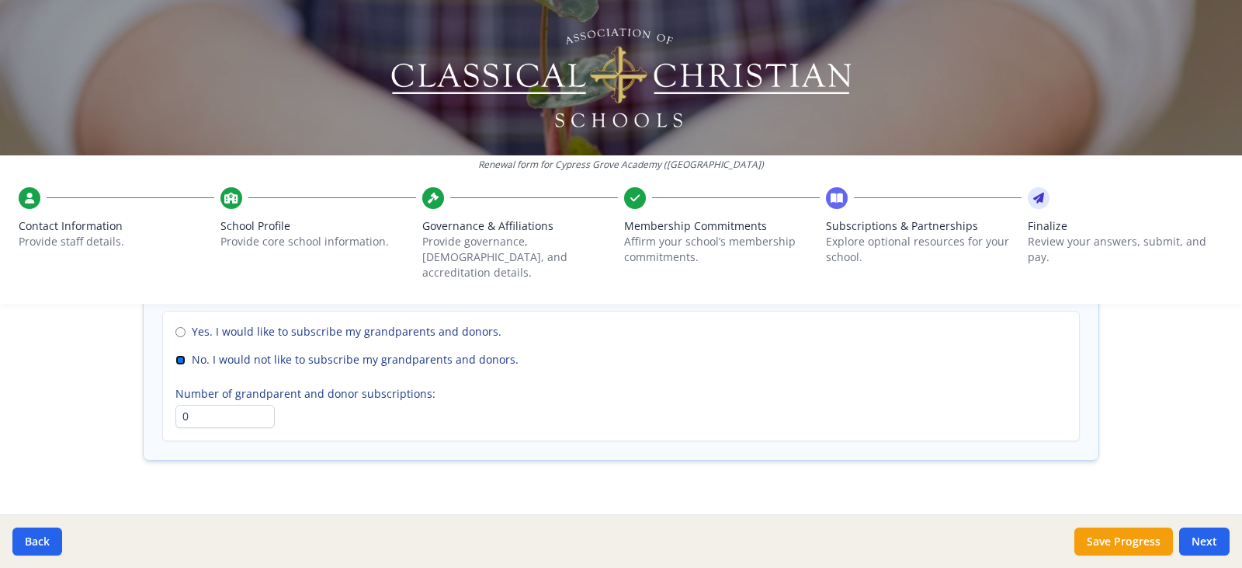
scroll to position [1207, 0]
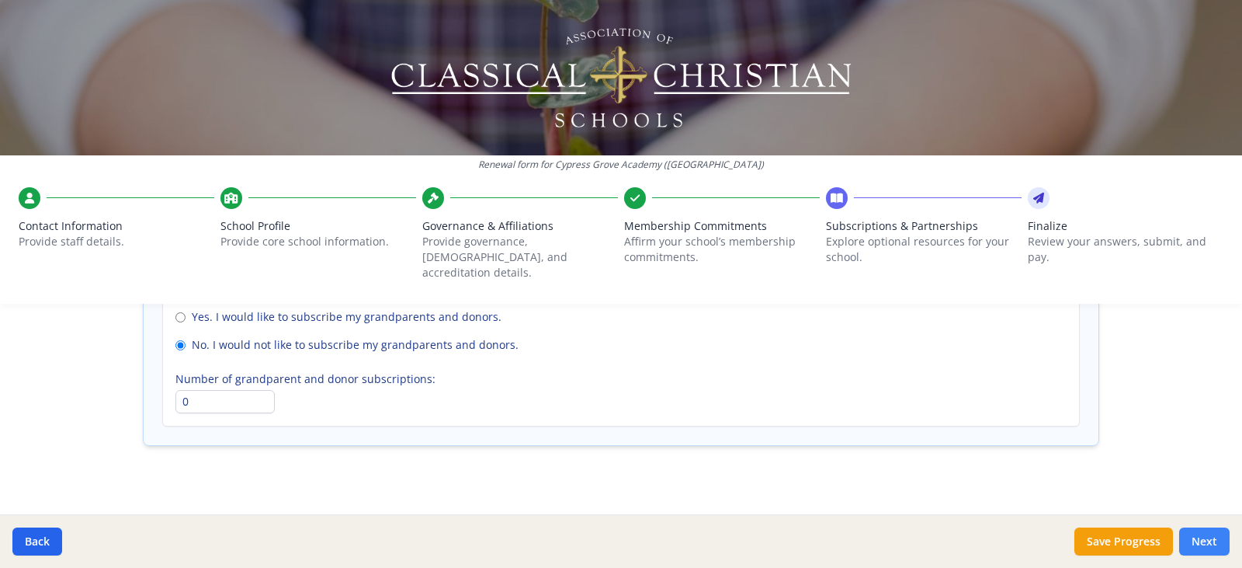
click at [1207, 548] on button "Next" at bounding box center [1204, 541] width 50 height 28
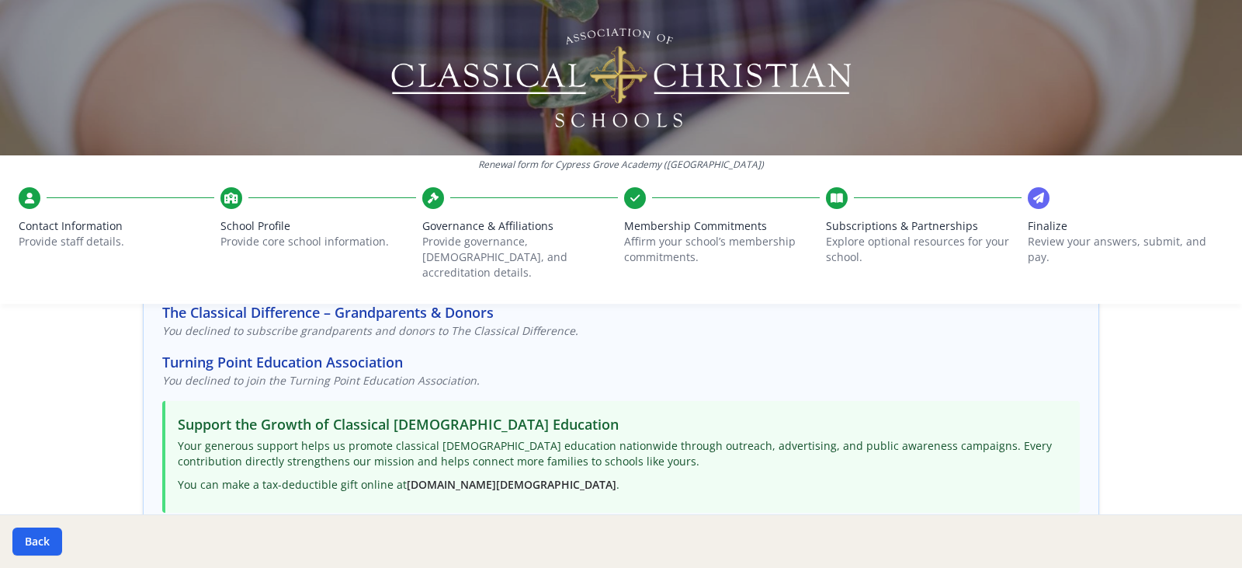
scroll to position [241, 0]
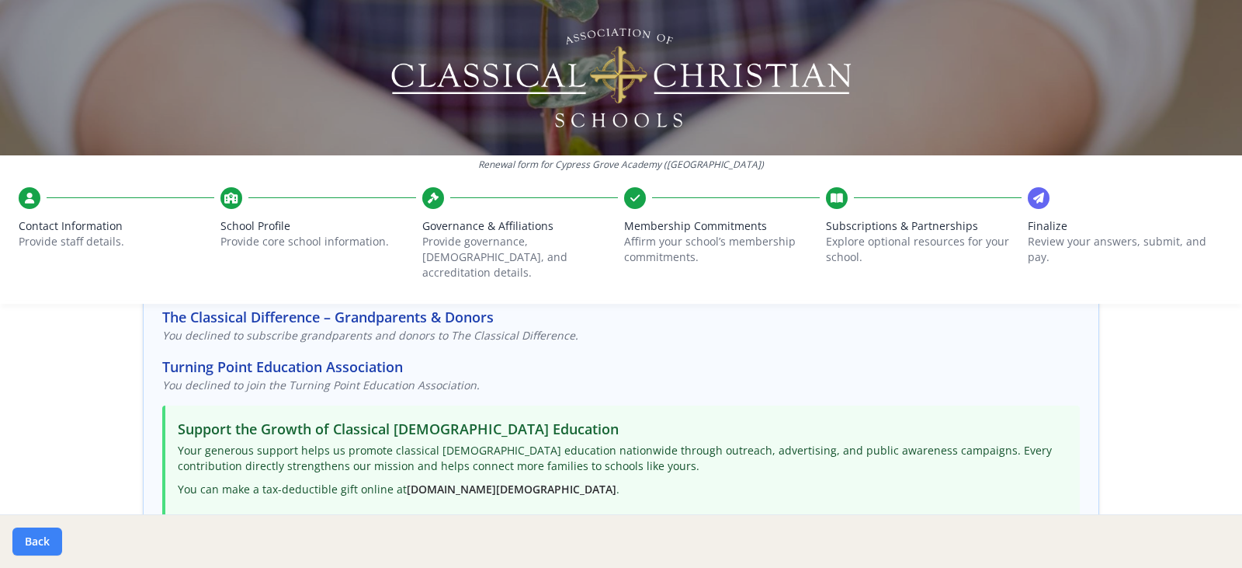
click at [48, 539] on button "Back" at bounding box center [37, 541] width 50 height 28
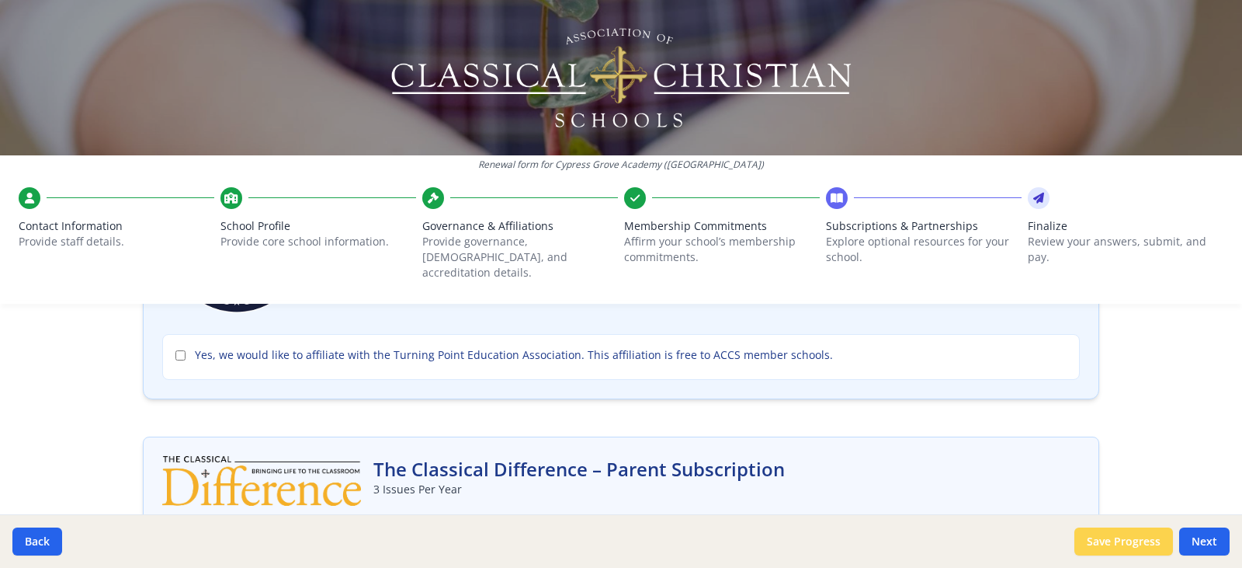
click at [1099, 538] on button "Save Progress" at bounding box center [1124, 541] width 99 height 28
